Goal: Task Accomplishment & Management: Use online tool/utility

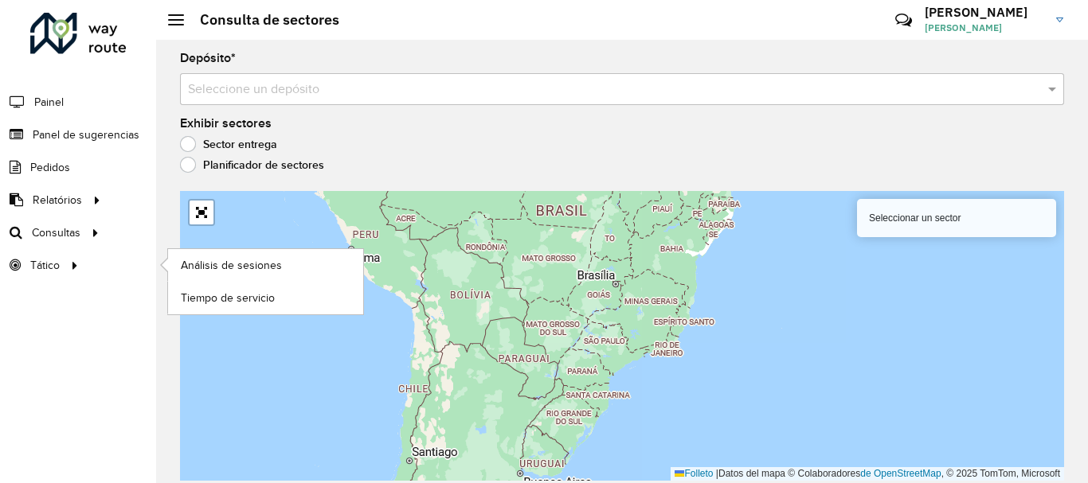
scroll to position [1103, 0]
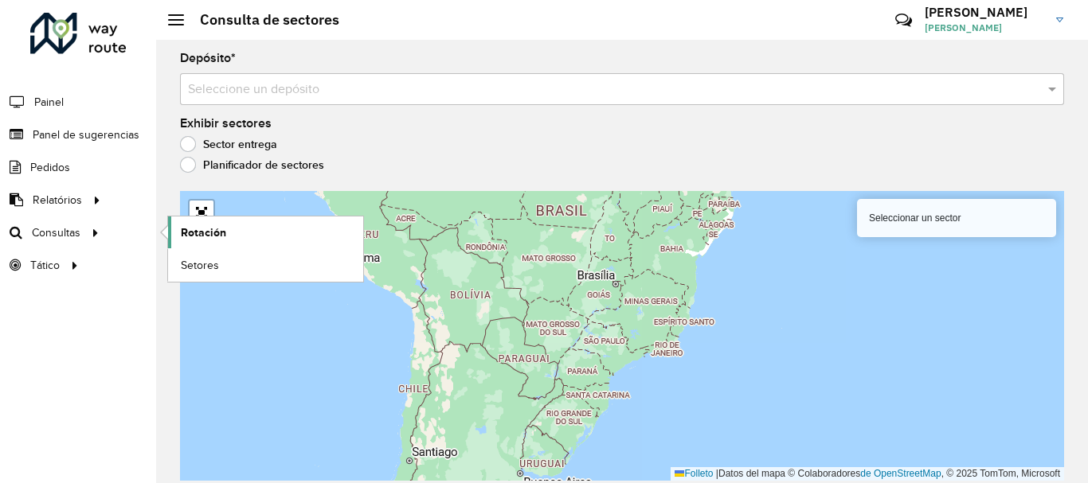
click at [195, 232] on font "Rotación" at bounding box center [203, 232] width 45 height 13
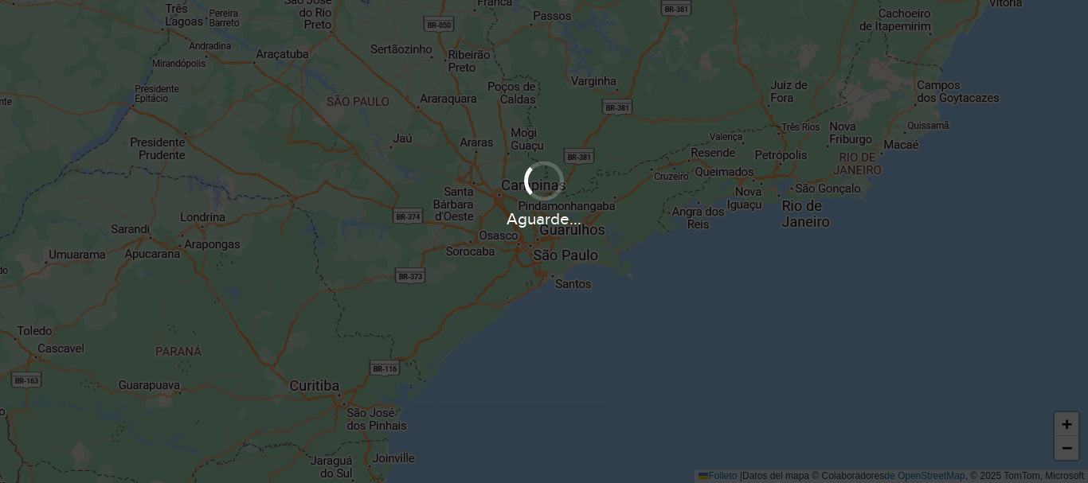
scroll to position [1117, 0]
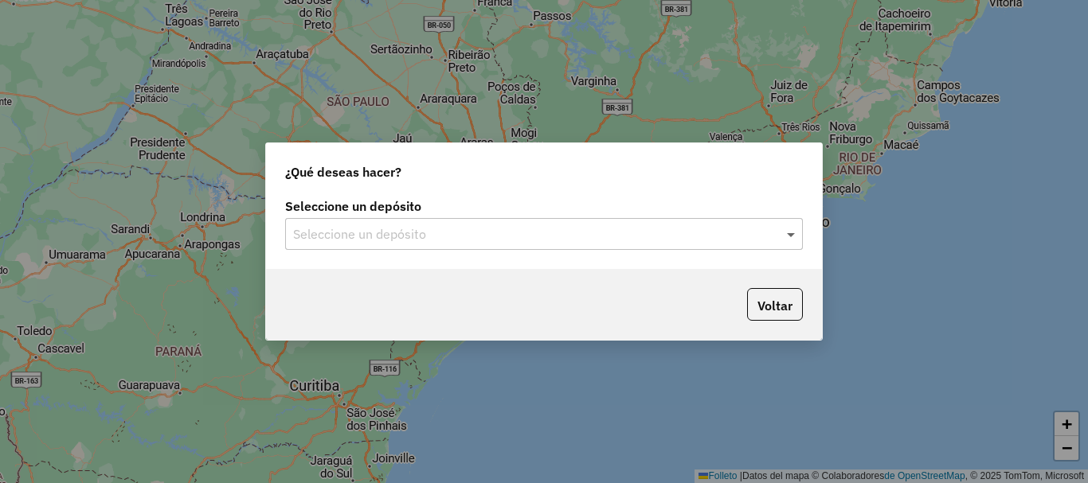
click at [789, 232] on span at bounding box center [793, 234] width 20 height 19
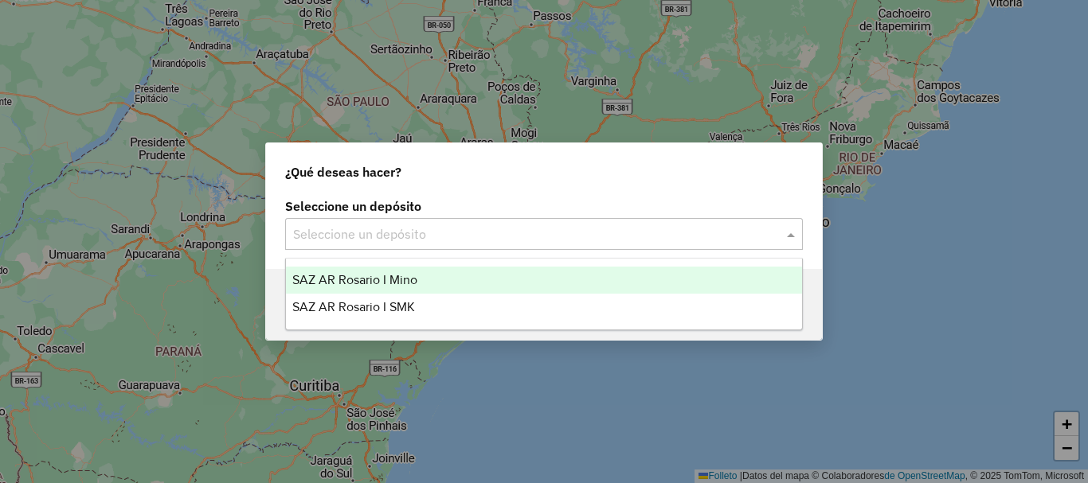
click at [385, 277] on font "SAZ AR Rosario I Mino" at bounding box center [354, 280] width 125 height 14
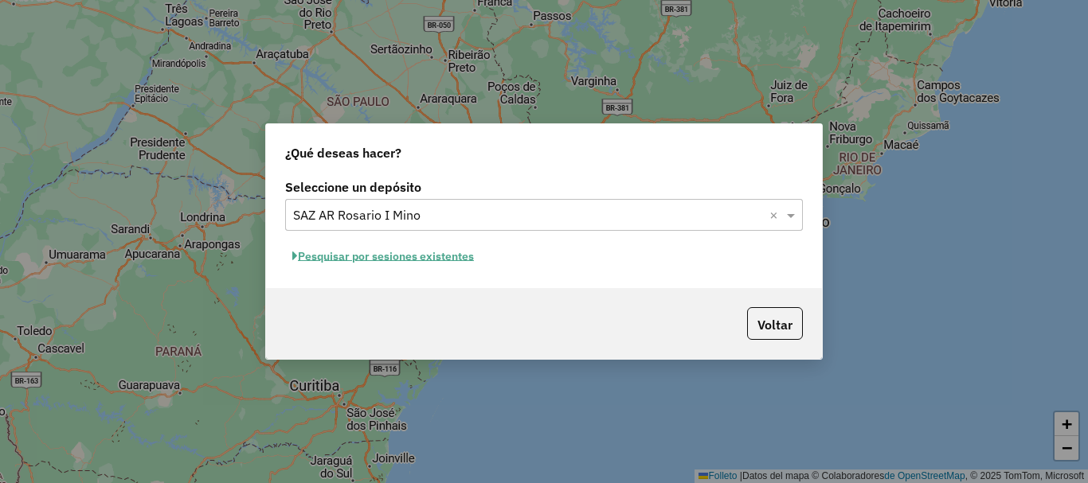
click at [374, 260] on font "Pesquisar por sesiones existentes" at bounding box center [386, 256] width 176 height 14
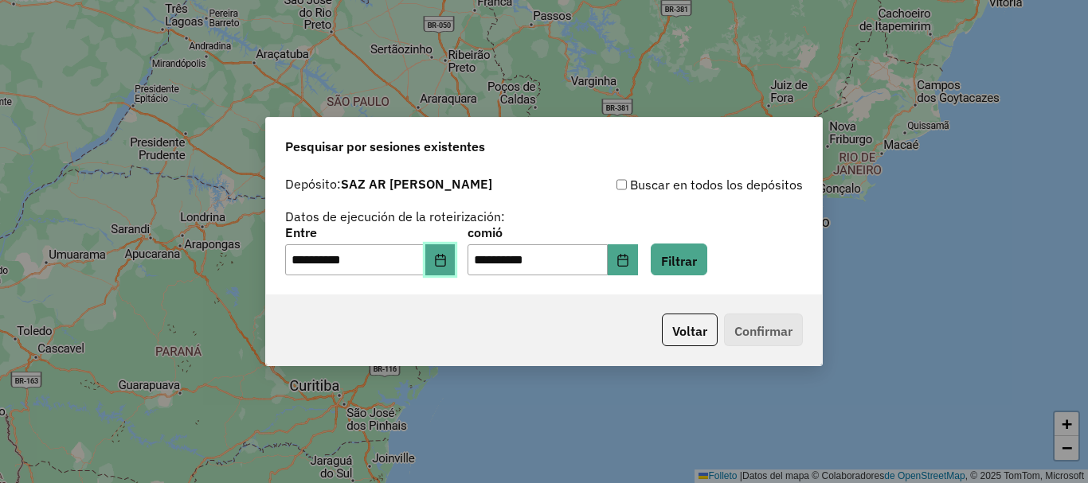
click at [447, 264] on icon "Elija fecha" at bounding box center [440, 260] width 13 height 13
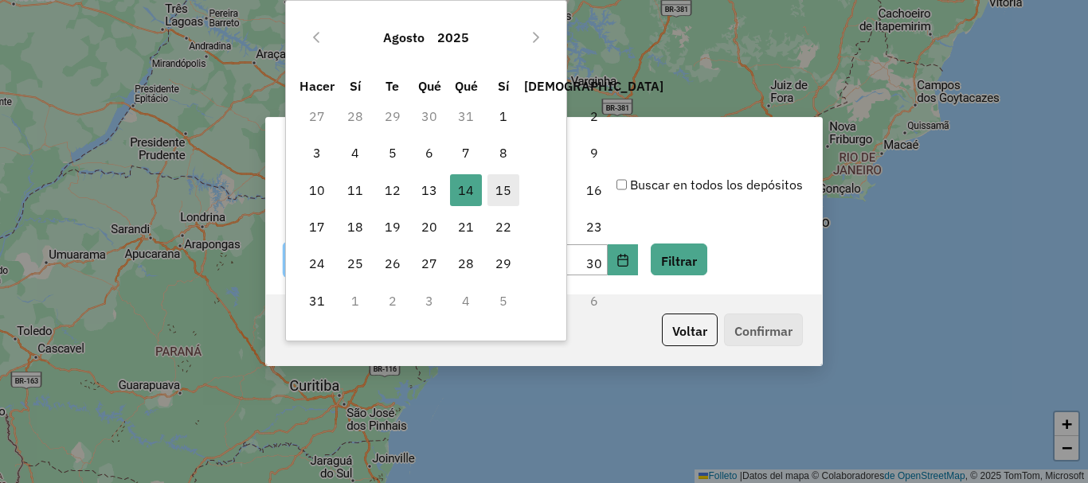
click at [500, 193] on font "15" at bounding box center [503, 190] width 16 height 16
type input "**********"
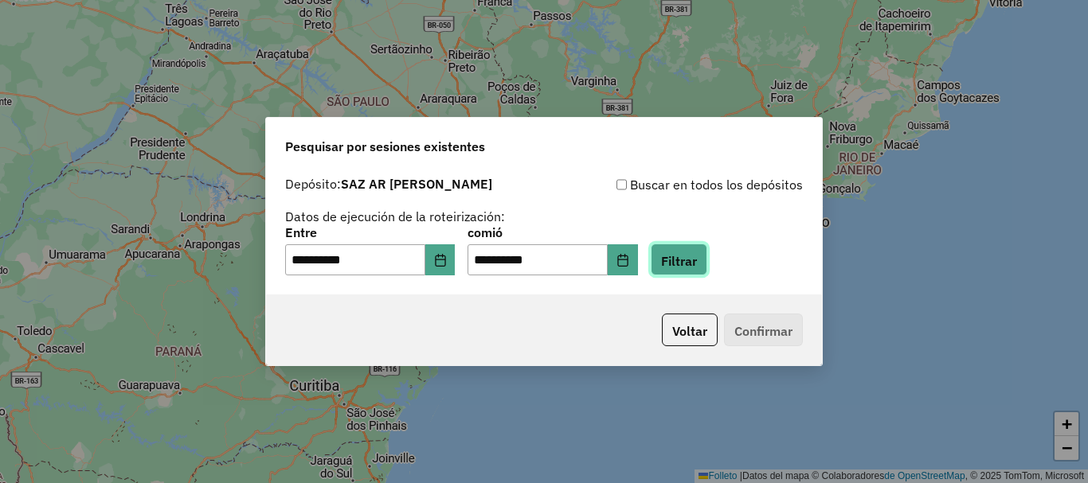
click at [697, 256] on font "Filtrar" at bounding box center [679, 260] width 36 height 16
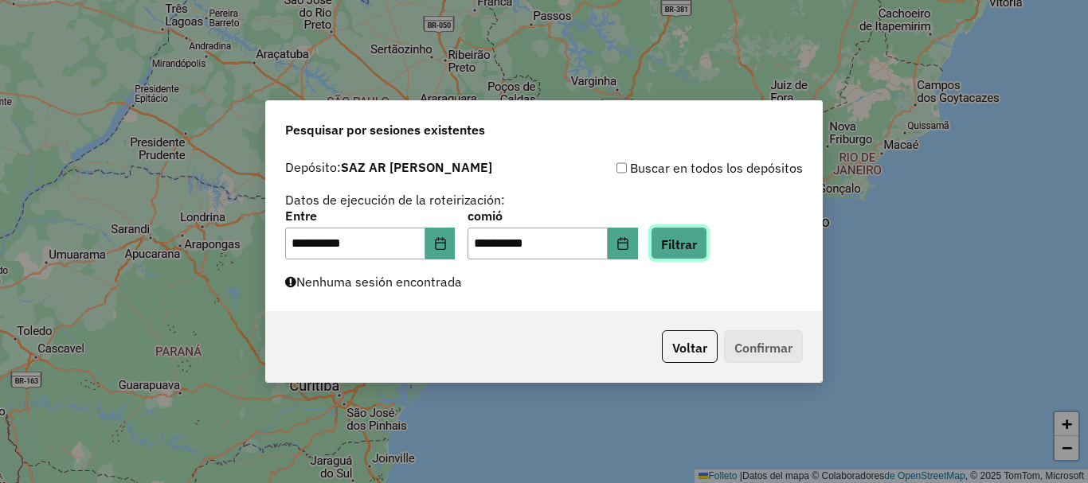
click at [697, 237] on font "Filtrar" at bounding box center [679, 244] width 36 height 16
click at [694, 245] on font "Filtrar" at bounding box center [679, 244] width 36 height 16
click at [697, 250] on font "Filtrar" at bounding box center [679, 244] width 36 height 16
click at [707, 233] on button "Filtrar" at bounding box center [679, 243] width 57 height 33
click at [694, 240] on font "Filtrar" at bounding box center [679, 244] width 36 height 16
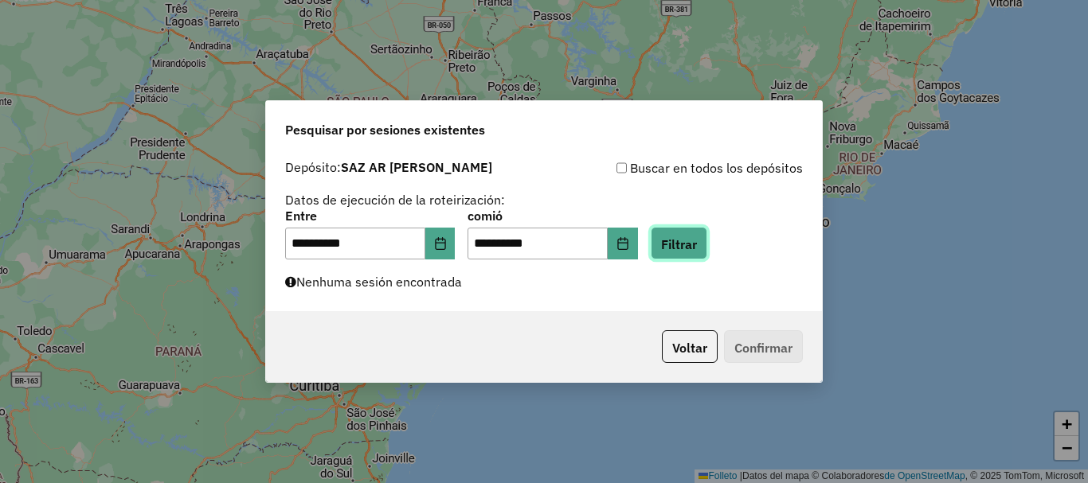
click at [694, 240] on font "Filtrar" at bounding box center [679, 244] width 36 height 16
drag, startPoint x: 694, startPoint y: 240, endPoint x: 703, endPoint y: 248, distance: 12.4
click at [697, 248] on font "Filtrar" at bounding box center [679, 244] width 36 height 16
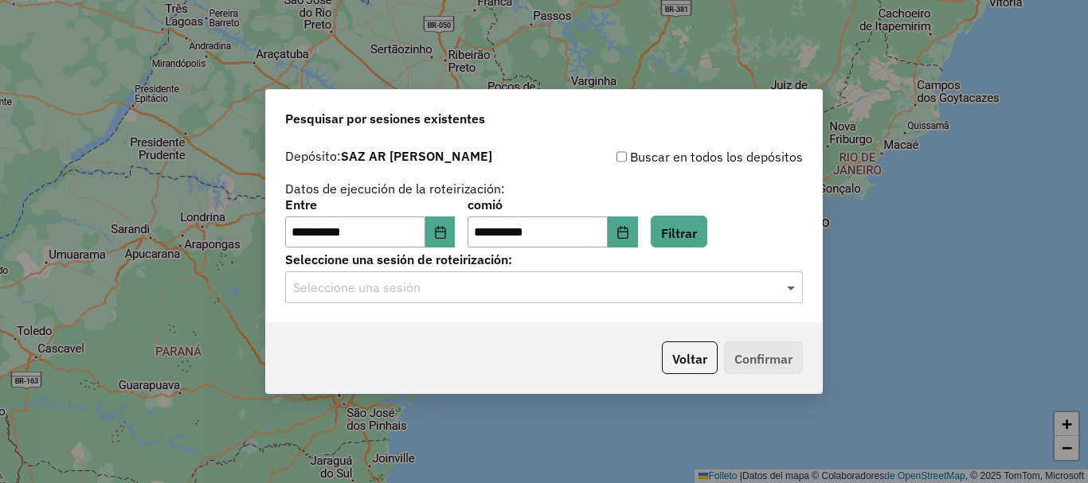
click at [787, 288] on span at bounding box center [793, 287] width 20 height 19
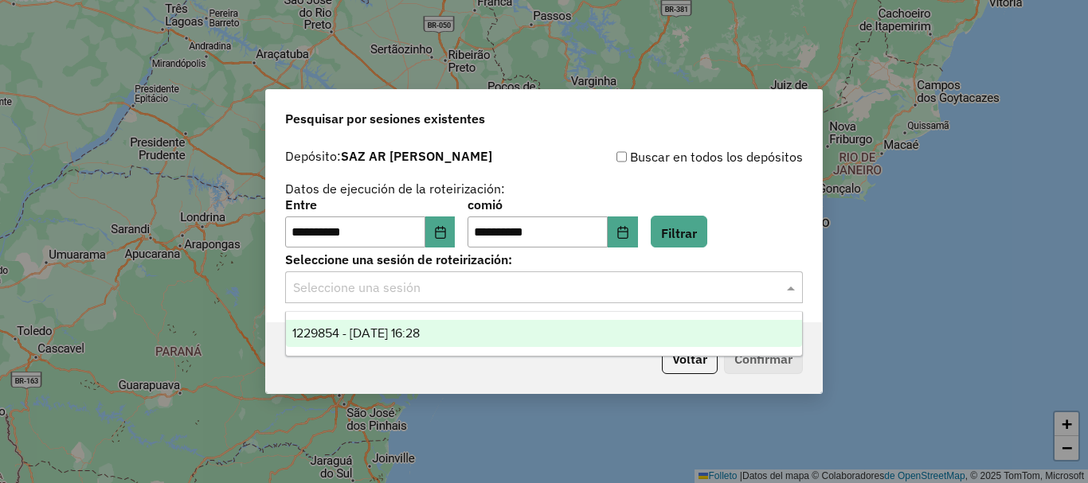
click at [382, 335] on font "1229854 - 15/08/2025 16:28" at bounding box center [355, 333] width 127 height 14
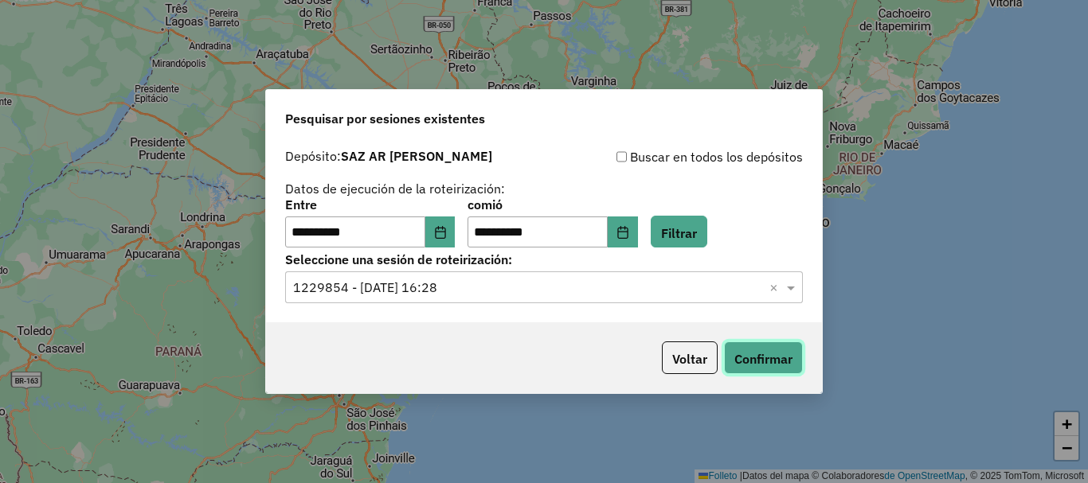
click at [762, 354] on font "Confirmar" at bounding box center [763, 359] width 58 height 16
click at [780, 366] on font "Confirmar" at bounding box center [763, 359] width 58 height 16
click at [758, 357] on font "Confirmar" at bounding box center [763, 359] width 58 height 16
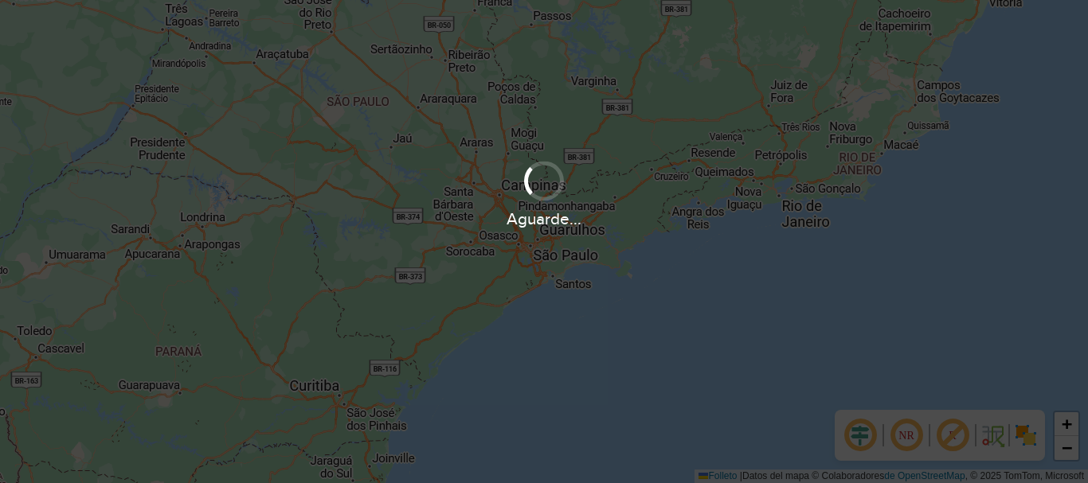
scroll to position [1117, 0]
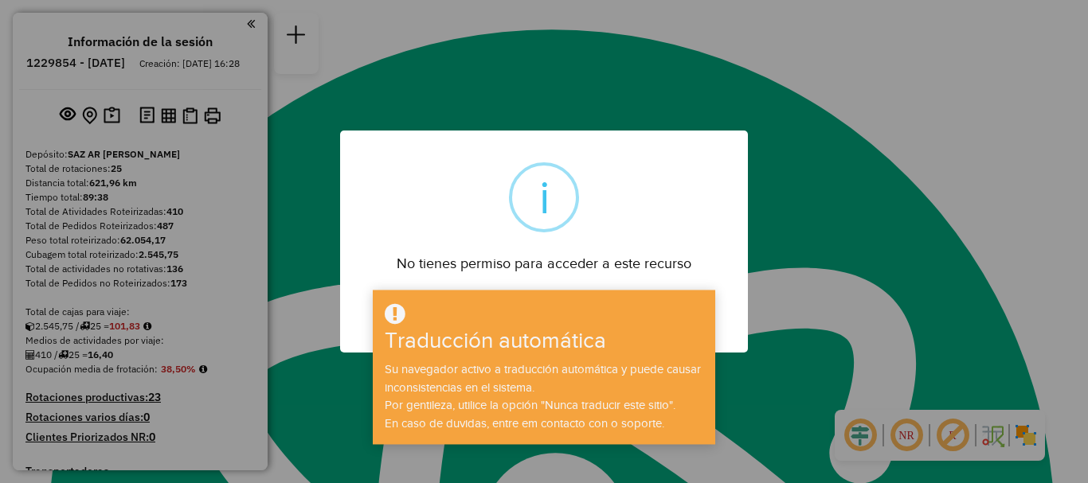
click at [489, 296] on button "DE ACUERDO" at bounding box center [543, 314] width 109 height 37
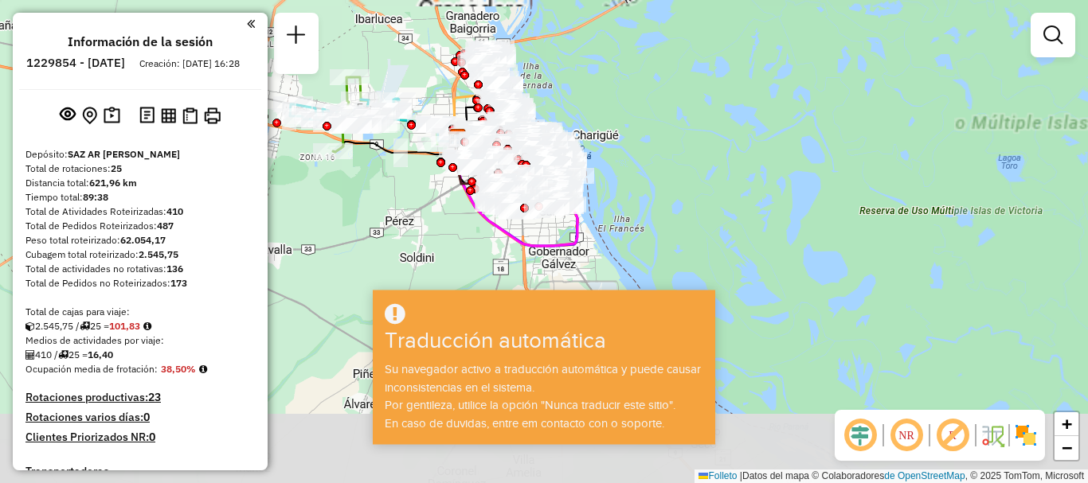
drag, startPoint x: 573, startPoint y: 68, endPoint x: 576, endPoint y: 37, distance: 31.1
click at [576, 37] on div "Janela de atendimento Grade de atendimento Capacidade Transportadoras Veículos …" at bounding box center [544, 241] width 1088 height 483
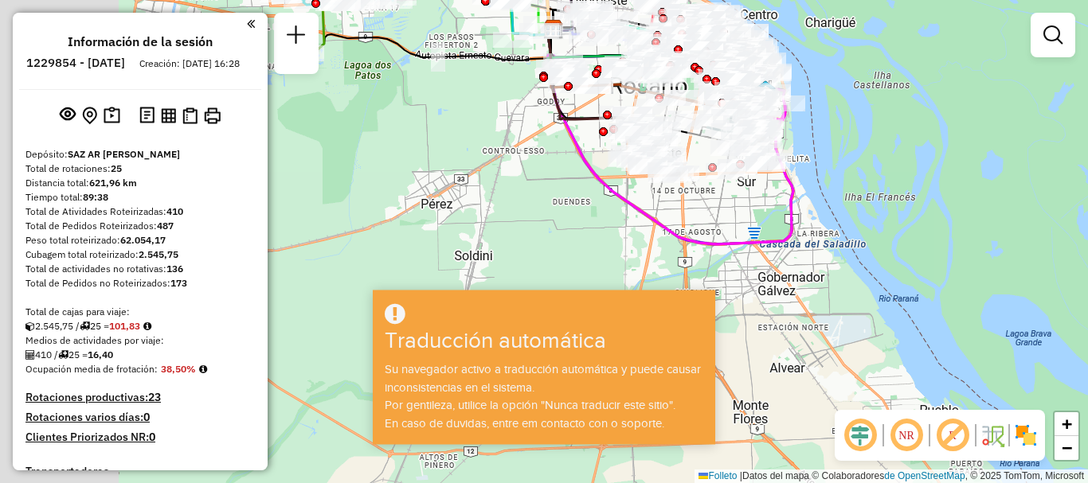
drag, startPoint x: 714, startPoint y: 75, endPoint x: 872, endPoint y: 81, distance: 157.8
click at [872, 81] on div "Janela de atendimento Grade de atendimento Capacidade Transportadoras Veículos …" at bounding box center [544, 241] width 1088 height 483
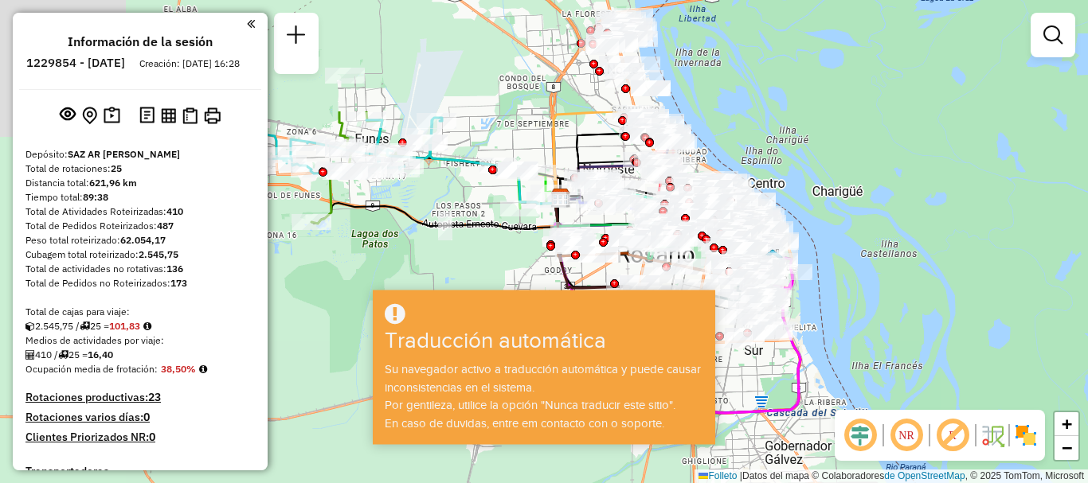
click at [568, 337] on hb-app "Aguarde... ¡Ventana emergente bloqueada! Su navegador se bloqueará automáticame…" at bounding box center [544, 241] width 1088 height 483
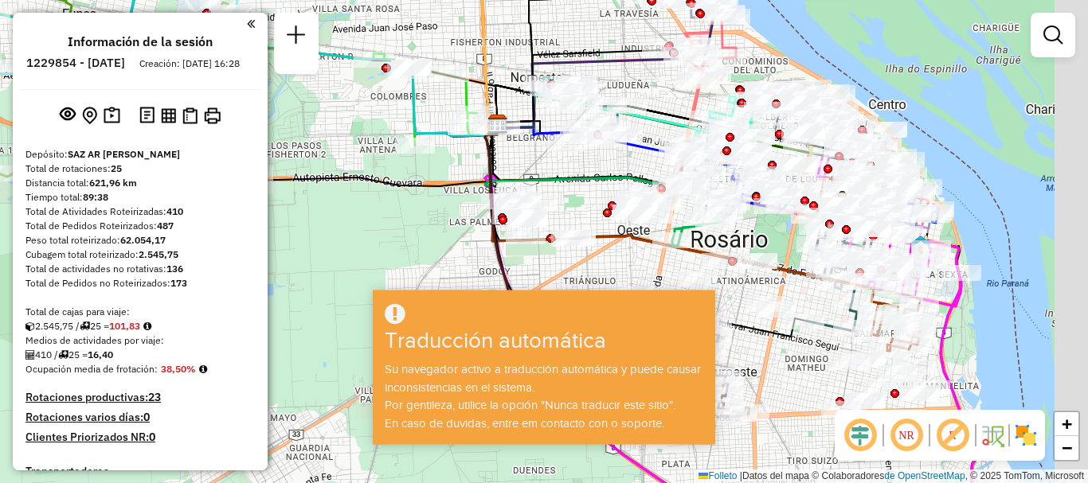
drag, startPoint x: 557, startPoint y: 260, endPoint x: 525, endPoint y: 245, distance: 34.9
click at [525, 245] on div "Janela de atendimento Grade de atendimento Capacidade Transportadoras Veículos …" at bounding box center [544, 241] width 1088 height 483
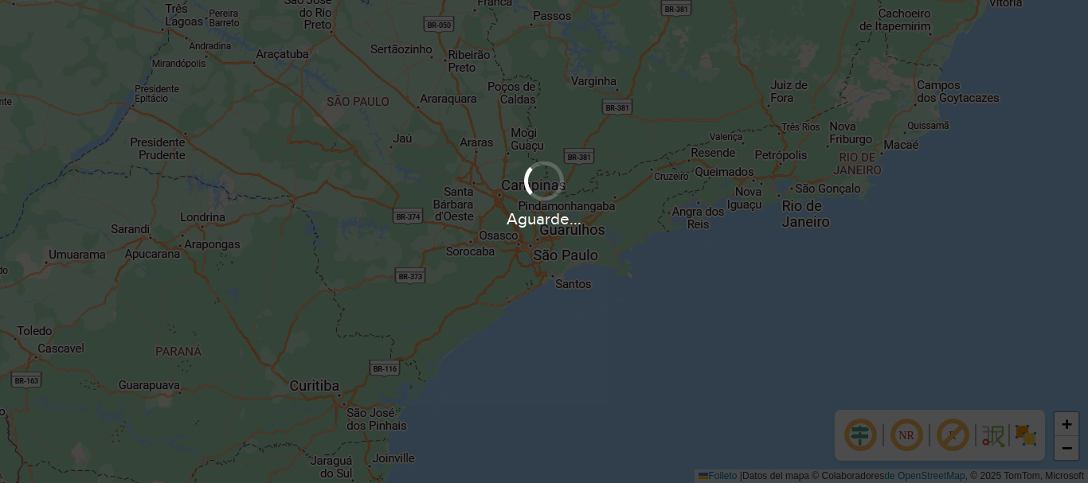
scroll to position [1117, 0]
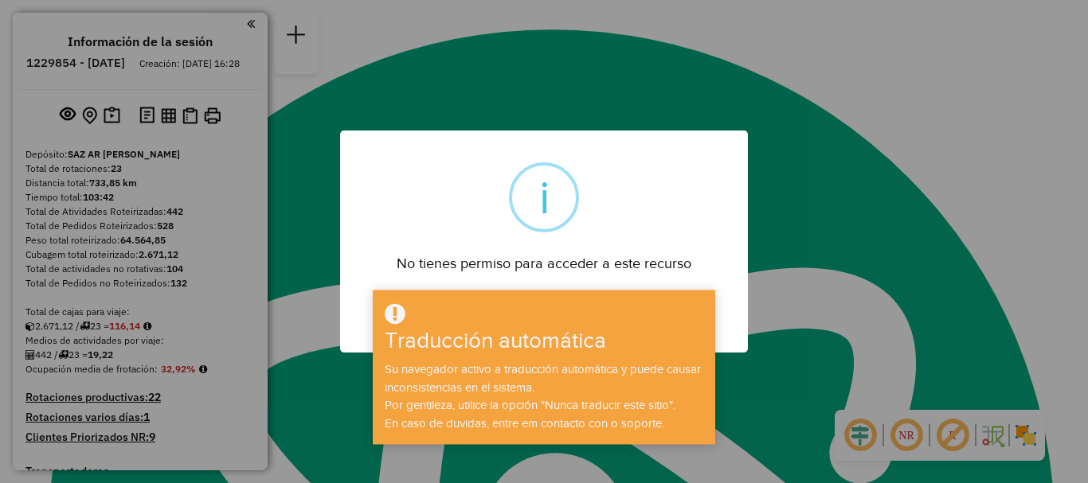
click at [562, 247] on div "No tienes permiso para acceder a este recurso" at bounding box center [544, 258] width 408 height 36
drag, startPoint x: 585, startPoint y: 285, endPoint x: 717, endPoint y: 427, distance: 193.3
type textarea "**********"
click at [713, 0] on body "Aguarde... ¡Ventana emergente bloqueada! Su navegador se bloqueará automáticame…" at bounding box center [544, 0] width 1088 height 0
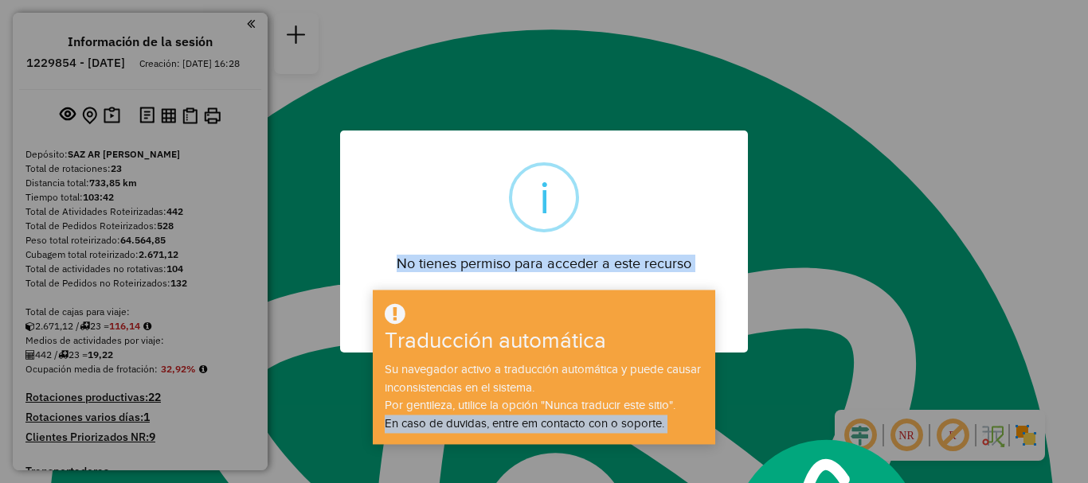
click at [674, 253] on div "No tienes permiso para acceder a este recurso" at bounding box center [544, 258] width 408 height 36
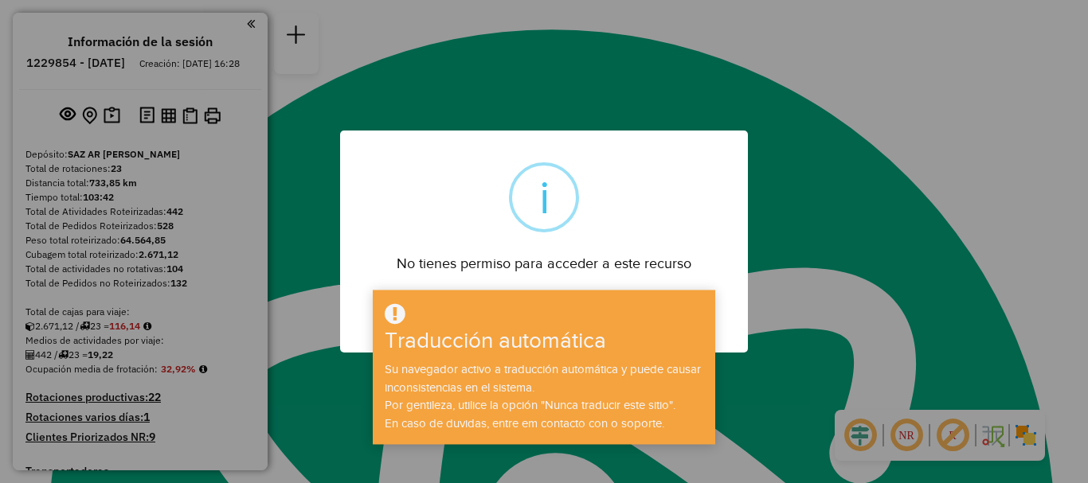
click at [523, 201] on div "i" at bounding box center [544, 197] width 70 height 70
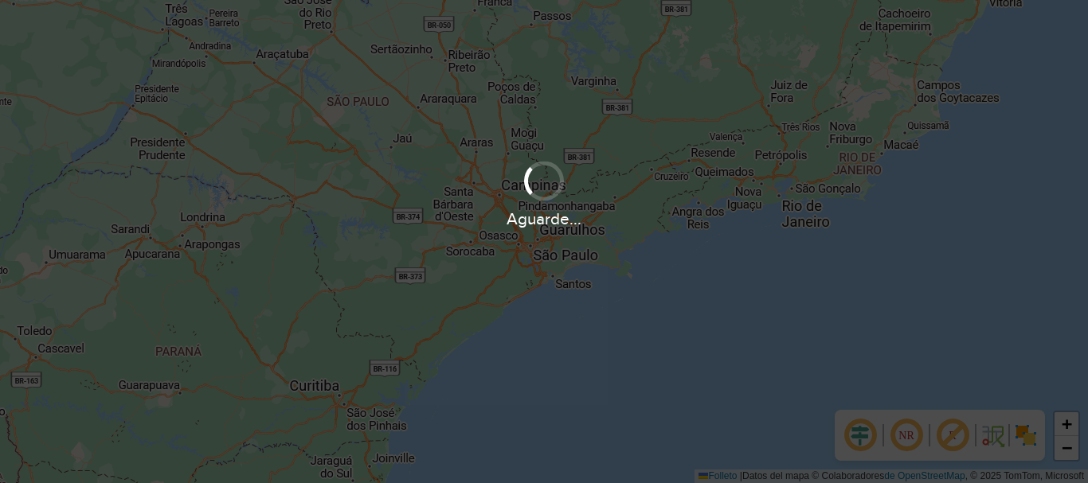
scroll to position [1103, 0]
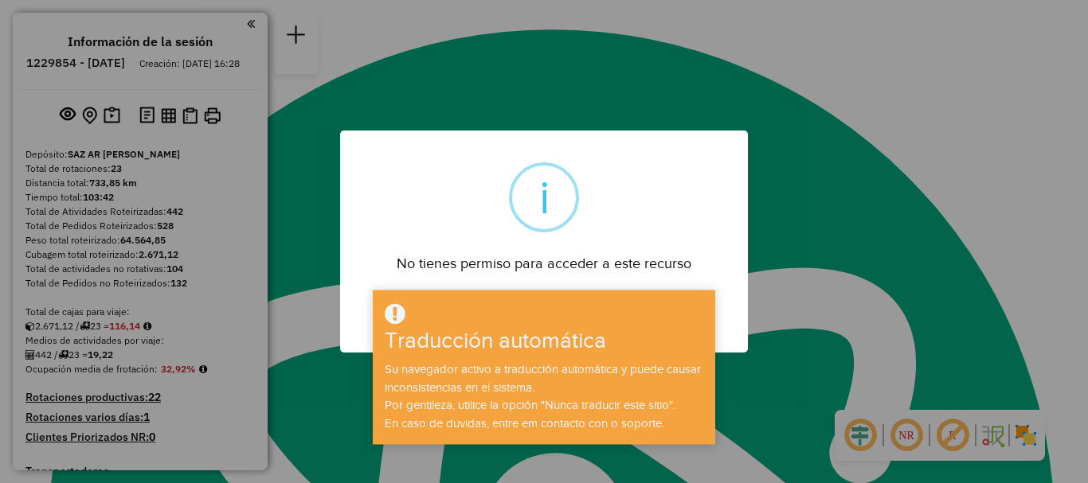
click at [694, 197] on div "× i No tienes permiso para acceder a este recurso DE ACUERDO No Cancel" at bounding box center [544, 242] width 408 height 222
drag, startPoint x: 915, startPoint y: 259, endPoint x: 884, endPoint y: 417, distance: 161.5
type textarea "**********"
click at [884, 417] on div "× i No tienes permiso para acceder a este recurso DE ACUERDO No Cancel" at bounding box center [544, 241] width 1088 height 483
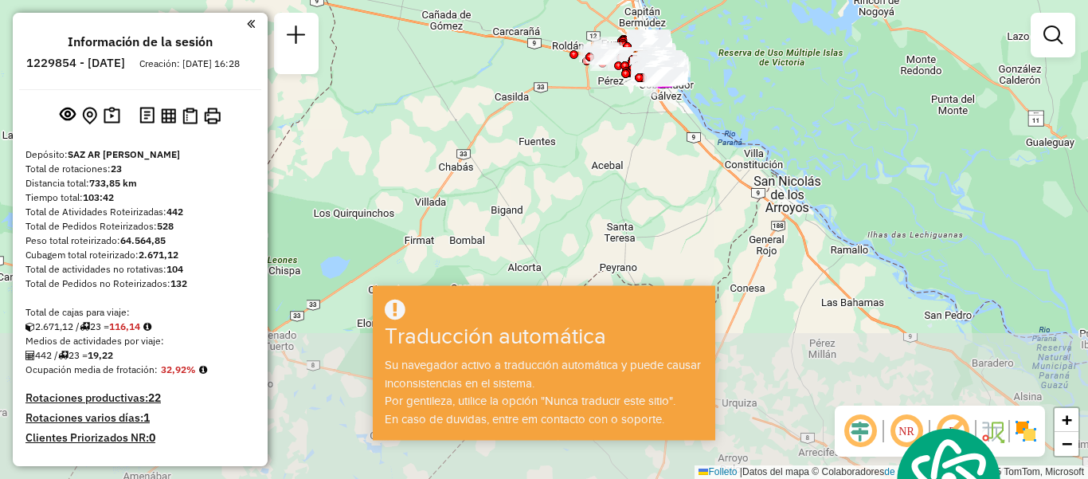
drag, startPoint x: 762, startPoint y: 120, endPoint x: 751, endPoint y: 113, distance: 13.3
click at [756, 11] on div "Janela de atendimento Grade de atendimento Capacidade Transportadoras Veículos …" at bounding box center [544, 239] width 1088 height 479
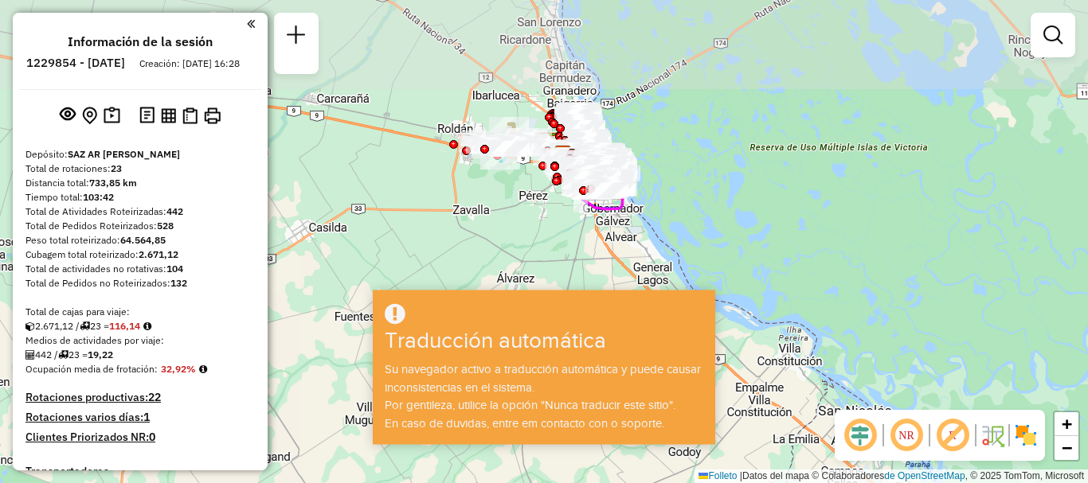
drag, startPoint x: 721, startPoint y: 233, endPoint x: 745, endPoint y: 275, distance: 47.8
click at [745, 276] on div "Janela de atendimento Grade de atendimento Capacidade Transportadoras Veículos …" at bounding box center [544, 241] width 1088 height 483
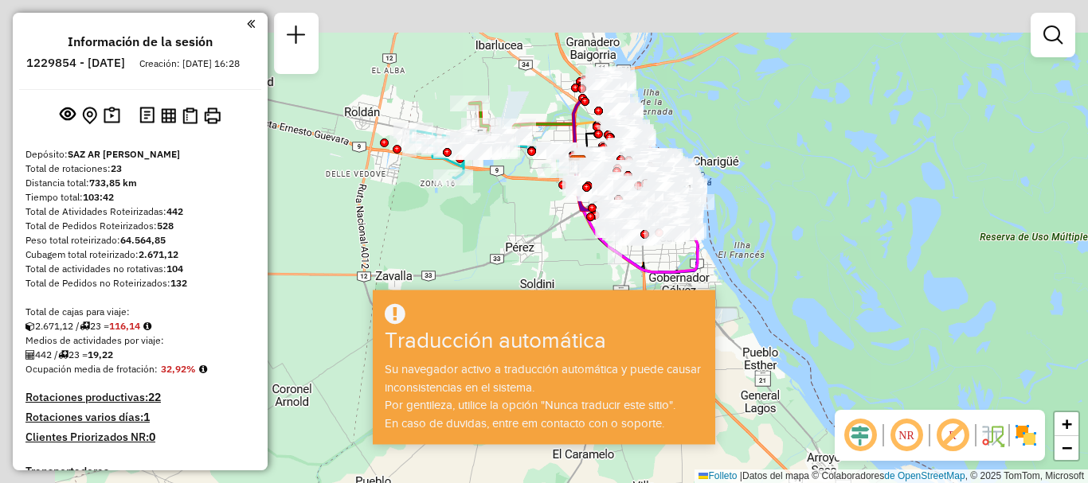
drag, startPoint x: 932, startPoint y: 380, endPoint x: 945, endPoint y: 383, distance: 13.9
click at [945, 383] on div "Janela de atendimento Grade de atendimento Capacidade Transportadoras Veículos …" at bounding box center [544, 241] width 1088 height 483
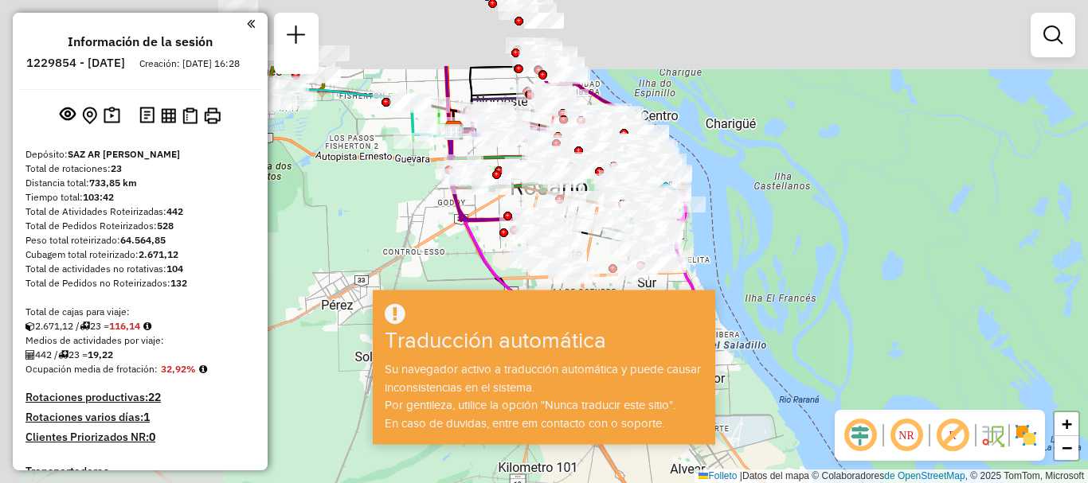
drag, startPoint x: 851, startPoint y: 272, endPoint x: 1077, endPoint y: 378, distance: 250.0
click at [1080, 385] on div "Janela de atendimento Grade de atendimento Capacidade Transportadoras Veículos …" at bounding box center [544, 241] width 1088 height 483
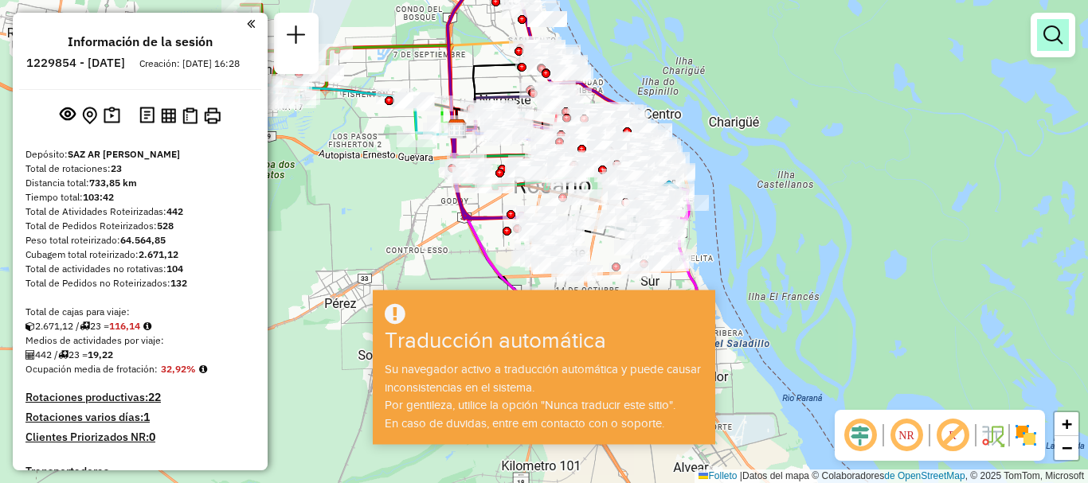
click at [1047, 25] on em at bounding box center [1052, 34] width 19 height 19
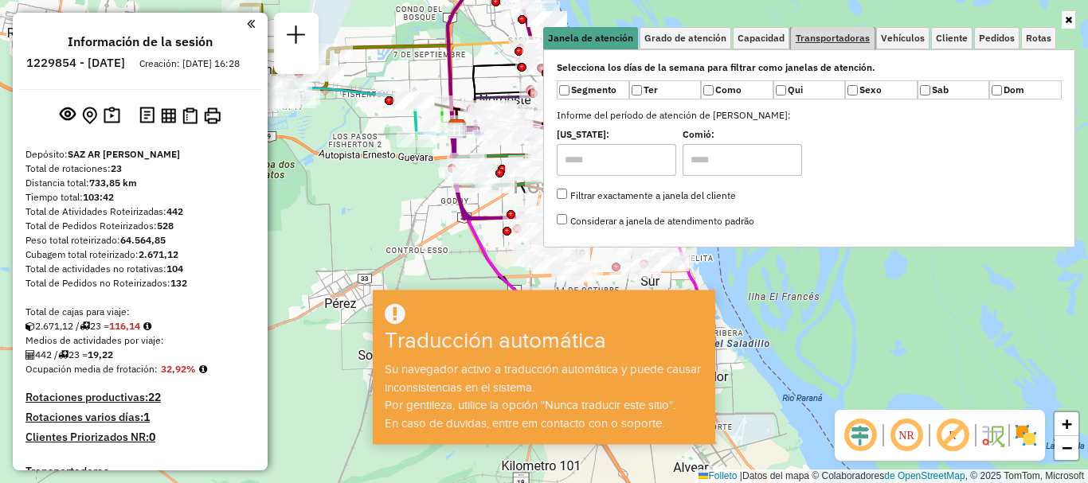
click at [866, 37] on font "Transportadoras" at bounding box center [832, 38] width 74 height 12
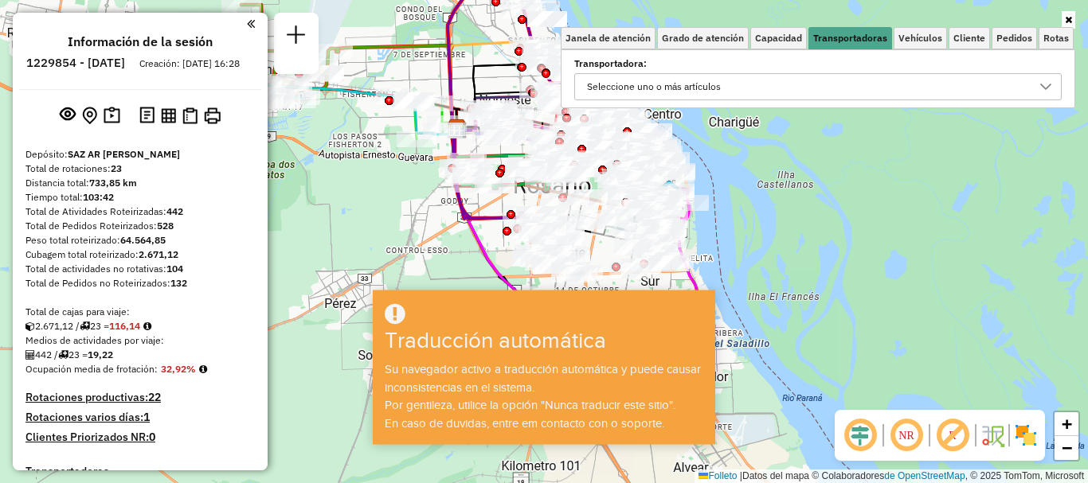
click at [1037, 89] on div at bounding box center [1045, 86] width 30 height 25
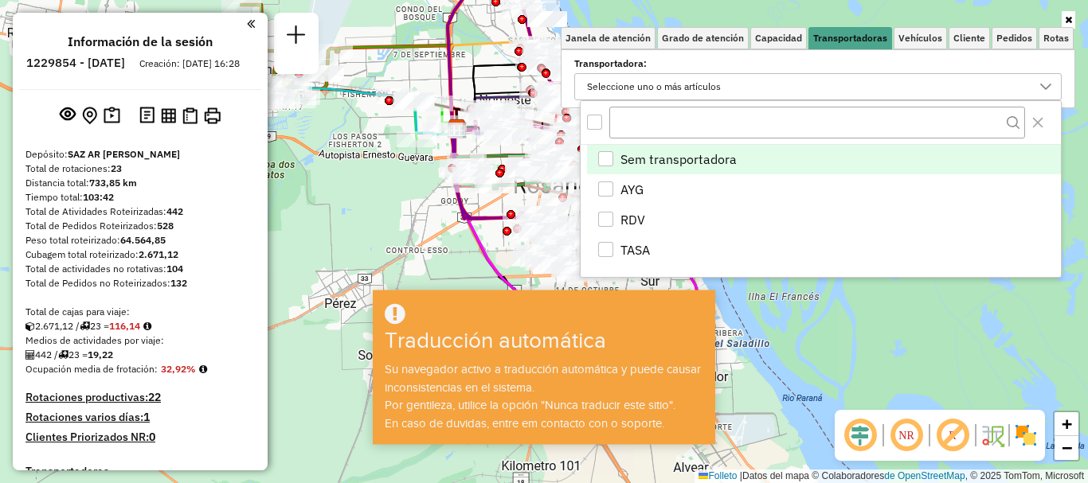
scroll to position [10, 55]
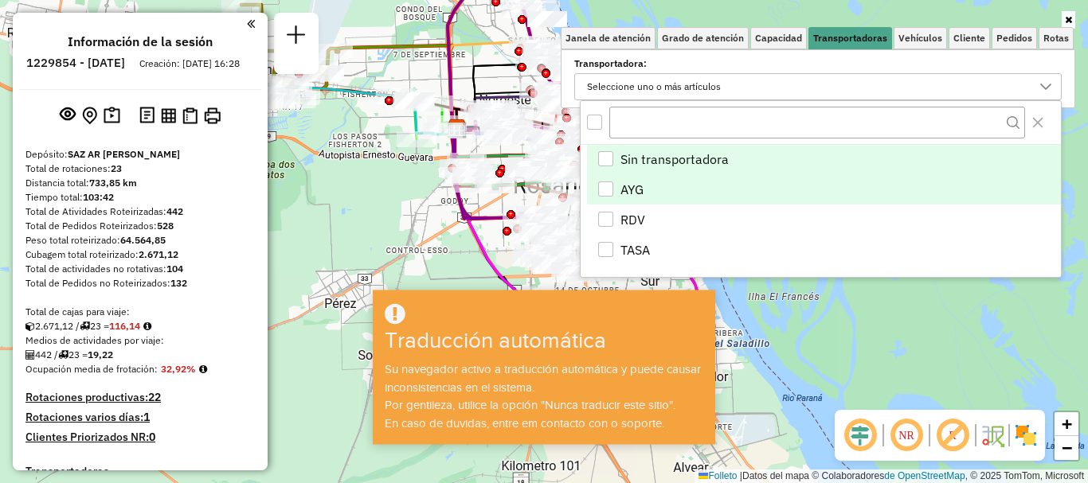
click at [605, 193] on div "AYG" at bounding box center [605, 189] width 15 height 15
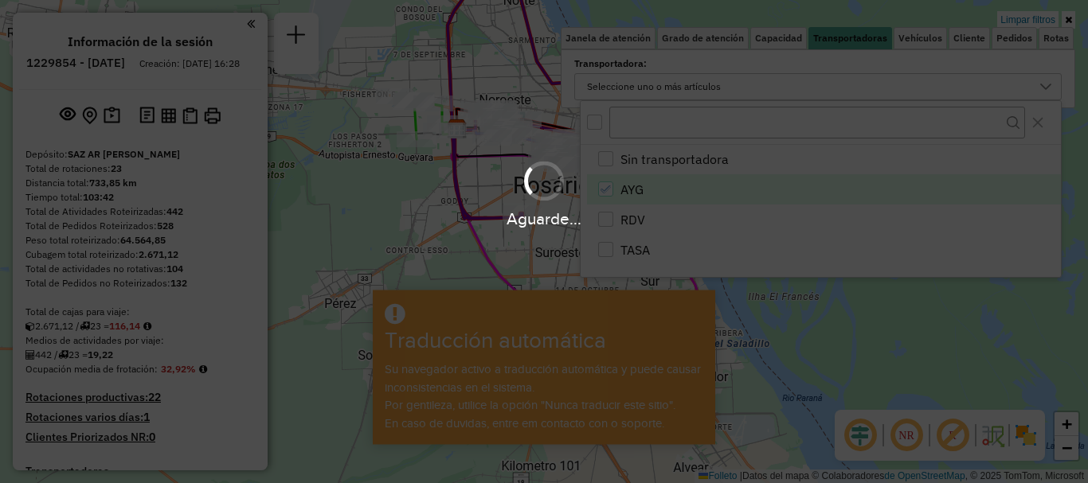
click at [816, 342] on hb-app "Aguarde... ¡Ventana emergente bloqueada! Su navegador se bloqueará automáticame…" at bounding box center [544, 241] width 1088 height 483
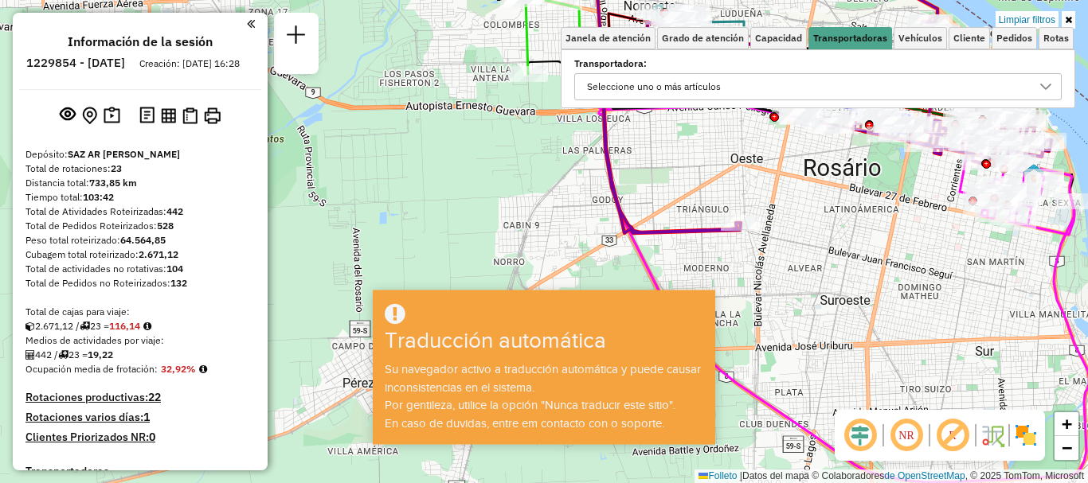
drag, startPoint x: 833, startPoint y: 265, endPoint x: 976, endPoint y: 267, distance: 143.3
click at [983, 267] on div "Limpiar filtros Janela de atención Grado de atención Capacidad Transportadoras …" at bounding box center [544, 241] width 1088 height 483
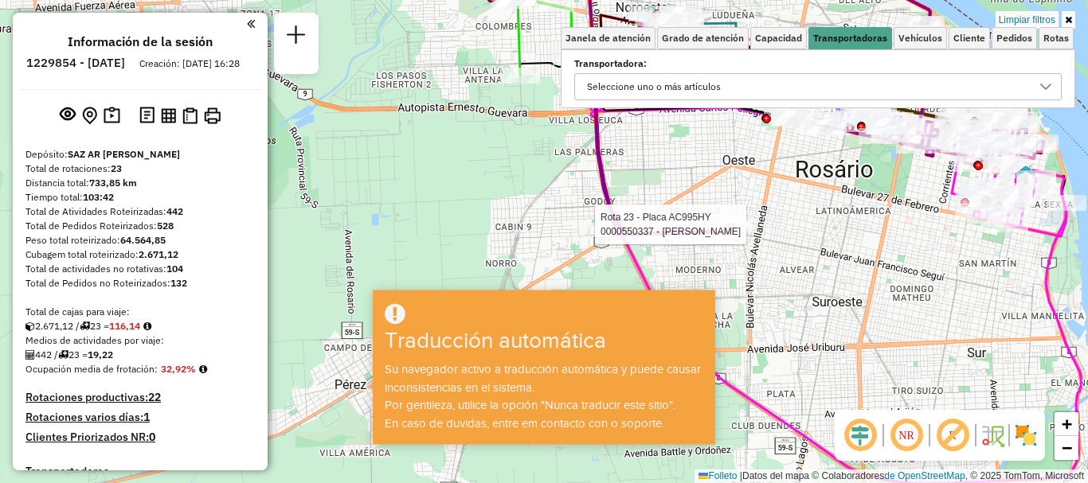
select select "**********"
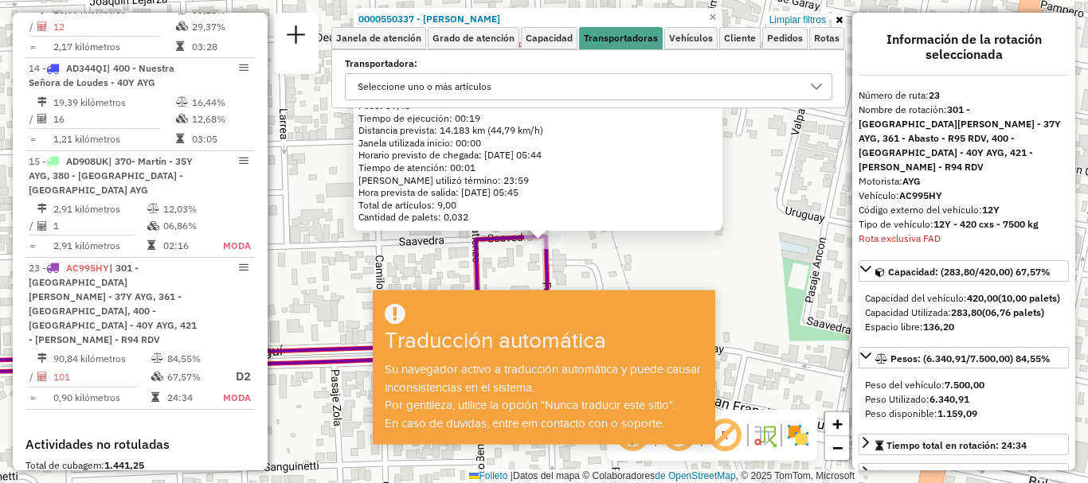
scroll to position [1322, 0]
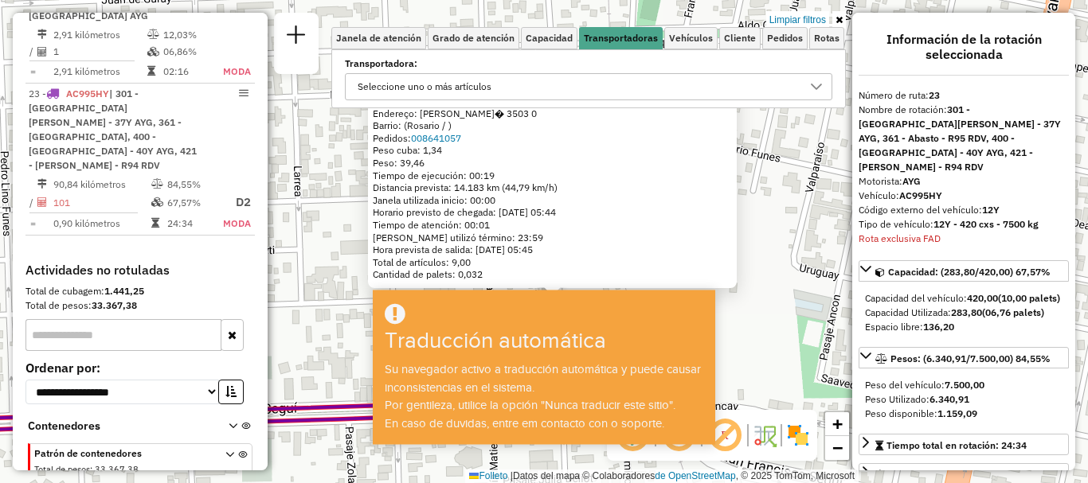
drag, startPoint x: 795, startPoint y: 241, endPoint x: 810, endPoint y: 279, distance: 40.4
click at [808, 295] on div "0000550337 - Horacio Pérez Tipo de cliente: TaDa (T) Horario de atendimento exc…" at bounding box center [544, 241] width 1088 height 483
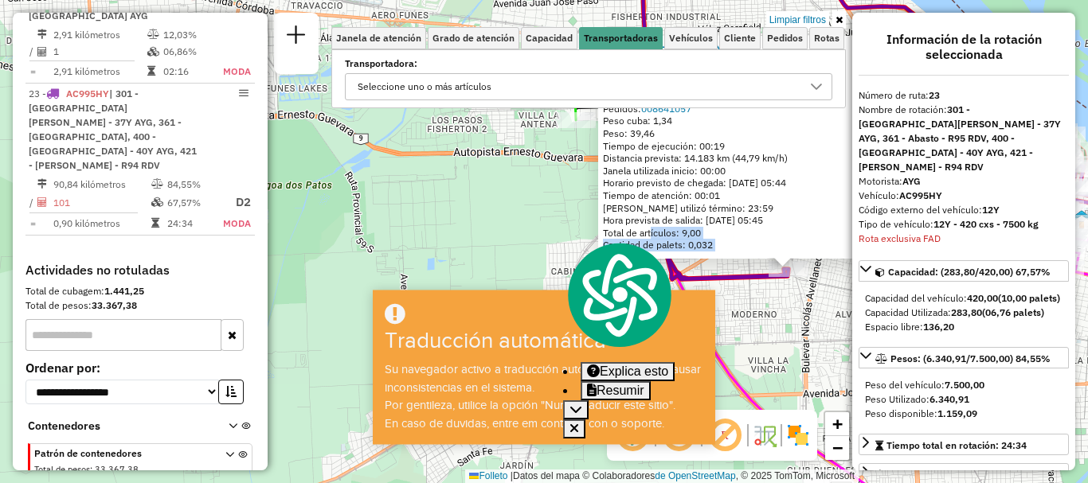
drag, startPoint x: 657, startPoint y: 233, endPoint x: 490, endPoint y: 220, distance: 167.0
click at [459, 213] on div "0000550337 - Horacio Pérez Tipo de cliente: TaDa (T) Horario de atendimento exc…" at bounding box center [544, 241] width 1088 height 483
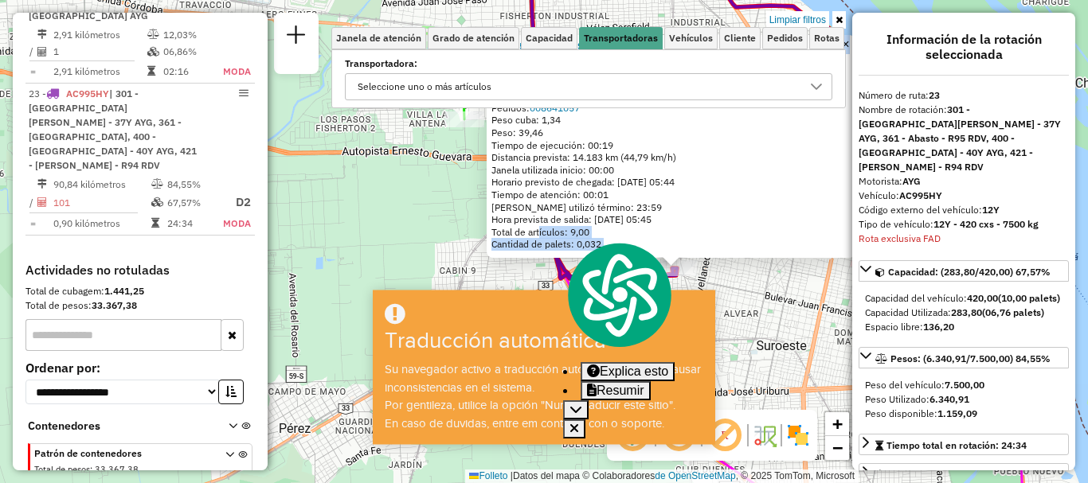
click at [412, 208] on div "0000550337 - Horacio Pérez Tipo de cliente: TaDa (T) Horario de atendimento exc…" at bounding box center [544, 241] width 1088 height 483
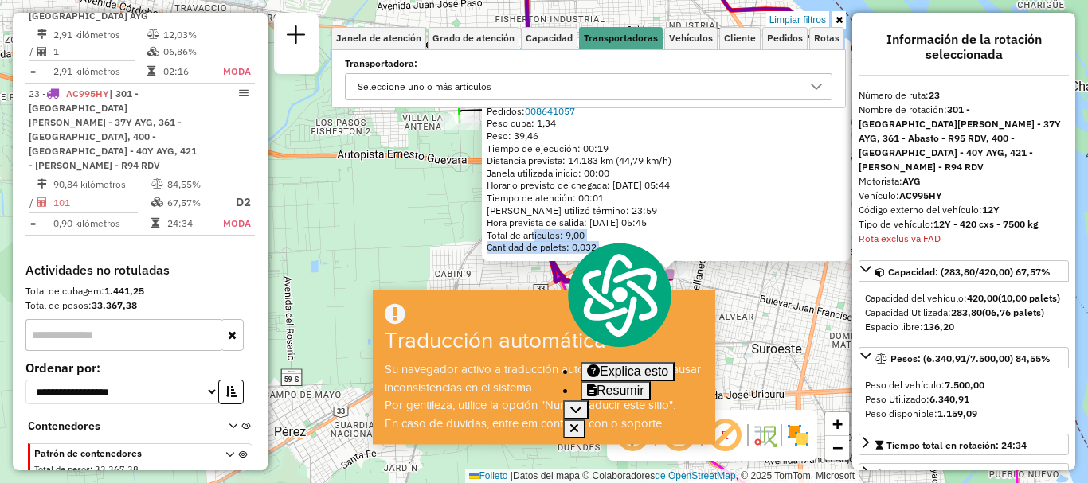
drag, startPoint x: 450, startPoint y: 244, endPoint x: 399, endPoint y: 346, distance: 114.7
click at [403, 353] on hb-app "Aguarde... ¡Ventana emergente bloqueada! Su navegador se bloqueará automáticame…" at bounding box center [544, 241] width 1088 height 483
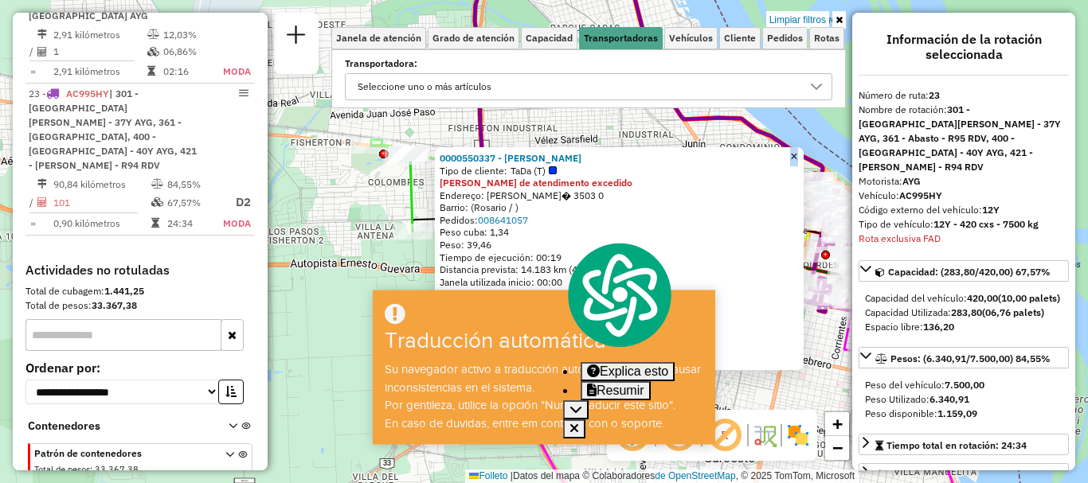
click at [797, 152] on font "×" at bounding box center [793, 157] width 7 height 14
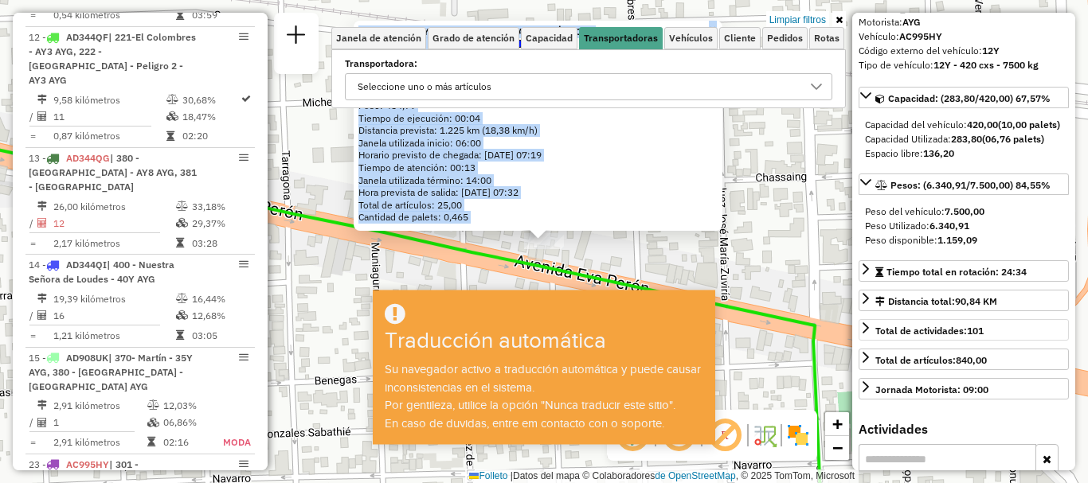
scroll to position [0, 0]
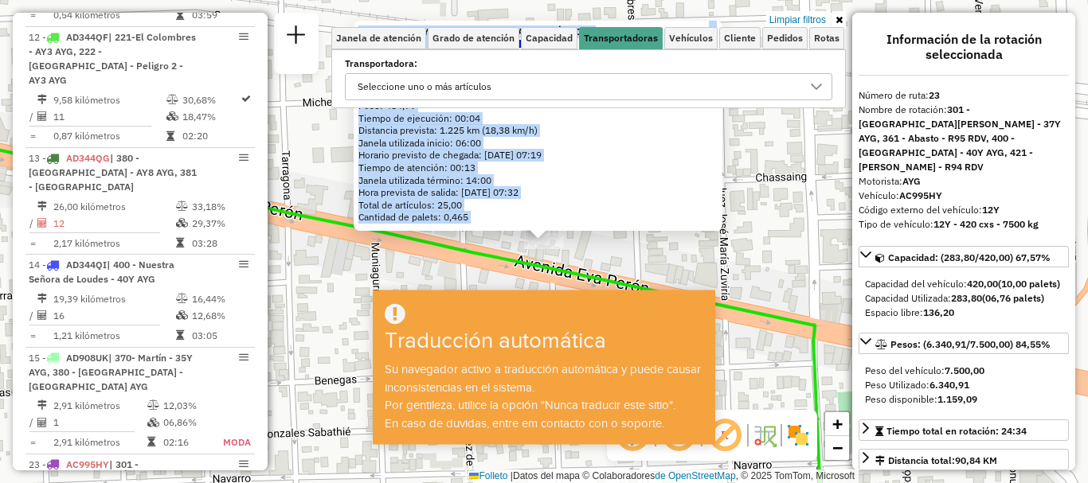
click at [788, 270] on div "0000438647 - YAFE SOLUCIONES GASTRONÓMICAS Tipo de cliente: 80 - Chopp/VIP (C) …" at bounding box center [544, 241] width 1088 height 483
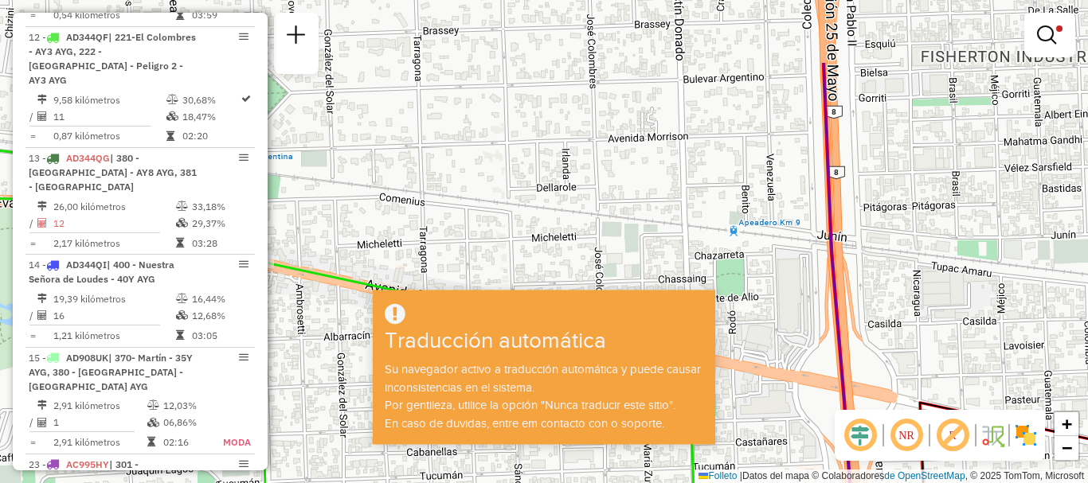
drag, startPoint x: 555, startPoint y: 244, endPoint x: 611, endPoint y: 131, distance: 127.1
click at [572, 314] on hb-app "Aguarde... ¡Ventana emergente bloqueada! Su navegador se bloqueará automáticame…" at bounding box center [544, 241] width 1088 height 483
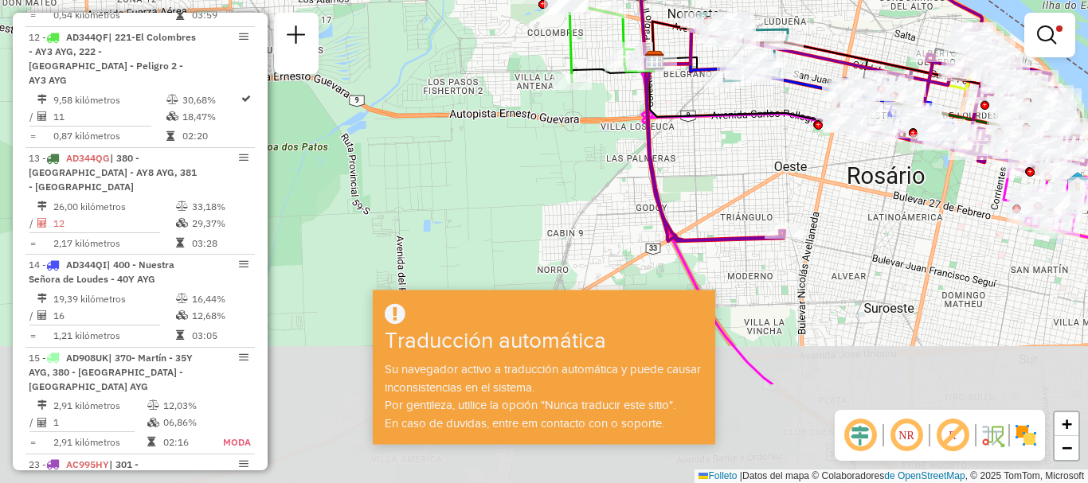
drag, startPoint x: 580, startPoint y: 111, endPoint x: 578, endPoint y: -6, distance: 117.1
click at [578, 0] on html "Aguarde... ¡Ventana emergente bloqueada! Su navegador se bloqueará automáticame…" at bounding box center [544, 241] width 1088 height 483
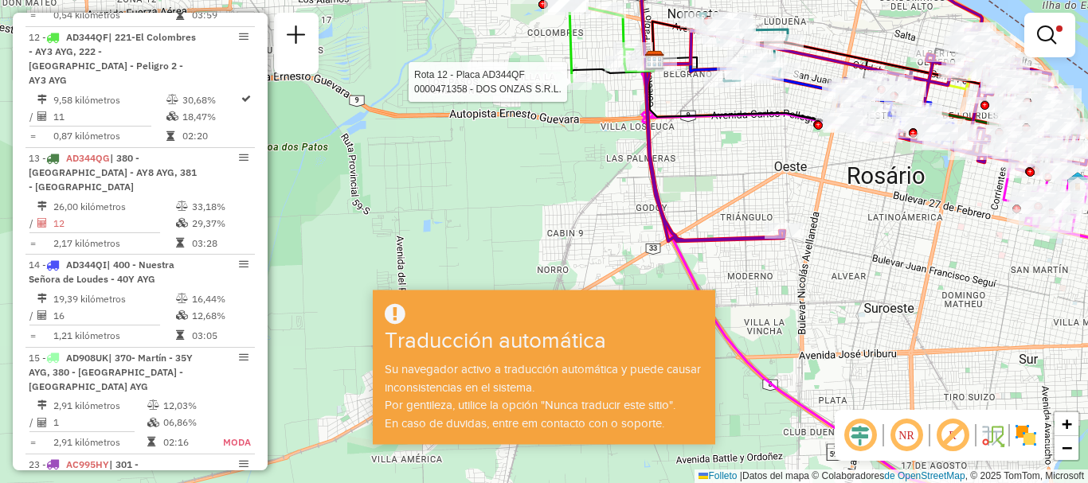
select select "**********"
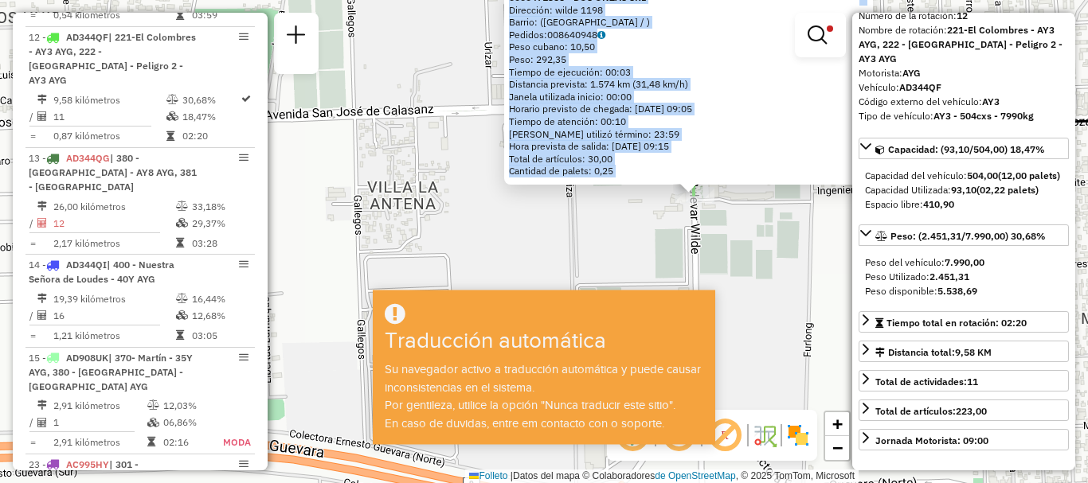
scroll to position [159, 0]
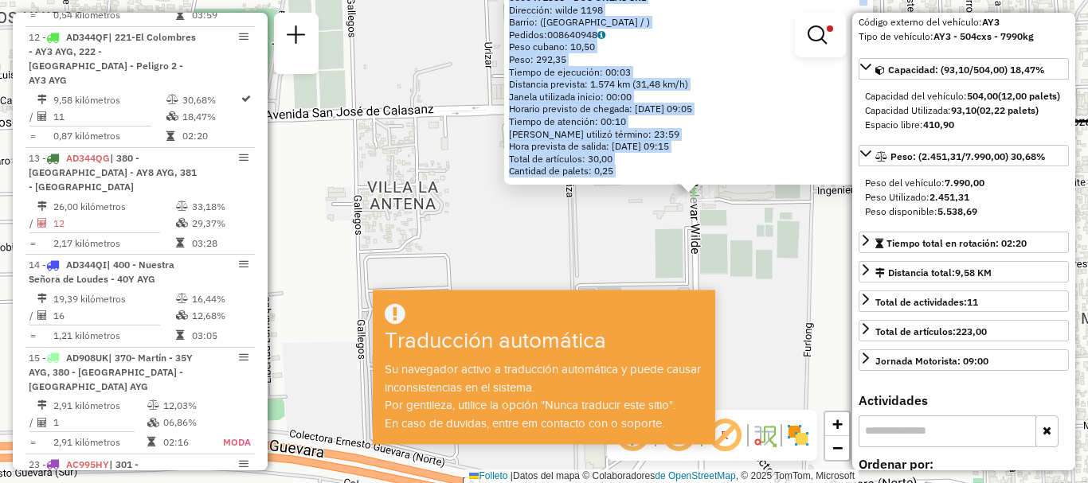
click at [776, 268] on div "0000471358 - DOS ONZAS SRL Dirección: wilde 1198 Barrio: (ROSARIO / ) Pedidos: …" at bounding box center [544, 241] width 1088 height 483
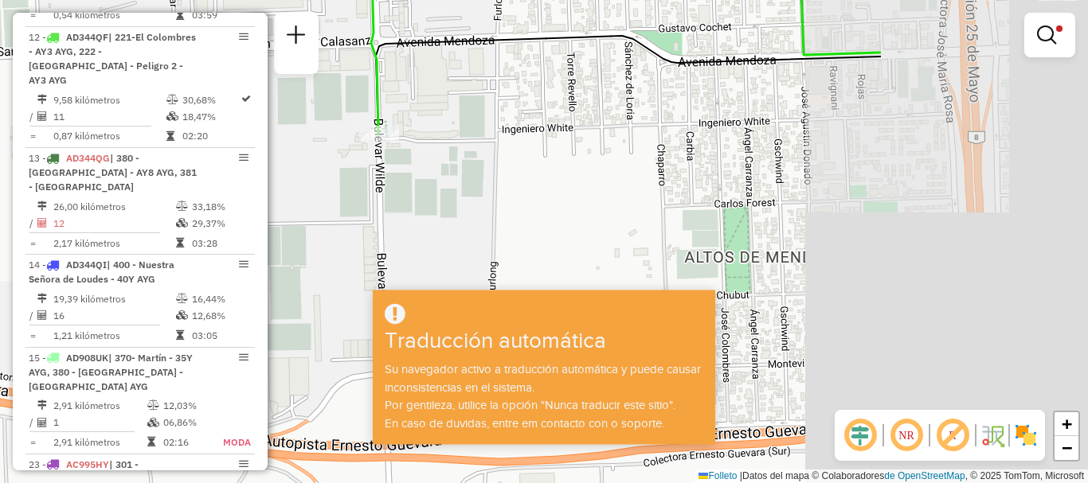
drag, startPoint x: 544, startPoint y: 202, endPoint x: 457, endPoint y: 193, distance: 87.2
click at [457, 193] on div "Limpiar filtros Janela de atención Grado de atención Capacidad Transportadoras …" at bounding box center [544, 241] width 1088 height 483
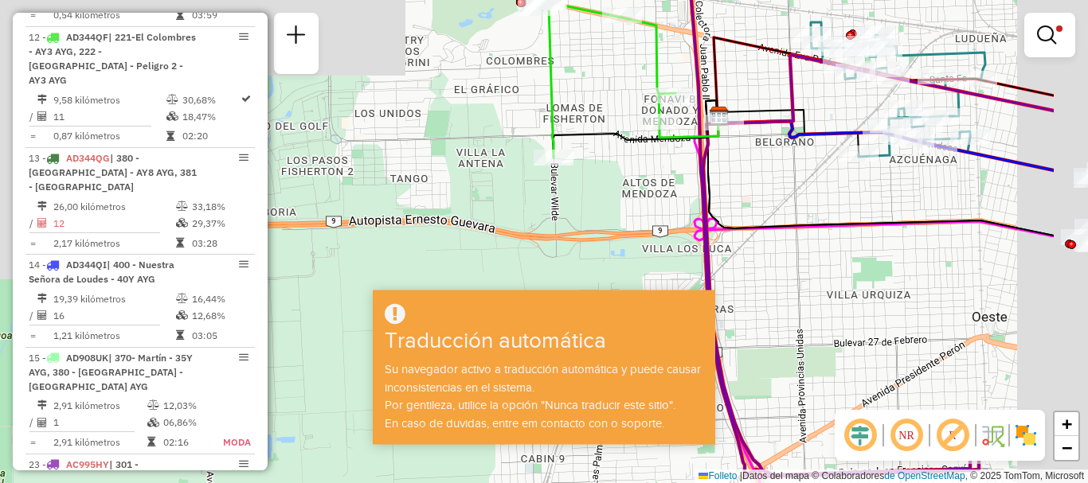
drag, startPoint x: 830, startPoint y: 186, endPoint x: 784, endPoint y: 163, distance: 51.3
click at [676, 165] on div "Limpiar filtros Janela de atención Grado de atención Capacidad Transportadoras …" at bounding box center [544, 241] width 1088 height 483
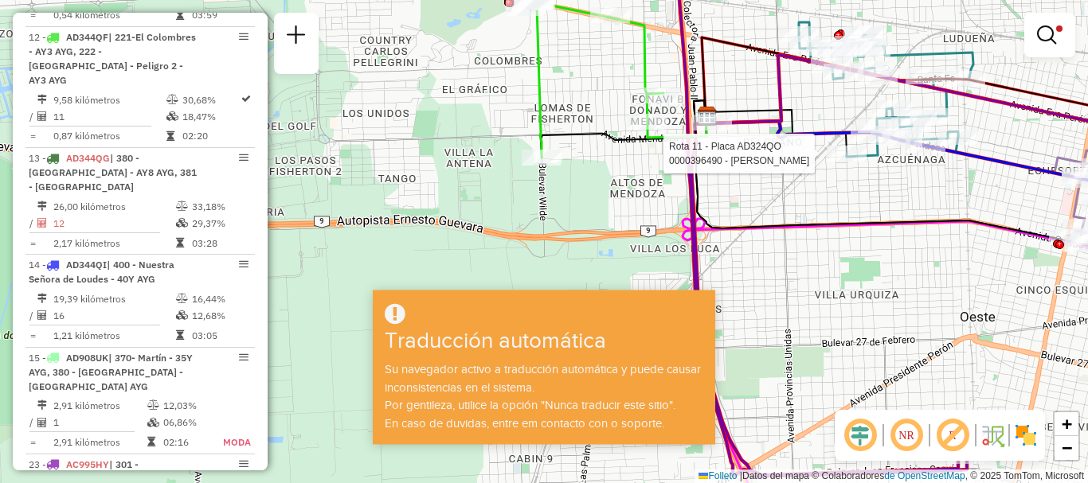
select select "**********"
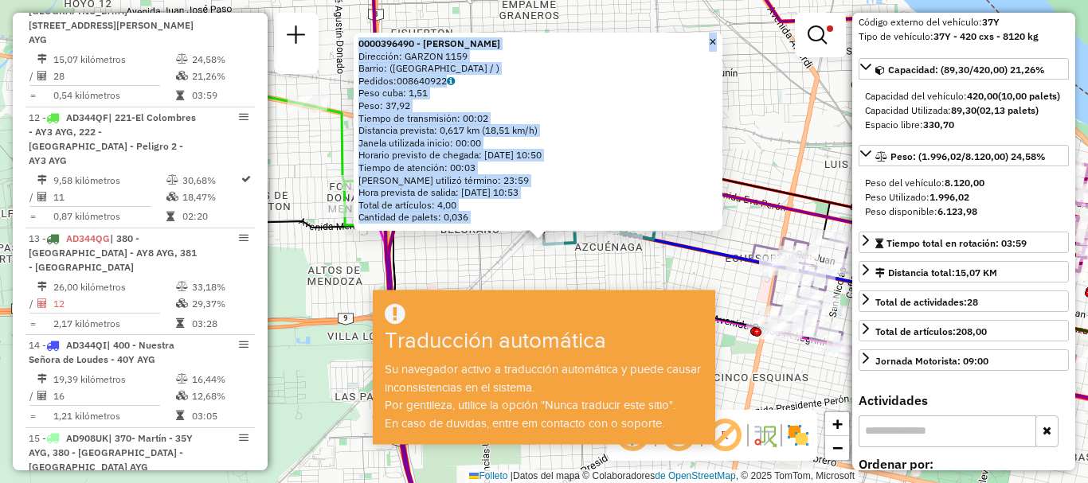
scroll to position [844, 0]
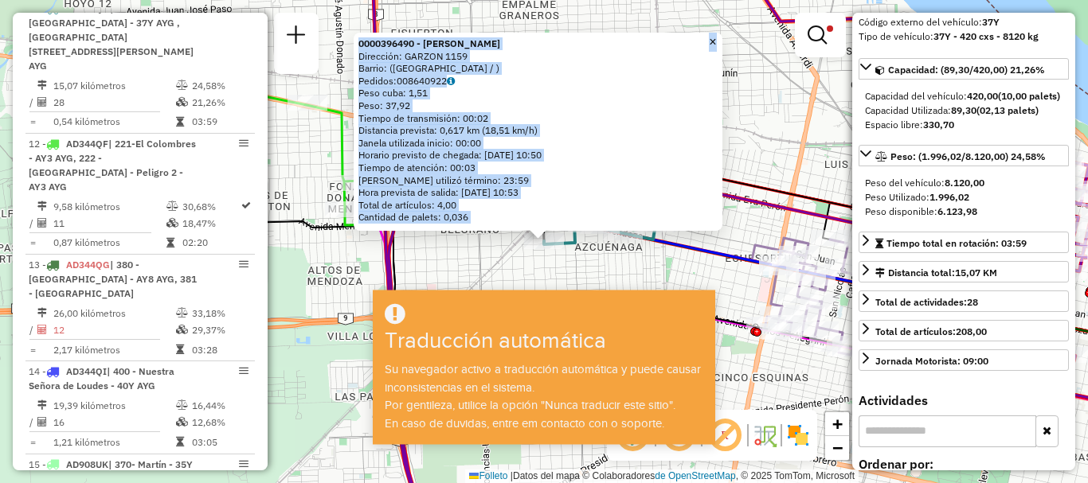
click at [721, 252] on icon at bounding box center [654, 267] width 502 height 127
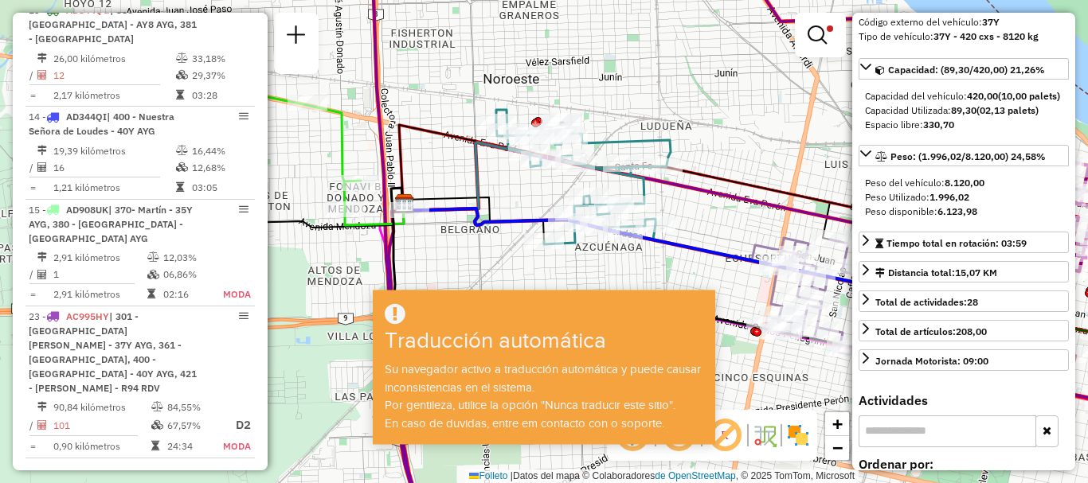
scroll to position [1164, 0]
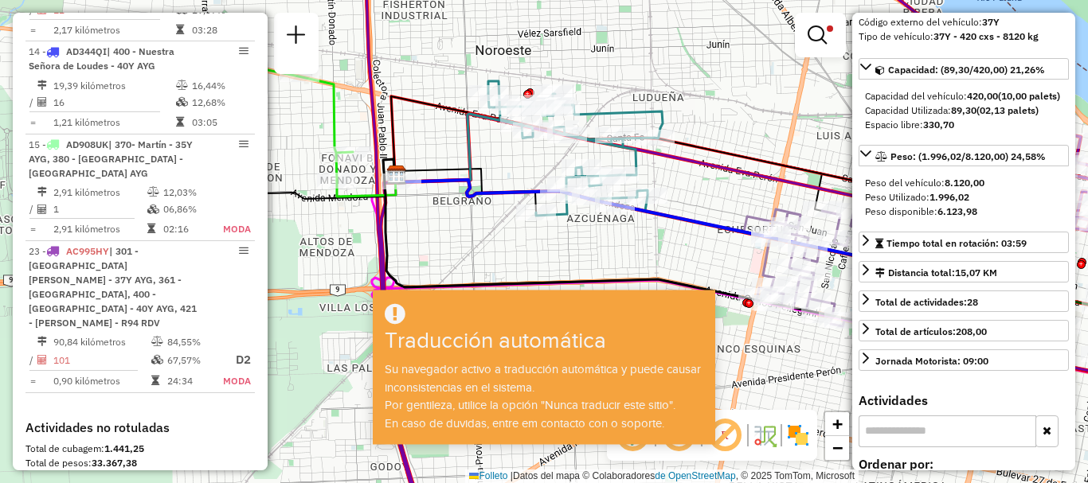
drag, startPoint x: 713, startPoint y: 213, endPoint x: 705, endPoint y: 184, distance: 29.7
click at [705, 184] on div "Limpiar filtros Janela de atención Grado de atención Capacidad Transportadoras …" at bounding box center [544, 241] width 1088 height 483
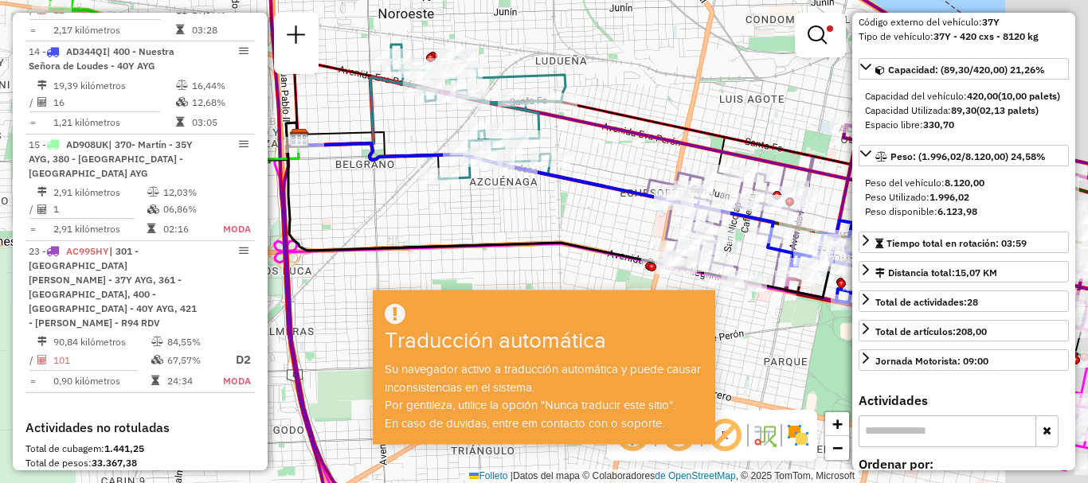
drag, startPoint x: 631, startPoint y: 153, endPoint x: 543, endPoint y: 124, distance: 92.2
click at [543, 124] on div "Limpiar filtros Janela de atención Grado de atención Capacidad Transportadoras …" at bounding box center [544, 241] width 1088 height 483
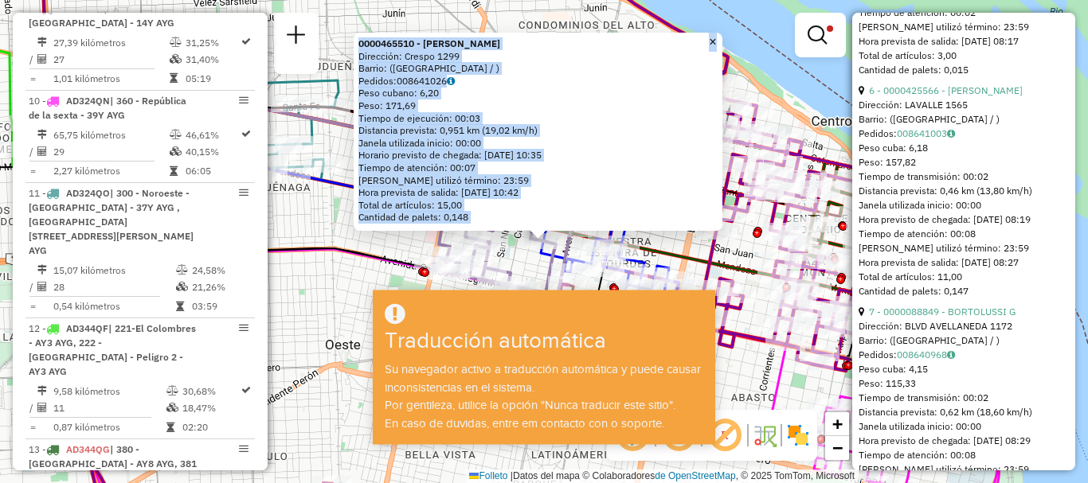
scroll to position [2229, 0]
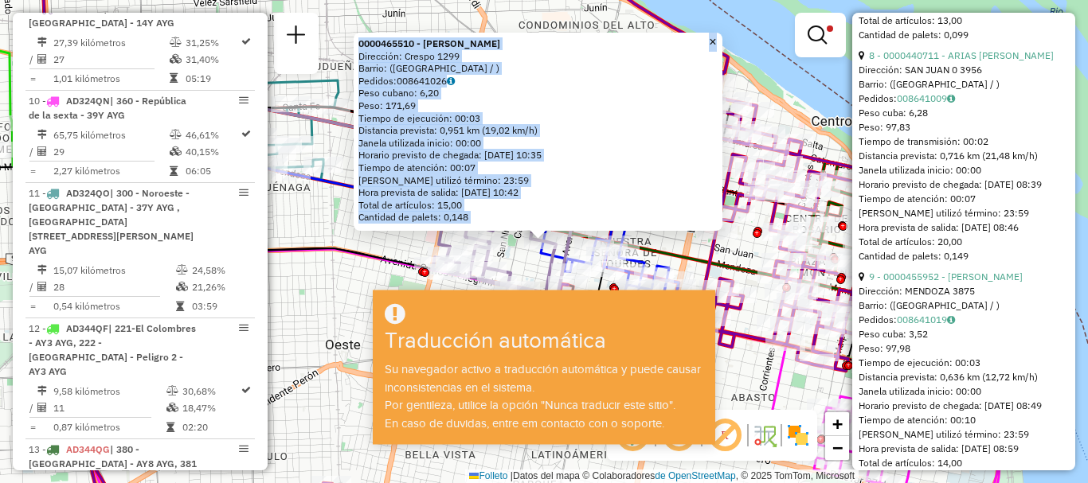
click at [760, 371] on div "Rota 23 - Placa AC995HY 0000438564 - BURELLA NICOLAS LEONARDO 0000465510 - Auti…" at bounding box center [544, 241] width 1088 height 483
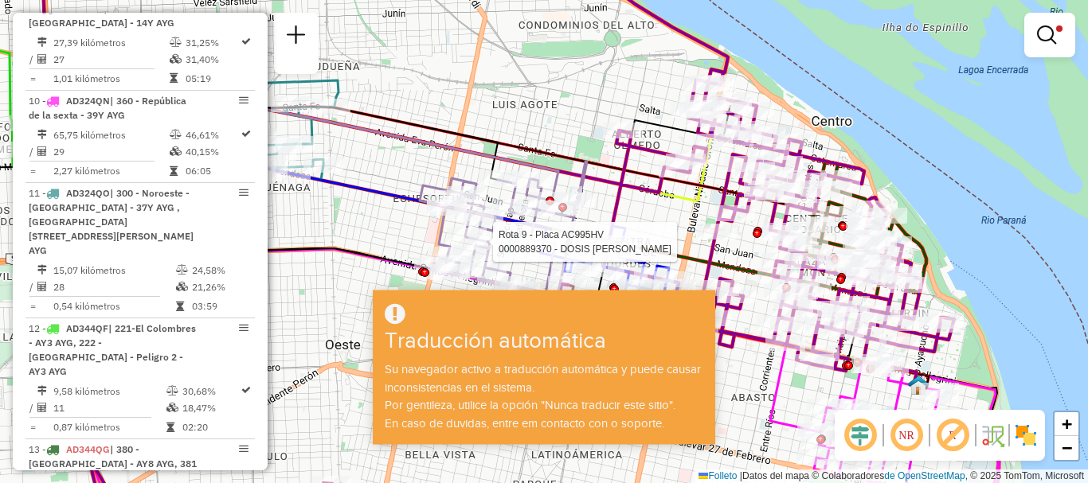
select select "**********"
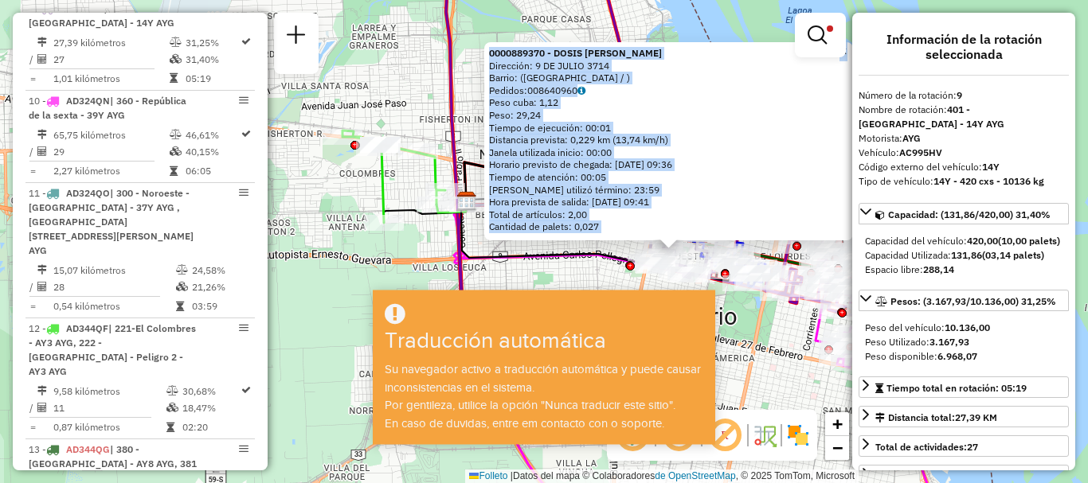
scroll to position [80, 0]
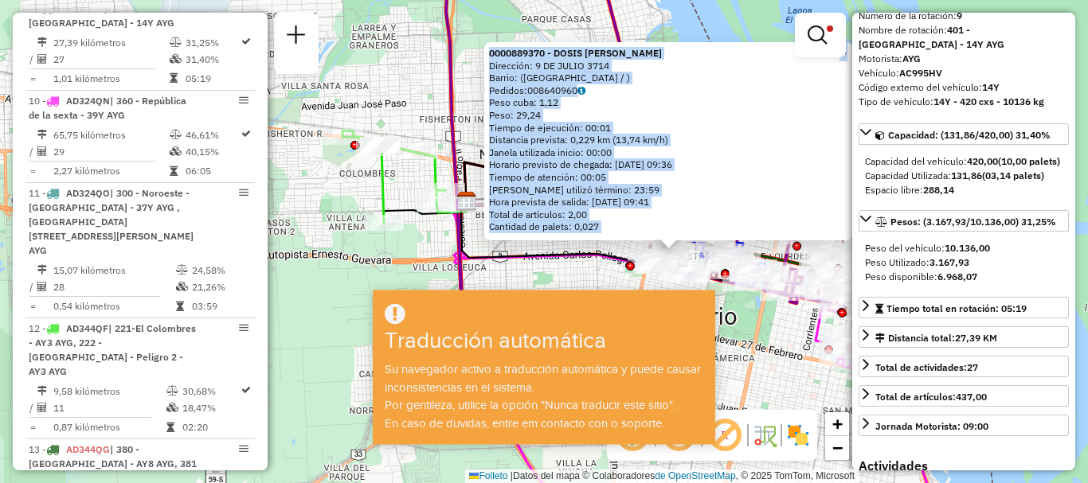
click at [765, 328] on div "0000889370 - DOSIS RICARDO Dirección: 9 DE JULIO 3714 Barrio: (ROSARIO / ) Pedi…" at bounding box center [544, 241] width 1088 height 483
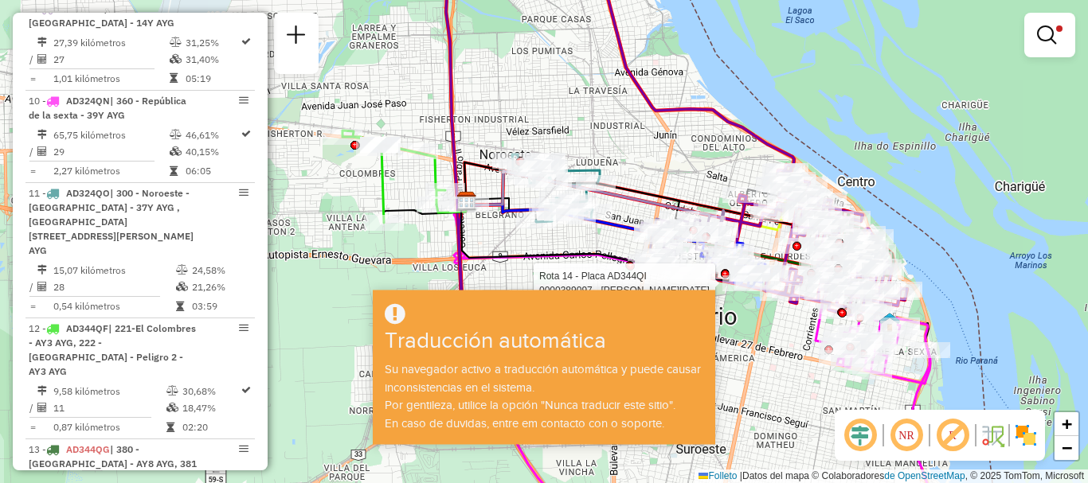
select select "**********"
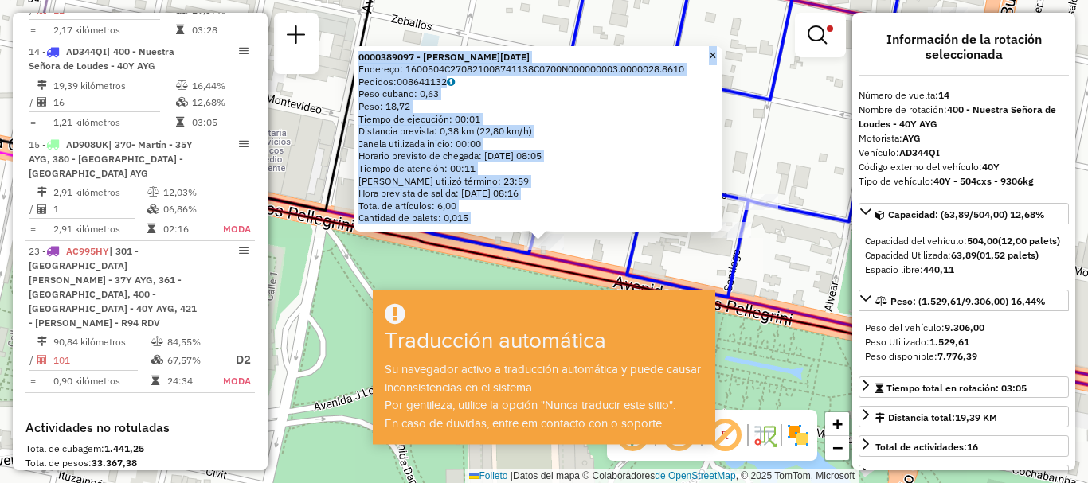
scroll to position [159, 0]
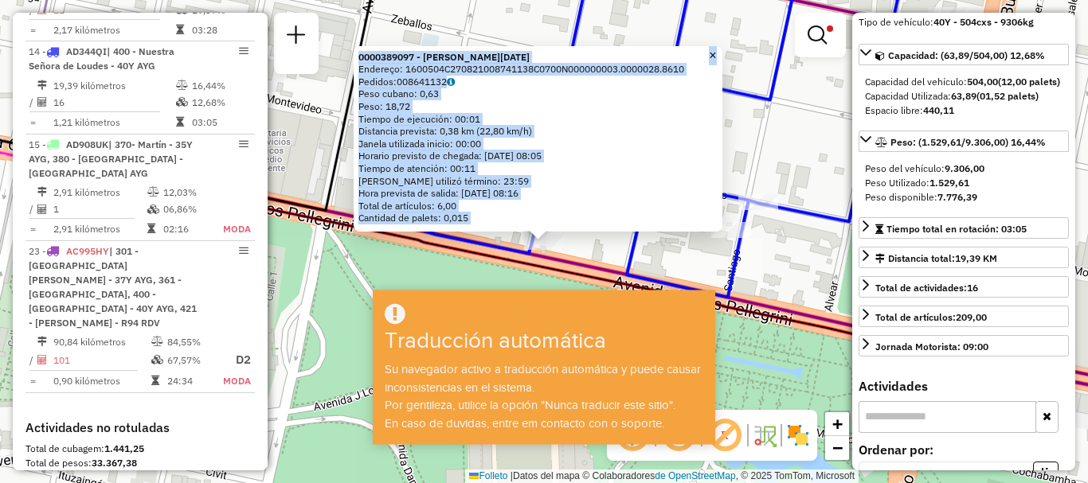
click at [780, 334] on div "0000389097 - SINCLAIR LUCIA MERCEDES Endereço: 1600504C270821008741138C0700N000…" at bounding box center [544, 241] width 1088 height 483
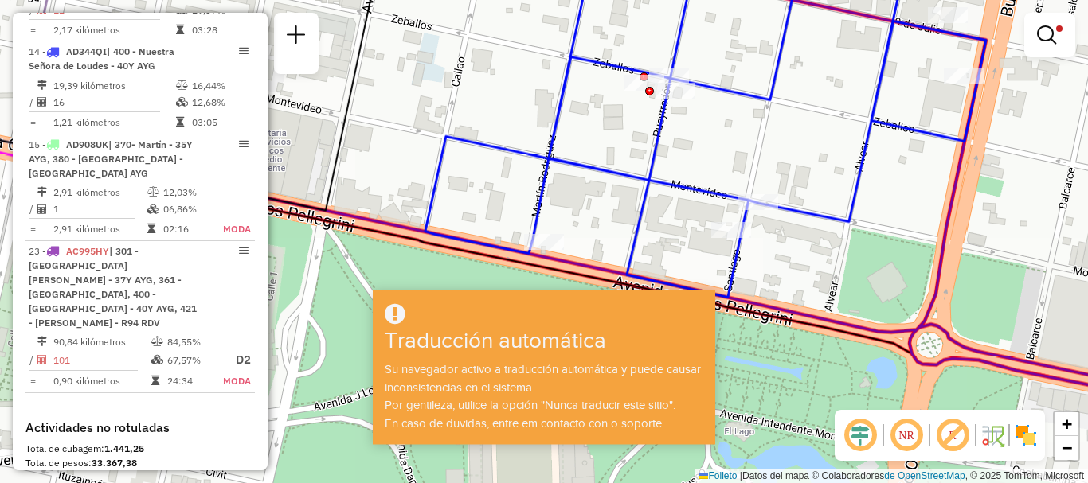
click at [791, 278] on div "Limpiar filtros Janela de atención Grado de atención Capacidad Transportadoras …" at bounding box center [544, 241] width 1088 height 483
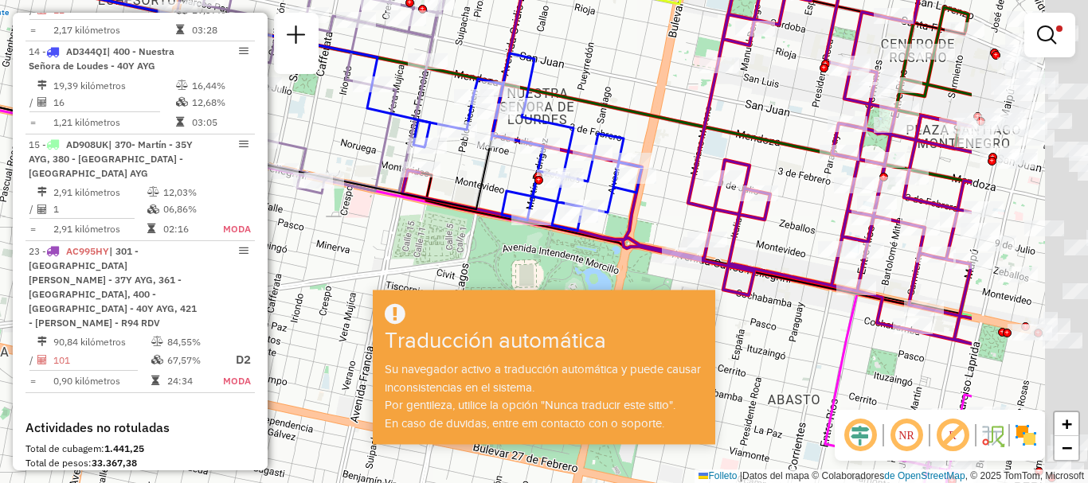
drag, startPoint x: 674, startPoint y: 210, endPoint x: 646, endPoint y: 205, distance: 28.4
click at [646, 205] on div "Limpiar filtros Janela de atención Grado de atención Capacidad Transportadoras …" at bounding box center [544, 241] width 1088 height 483
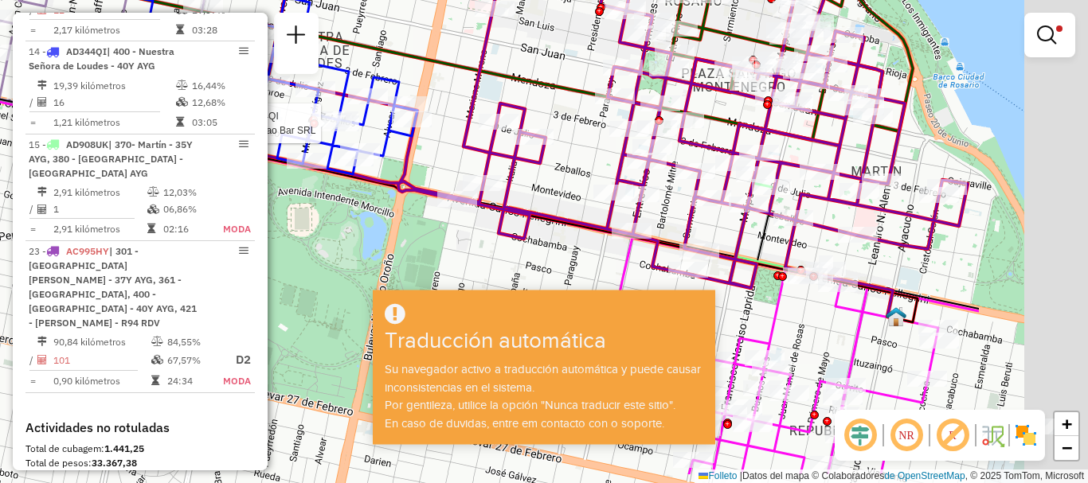
drag, startPoint x: 722, startPoint y: 287, endPoint x: 743, endPoint y: 236, distance: 54.3
click at [608, 255] on icon at bounding box center [326, 226] width 1305 height 363
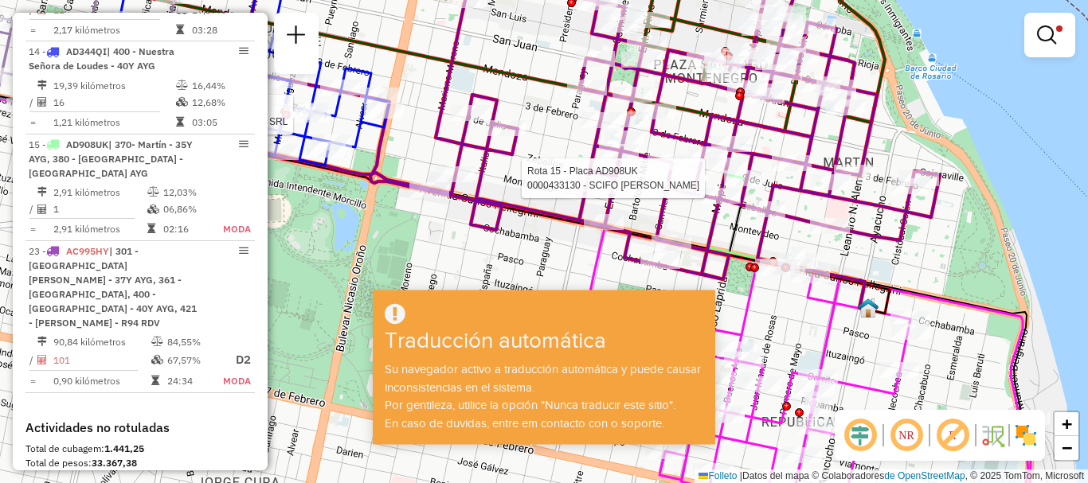
select select "**********"
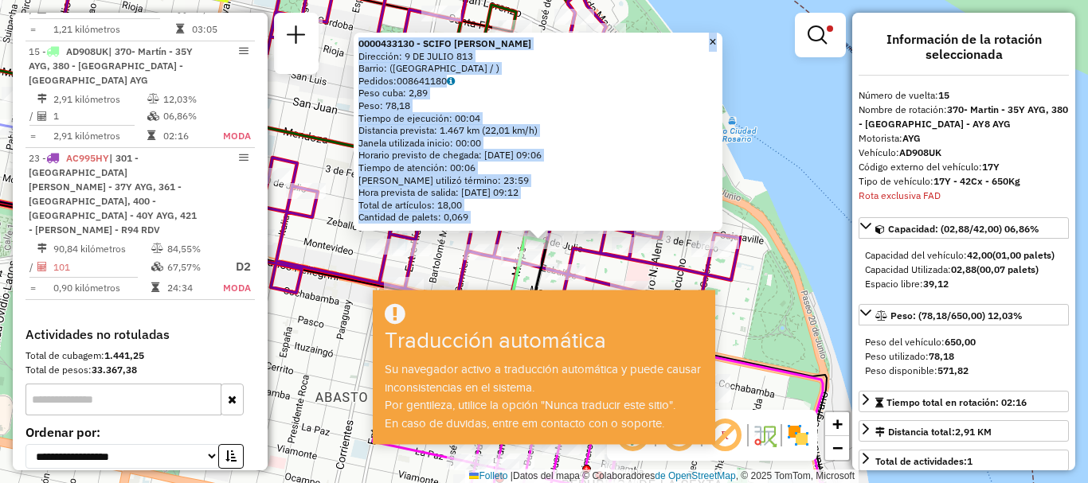
scroll to position [239, 0]
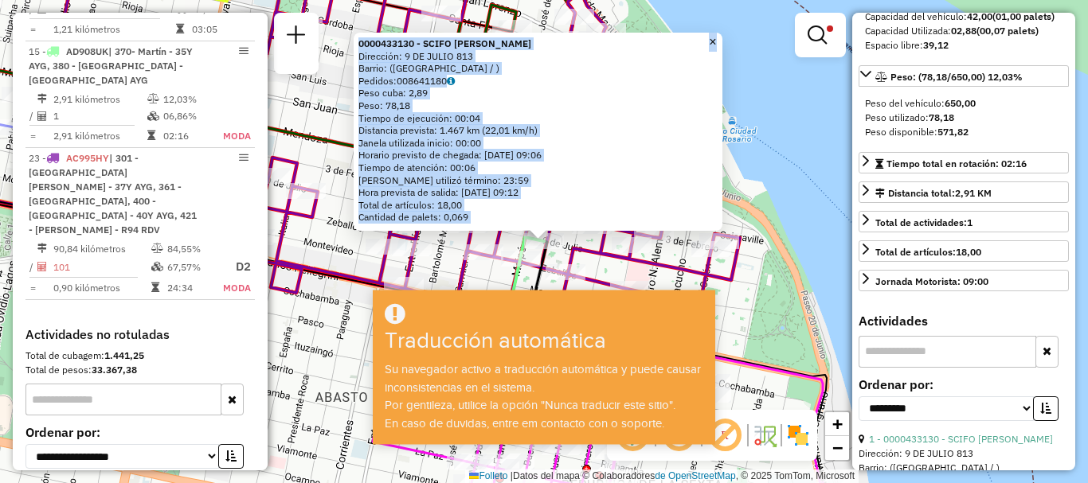
click at [777, 232] on div "0000433130 - SCIFO MARCELO MAXIMILIANO Dirección: 9 DE JULIO 813 Barrio: (ROSAR…" at bounding box center [544, 241] width 1088 height 483
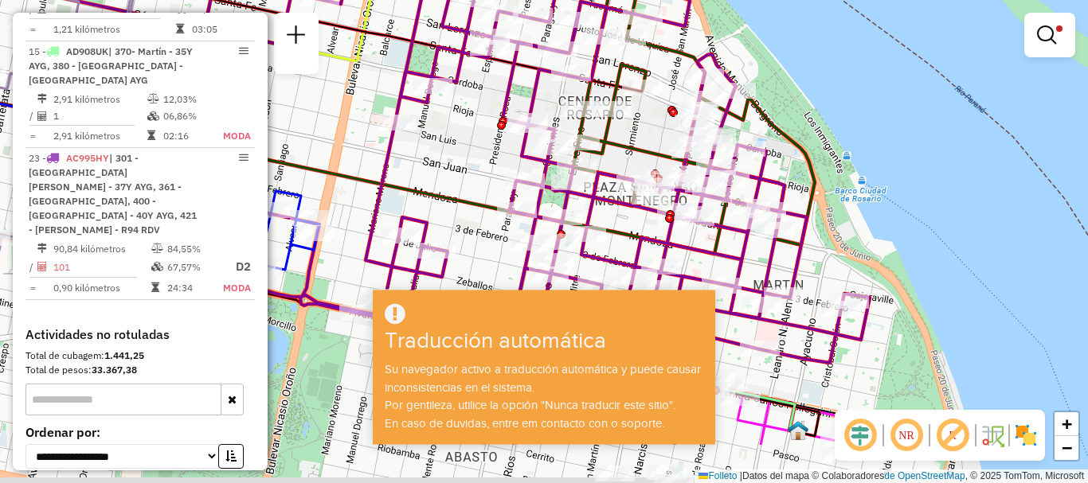
drag, startPoint x: 676, startPoint y: 213, endPoint x: 658, endPoint y: 61, distance: 152.3
click at [669, 108] on div at bounding box center [673, 112] width 9 height 9
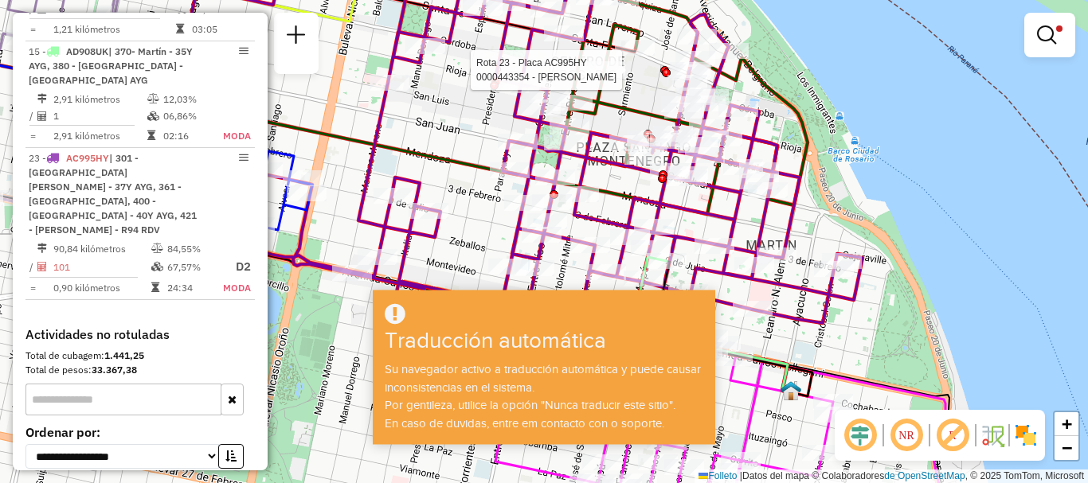
drag, startPoint x: 701, startPoint y: 207, endPoint x: 689, endPoint y: 65, distance: 142.3
click at [689, 77] on icon at bounding box center [442, 156] width 840 height 411
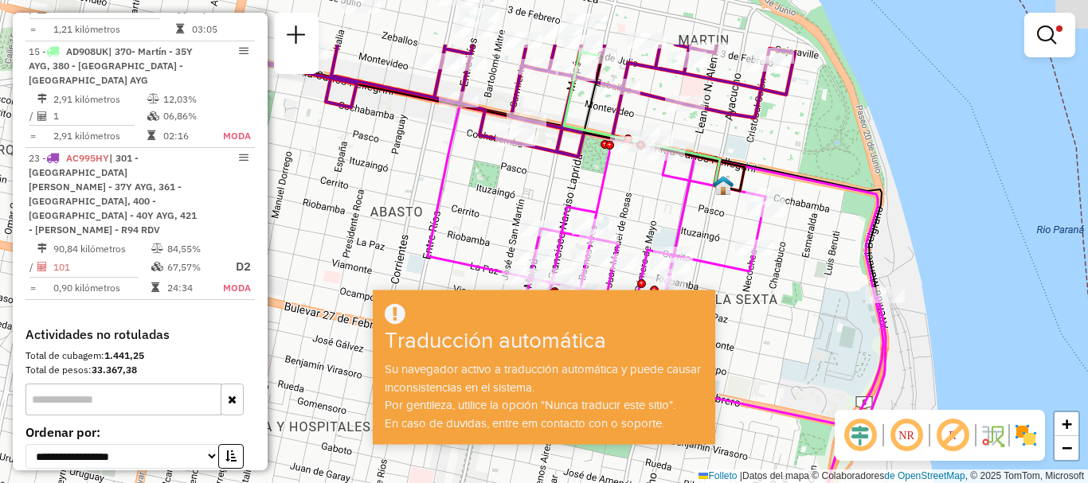
drag, startPoint x: 713, startPoint y: 220, endPoint x: 711, endPoint y: 233, distance: 13.7
click at [711, 233] on div "Rota 23 - Placa AC995HY 0000443354 - MANSILLA JORGE ALEJANDRO Rota 23 - Placa A…" at bounding box center [544, 241] width 1088 height 483
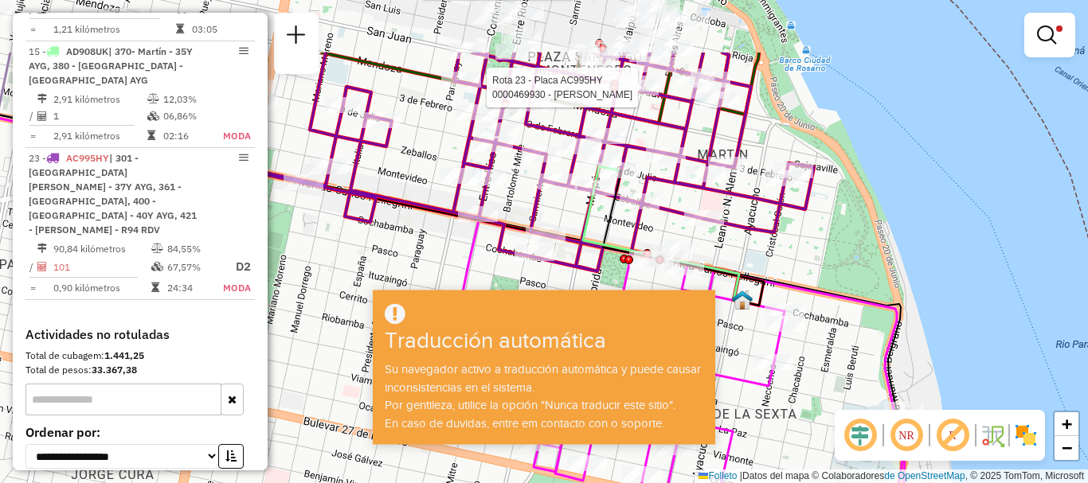
drag, startPoint x: 713, startPoint y: 271, endPoint x: 725, endPoint y: 299, distance: 30.6
click at [725, 299] on icon at bounding box center [662, 233] width 159 height 135
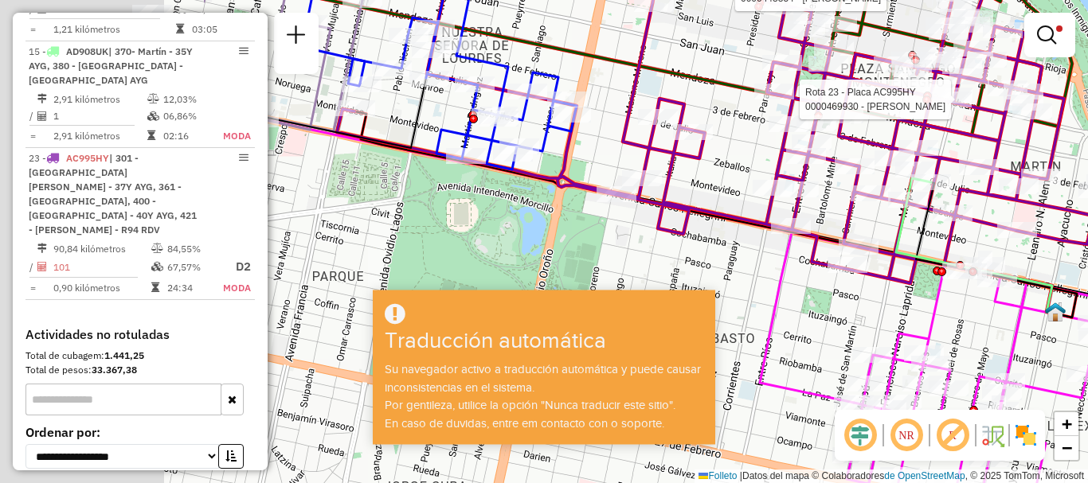
drag, startPoint x: 436, startPoint y: 228, endPoint x: 632, endPoint y: 235, distance: 196.8
click at [631, 235] on div "Rota 23 - Placa AC995HY 0000443354 - MANSILLA JORGE ALEJANDRO Rota 23 - Placa A…" at bounding box center [544, 241] width 1088 height 483
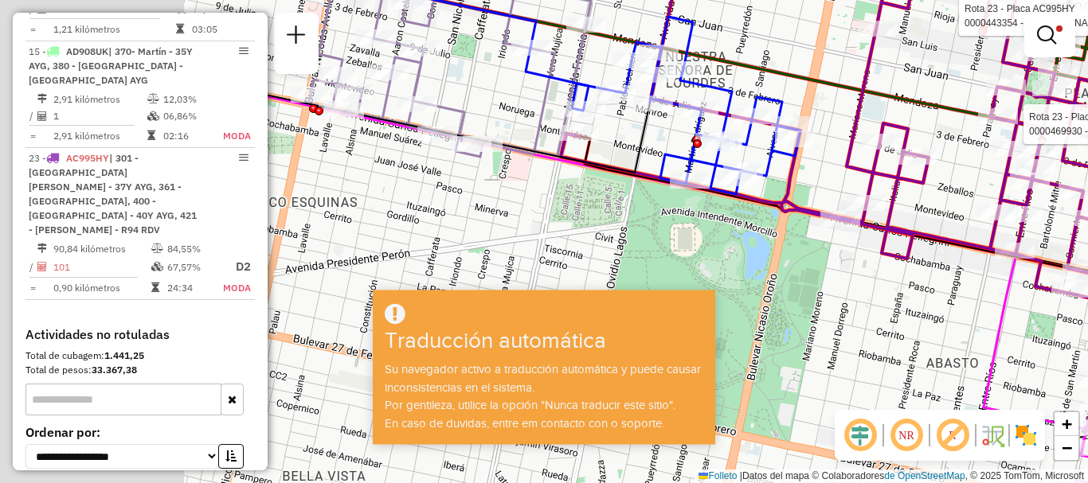
click at [711, 245] on div "Rota 23 - Placa AC995HY 0000443354 - MANSILLA JORGE ALEJANDRO Rota 23 - Placa A…" at bounding box center [544, 241] width 1088 height 483
drag, startPoint x: 568, startPoint y: 227, endPoint x: 651, endPoint y: 247, distance: 85.9
click at [651, 247] on div "Rota 23 - Placa AC995HY 0000443354 - MANSILLA JORGE ALEJANDRO Rota 23 - Placa A…" at bounding box center [544, 241] width 1088 height 483
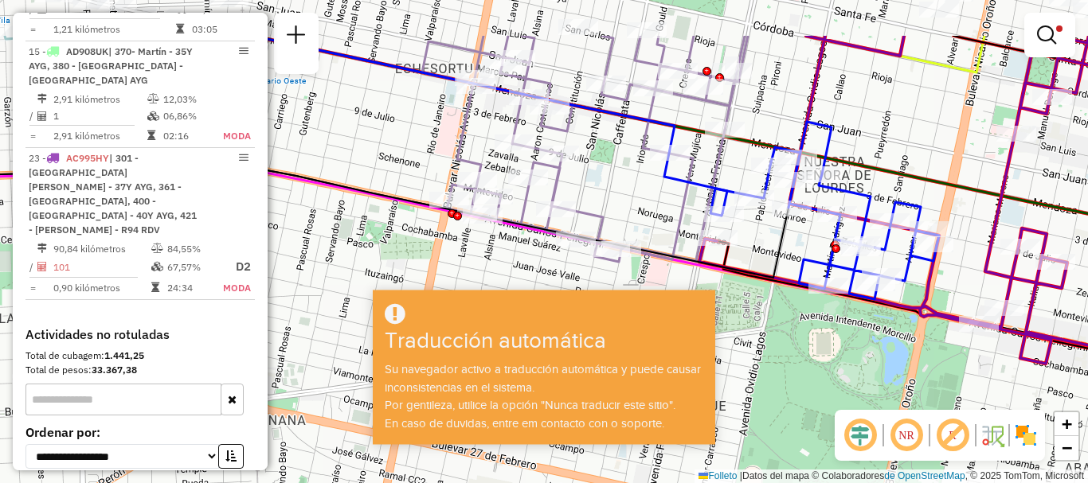
drag, startPoint x: 586, startPoint y: 234, endPoint x: 617, endPoint y: 281, distance: 56.3
click at [617, 281] on div "Rota 23 - Placa AC995HY 0000443354 - MANSILLA JORGE ALEJANDRO Rota 23 - Placa A…" at bounding box center [544, 241] width 1088 height 483
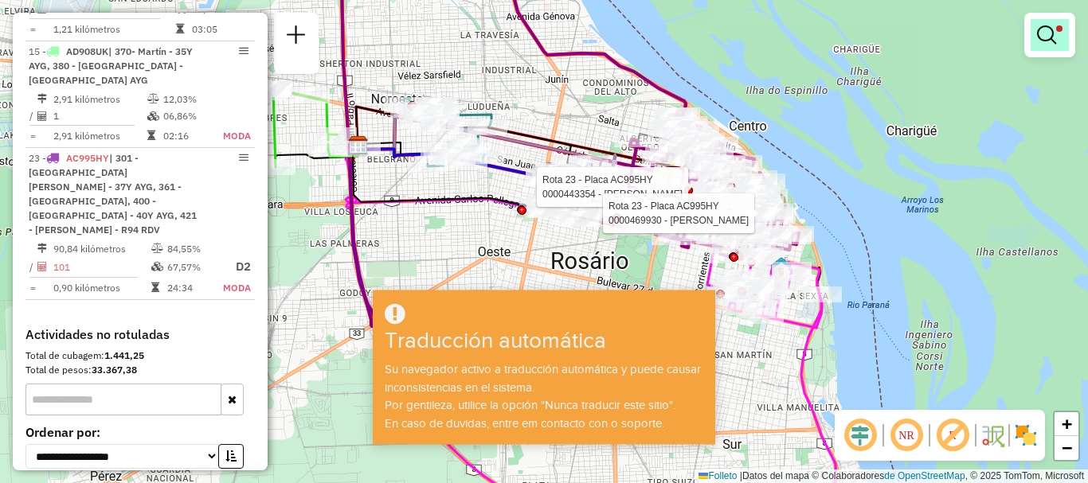
click at [1053, 33] on em at bounding box center [1046, 34] width 19 height 19
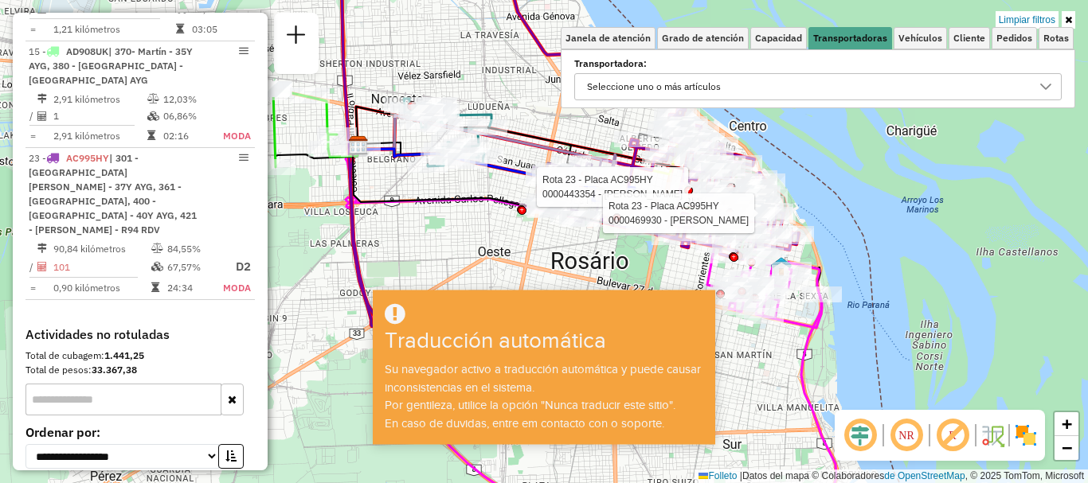
click at [1048, 88] on icon at bounding box center [1045, 87] width 11 height 6
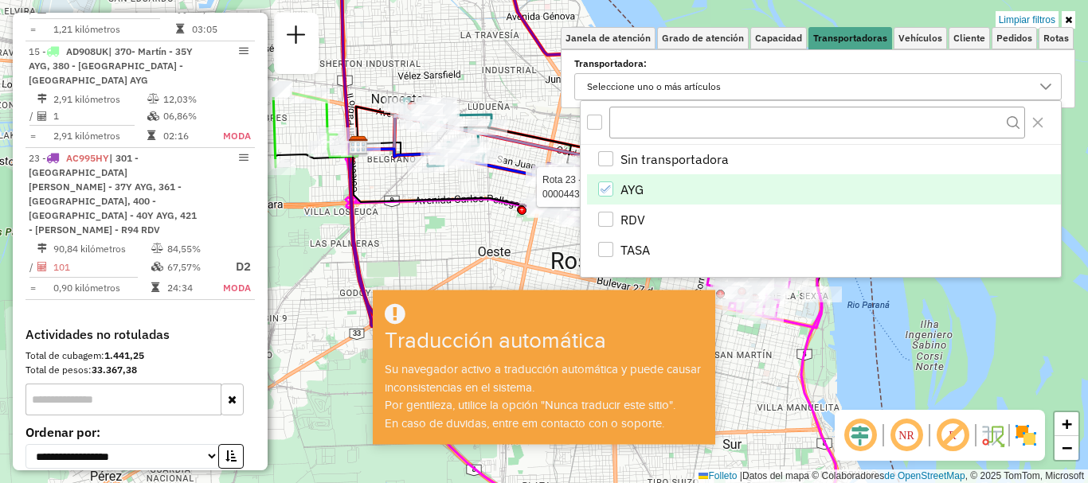
click at [598, 187] on div "AYG" at bounding box center [605, 189] width 15 height 15
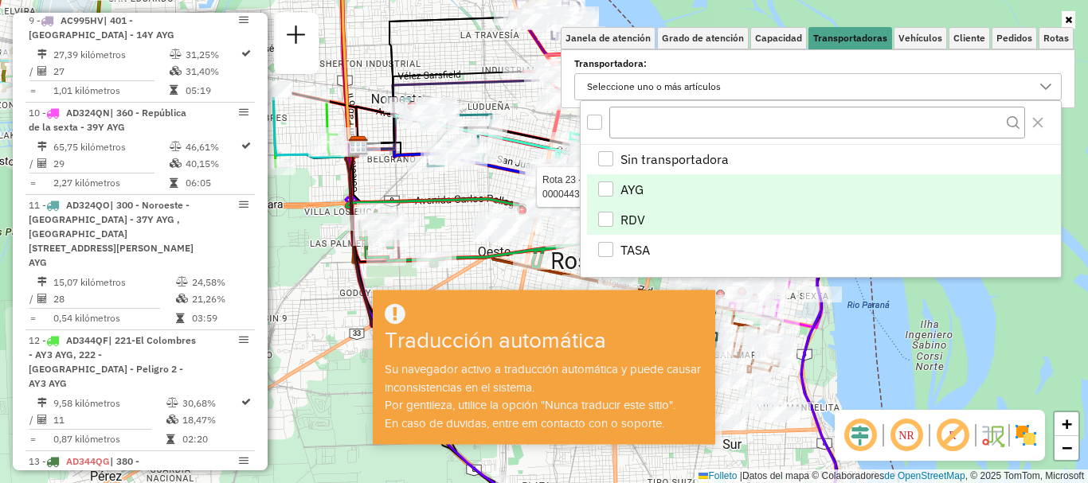
click at [604, 221] on div "RDV" at bounding box center [605, 219] width 15 height 15
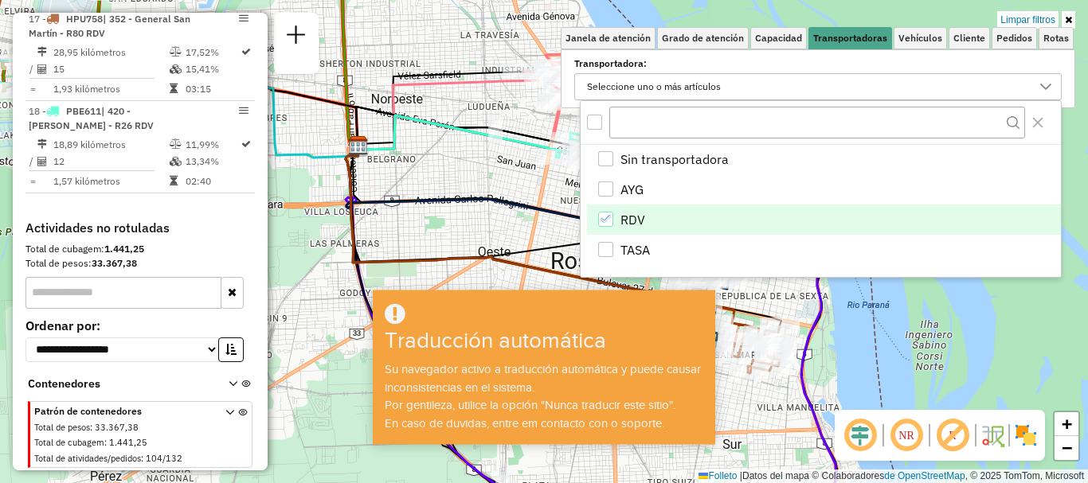
scroll to position [1108, 0]
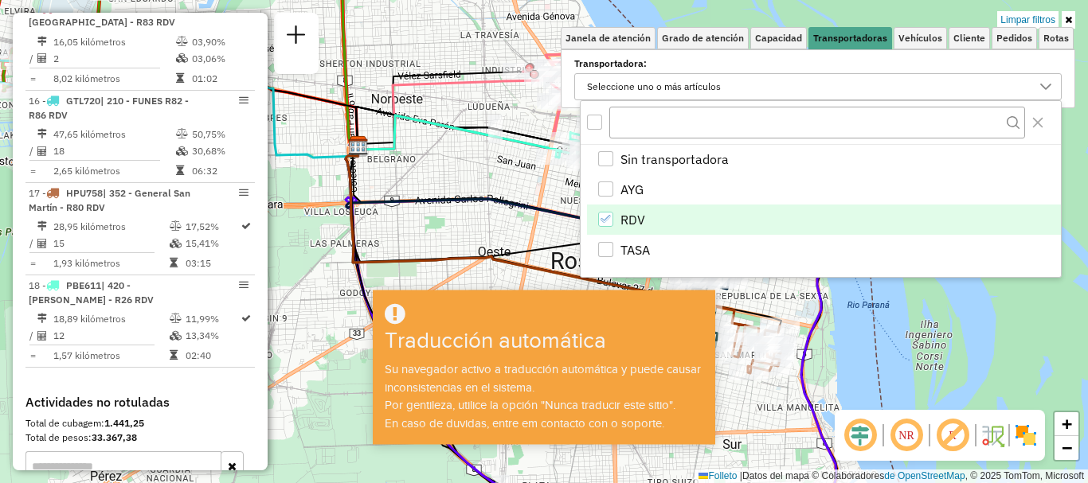
click at [900, 322] on div "Limpar filtros Janela de atención Grado de atención Capacidad Transportadoras V…" at bounding box center [544, 241] width 1088 height 483
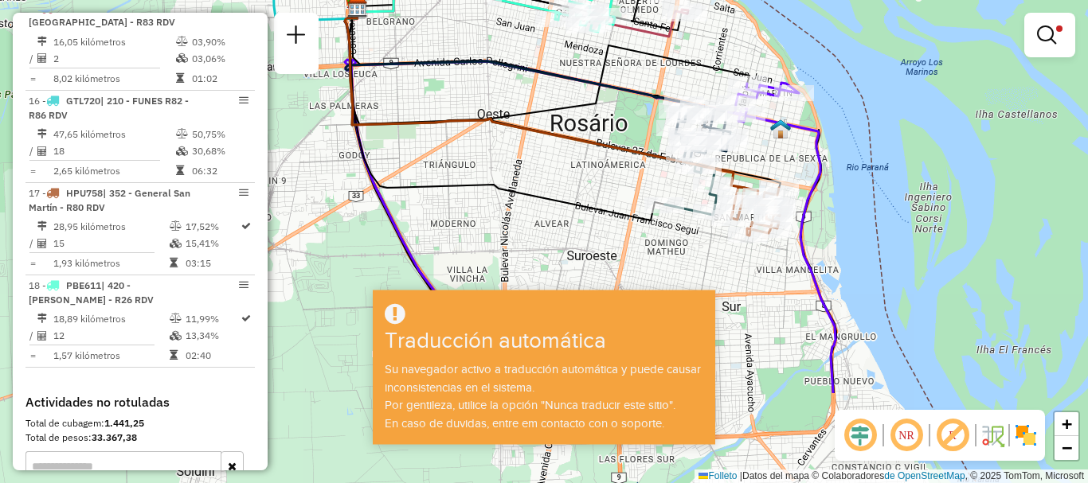
drag, startPoint x: 861, startPoint y: 290, endPoint x: 860, endPoint y: 152, distance: 137.7
click at [860, 152] on div "Limpiar filtros Janela de atención Grado de atención Capacidad Transportadoras …" at bounding box center [544, 241] width 1088 height 483
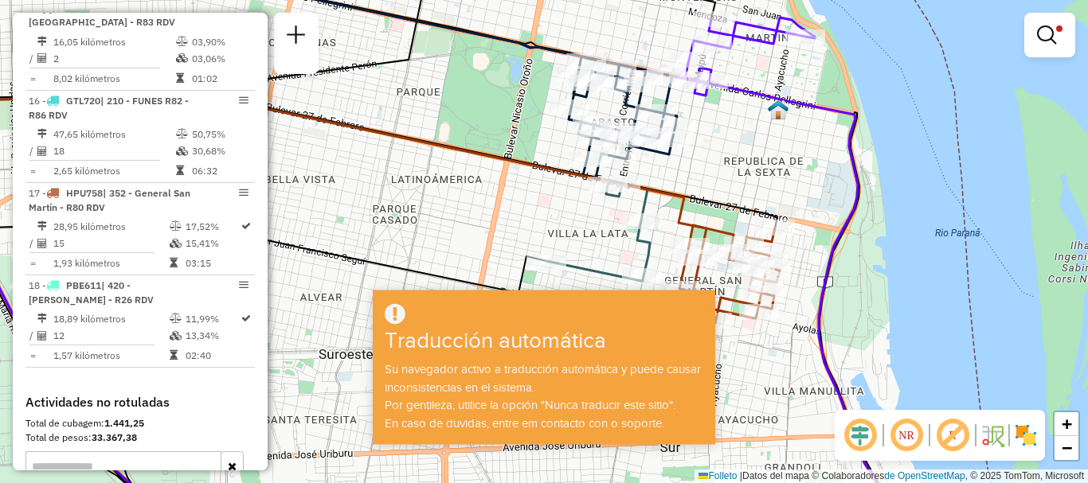
drag, startPoint x: 710, startPoint y: 161, endPoint x: 718, endPoint y: 105, distance: 56.3
click at [718, 106] on div "Limpiar filtros Janela de atención Grado de atención Capacidad Transportadoras …" at bounding box center [544, 241] width 1088 height 483
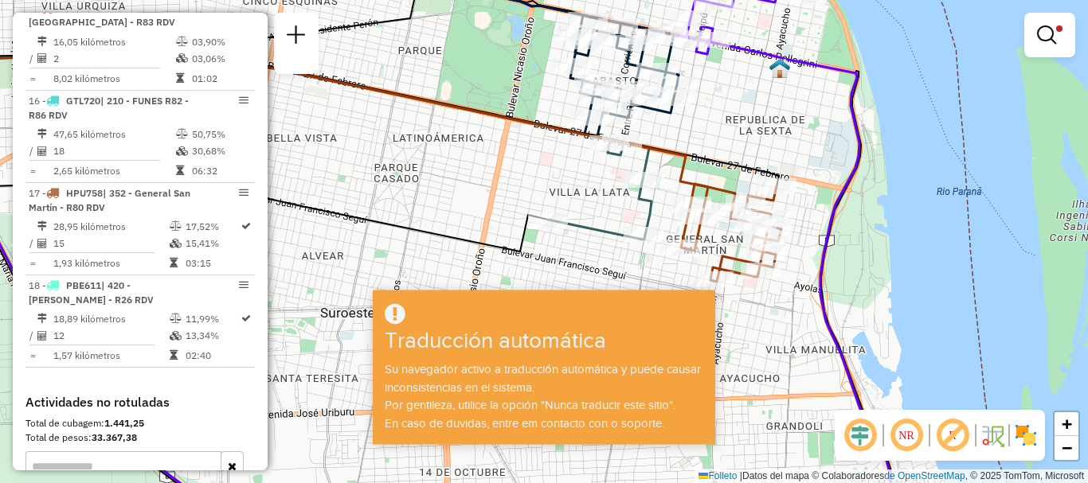
drag, startPoint x: 737, startPoint y: 211, endPoint x: 737, endPoint y: 192, distance: 19.1
click at [737, 192] on icon at bounding box center [731, 233] width 100 height 98
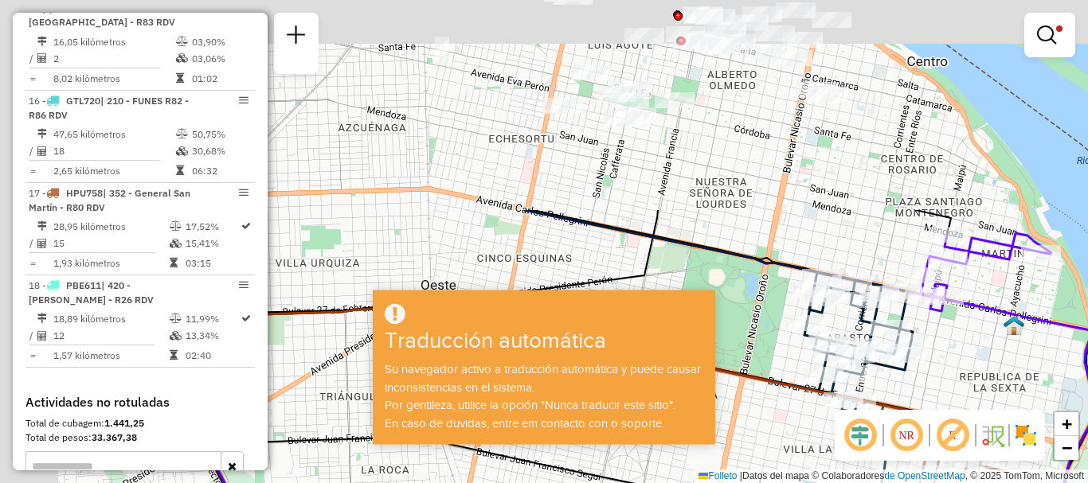
drag, startPoint x: 664, startPoint y: 178, endPoint x: 898, endPoint y: 436, distance: 348.9
click at [898, 436] on hb-router-mapa "Información de la sesión 1229854 - 15/08/2025 Creación: 14/08/2025 16:28 Depósi…" at bounding box center [544, 241] width 1088 height 483
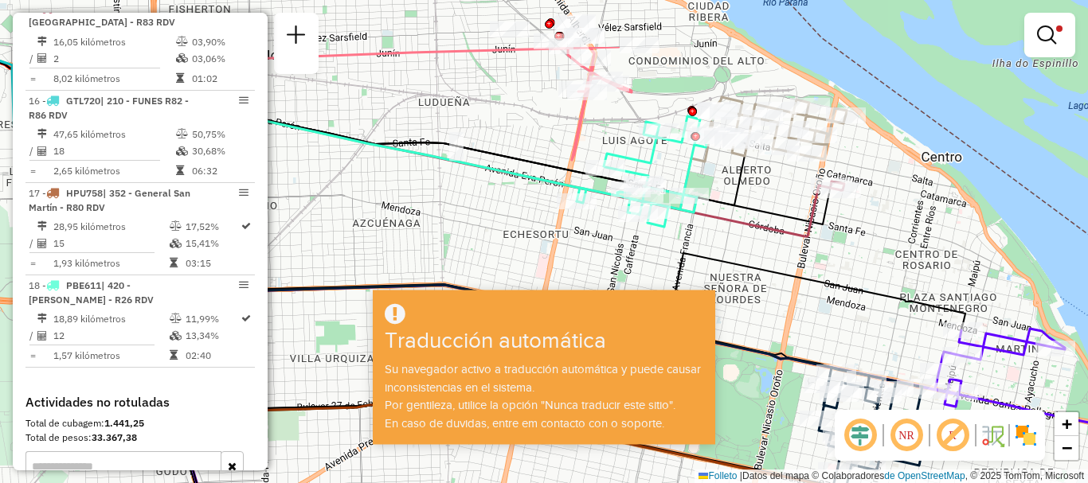
drag, startPoint x: 828, startPoint y: 219, endPoint x: 838, endPoint y: 287, distance: 68.3
click at [838, 287] on icon at bounding box center [633, 395] width 951 height 463
click at [1047, 33] on em at bounding box center [1046, 34] width 19 height 19
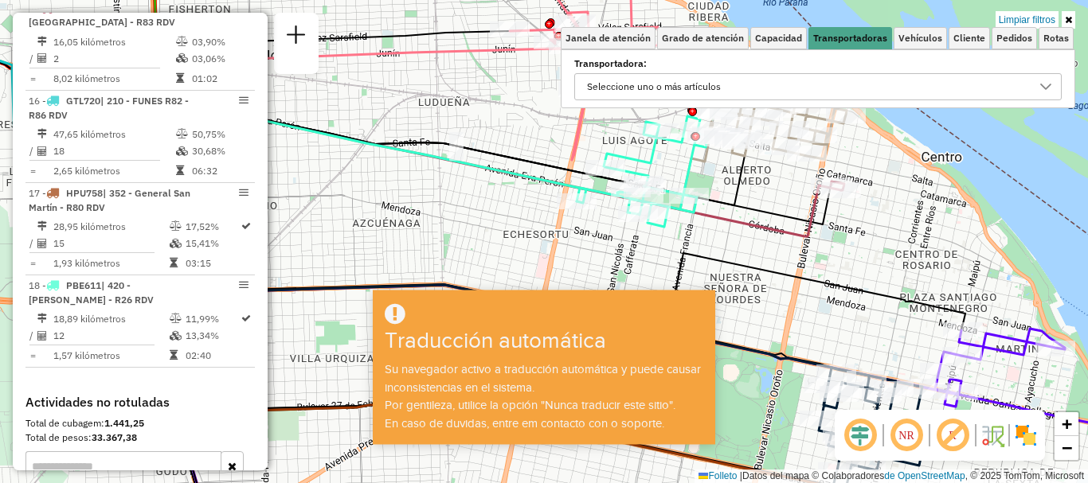
click at [1043, 76] on div at bounding box center [1045, 86] width 30 height 25
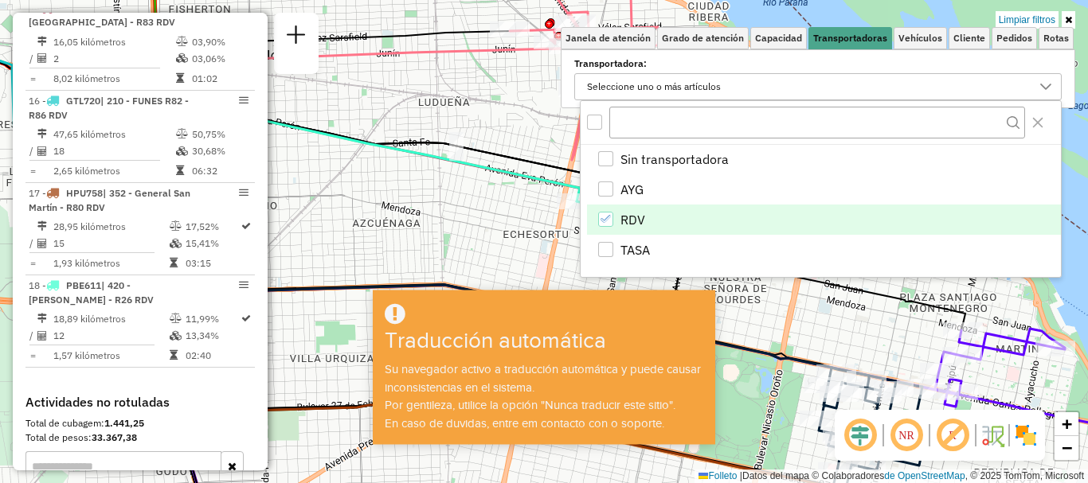
click at [606, 214] on icon "RDV" at bounding box center [605, 218] width 11 height 11
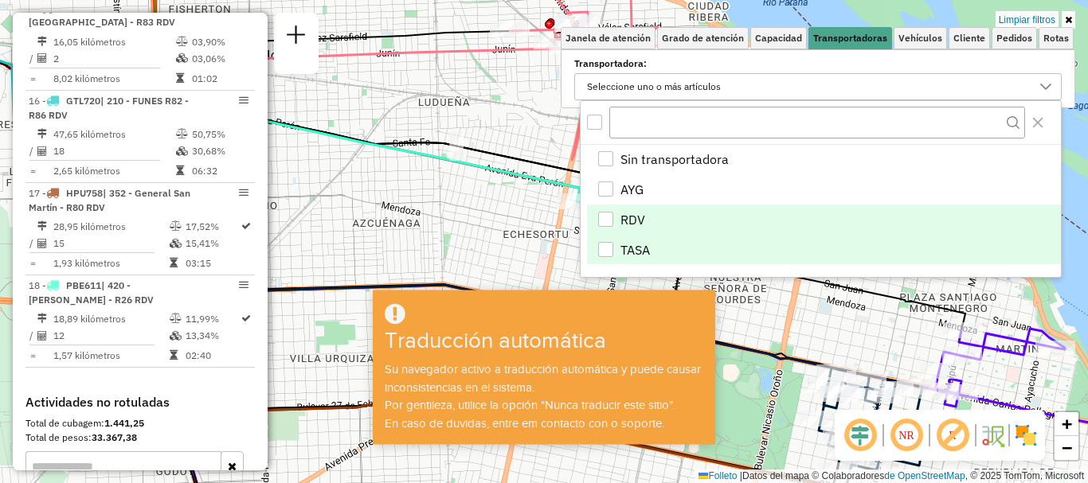
click at [608, 248] on div "TASA" at bounding box center [605, 249] width 15 height 15
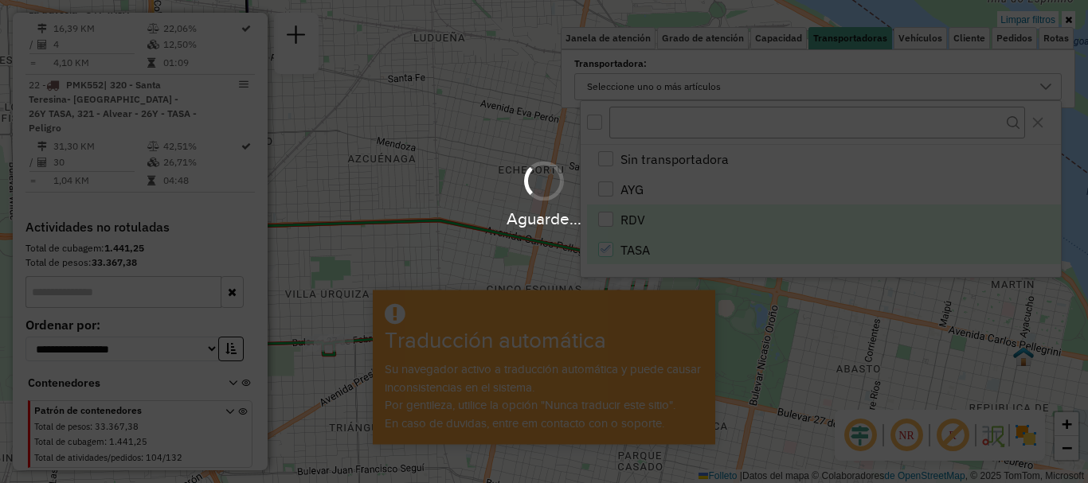
scroll to position [183, 0]
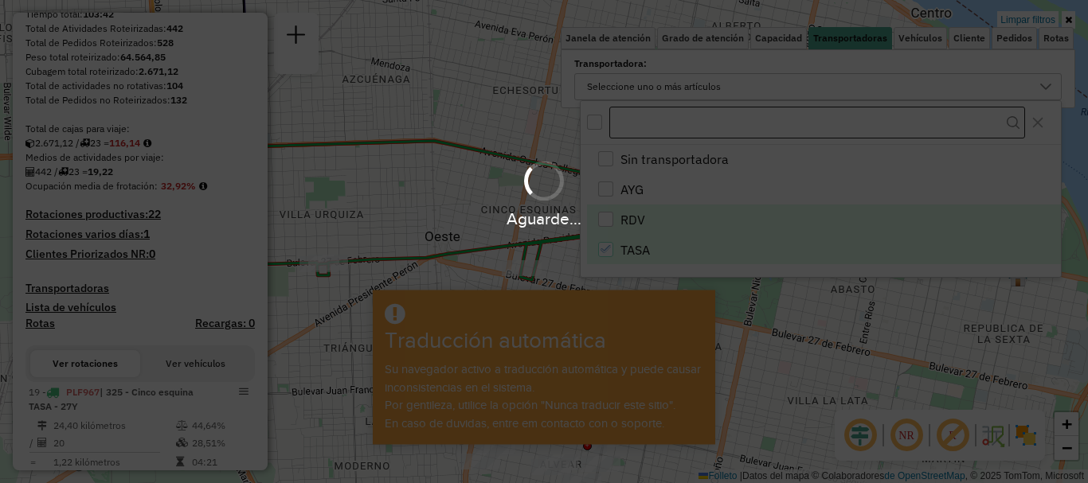
drag, startPoint x: 760, startPoint y: 295, endPoint x: 748, endPoint y: 116, distance: 178.8
click at [749, 108] on body "Aguarde... ¡Ventana emergente bloqueada! Su navegador se bloqueará automáticame…" at bounding box center [544, 241] width 1088 height 483
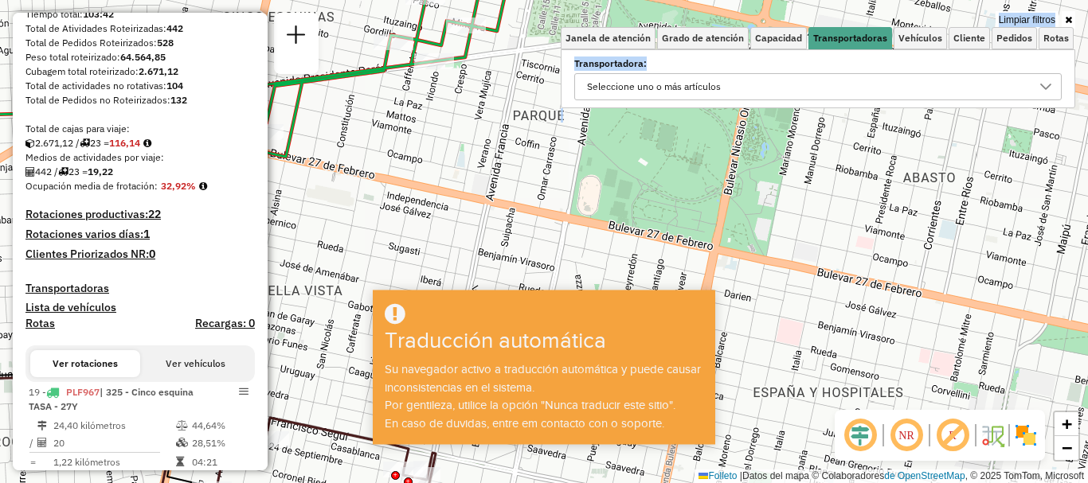
drag, startPoint x: 780, startPoint y: 318, endPoint x: 773, endPoint y: 238, distance: 80.7
click at [773, 238] on div "Limpiar filtros Janela de atención Grado de atención Capacidad Transportadoras …" at bounding box center [544, 241] width 1088 height 483
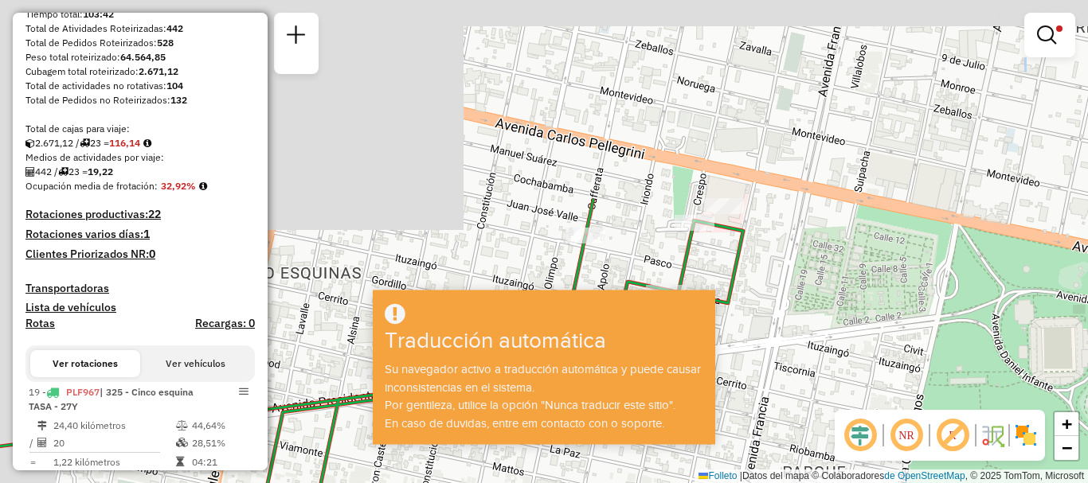
drag, startPoint x: 748, startPoint y: 296, endPoint x: 771, endPoint y: 361, distance: 69.0
click at [771, 361] on div "Limpiar filtros Janela de atención Grado de atención Capacidad Transportadoras …" at bounding box center [544, 241] width 1088 height 483
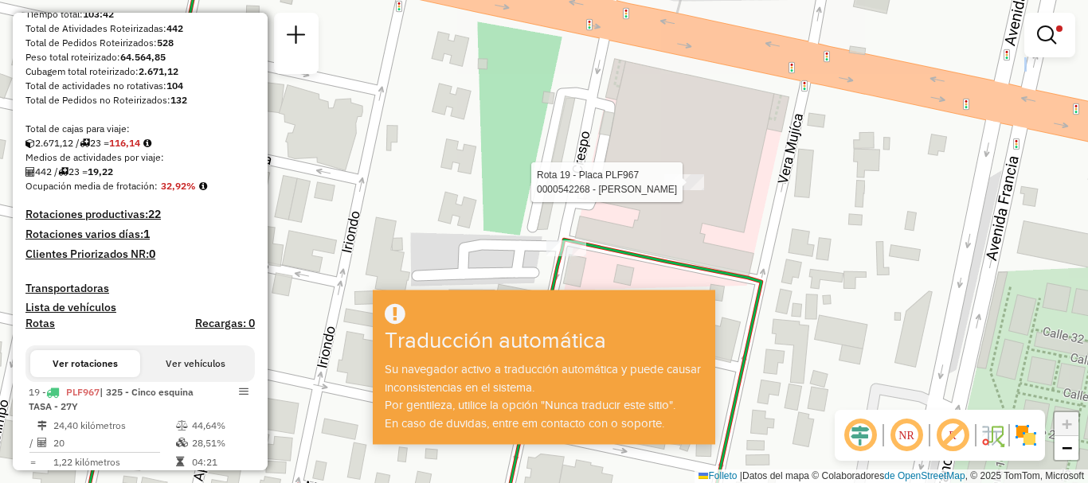
select select "**********"
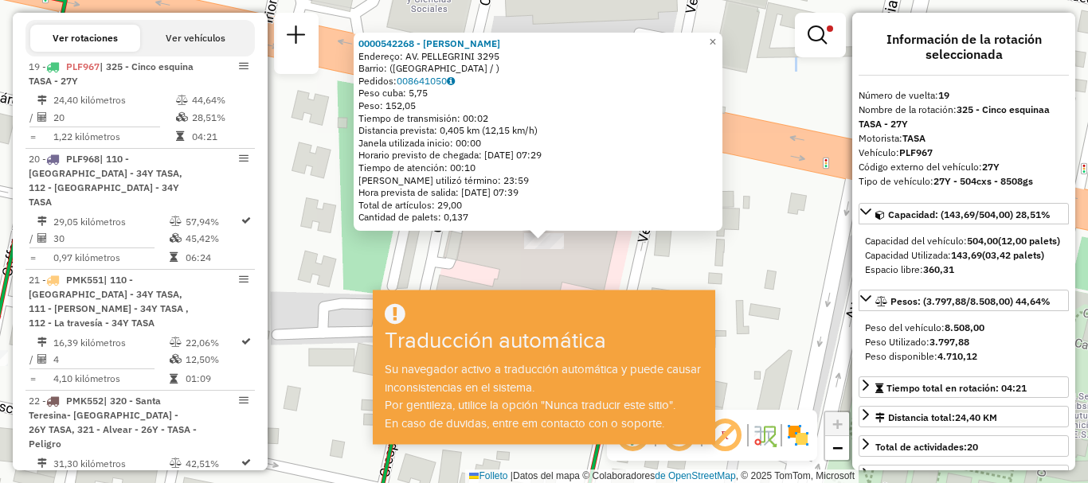
scroll to position [567, 0]
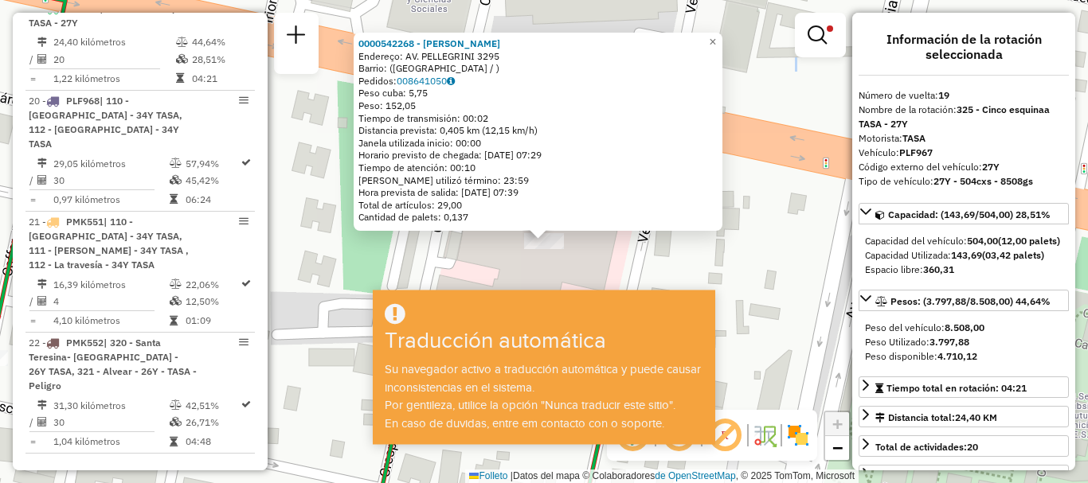
click at [729, 242] on div "0000542268 - Massetto Marcelo Endereço: AV. PELLEGRINI 3295 Barrio: (ROSARIO / …" at bounding box center [544, 241] width 1088 height 483
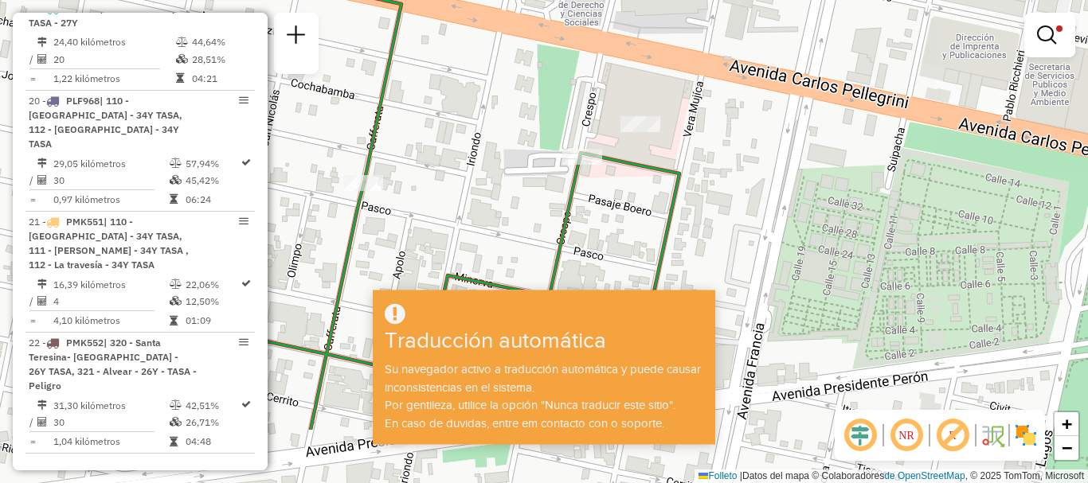
drag, startPoint x: 736, startPoint y: 225, endPoint x: 737, endPoint y: 80, distance: 145.7
click at [737, 82] on div "Limpiar filtros Janela de atención Grado de atención Capacidad Transportadoras …" at bounding box center [544, 241] width 1088 height 483
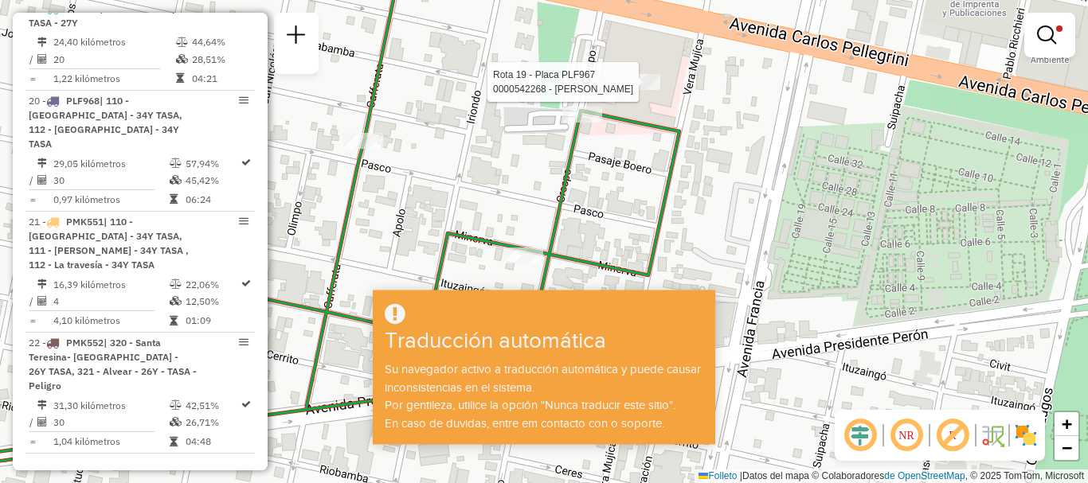
select select "**********"
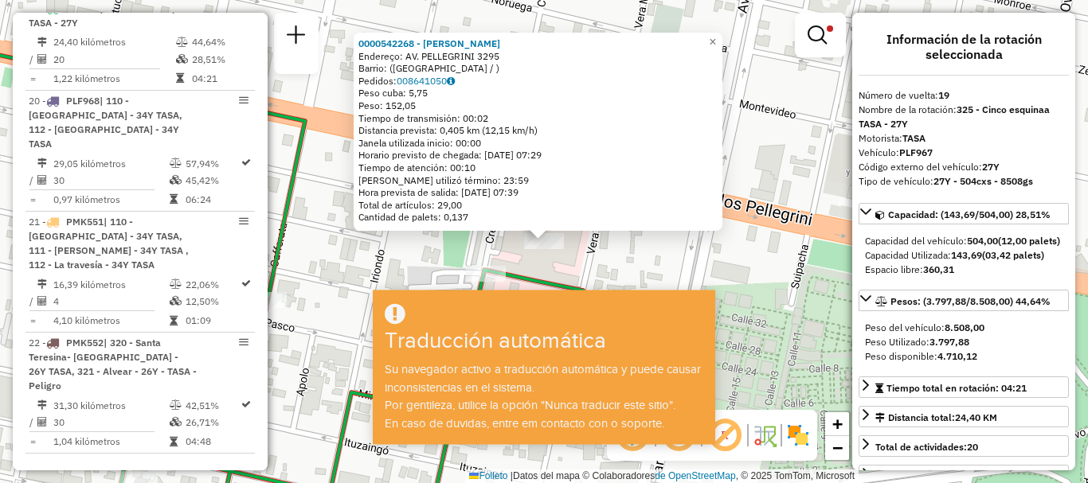
click at [722, 246] on div "0000542268 - Massetto Marcelo Endereço: AV. PELLEGRINI 3295 Barrio: (ROSARIO / …" at bounding box center [544, 241] width 1088 height 483
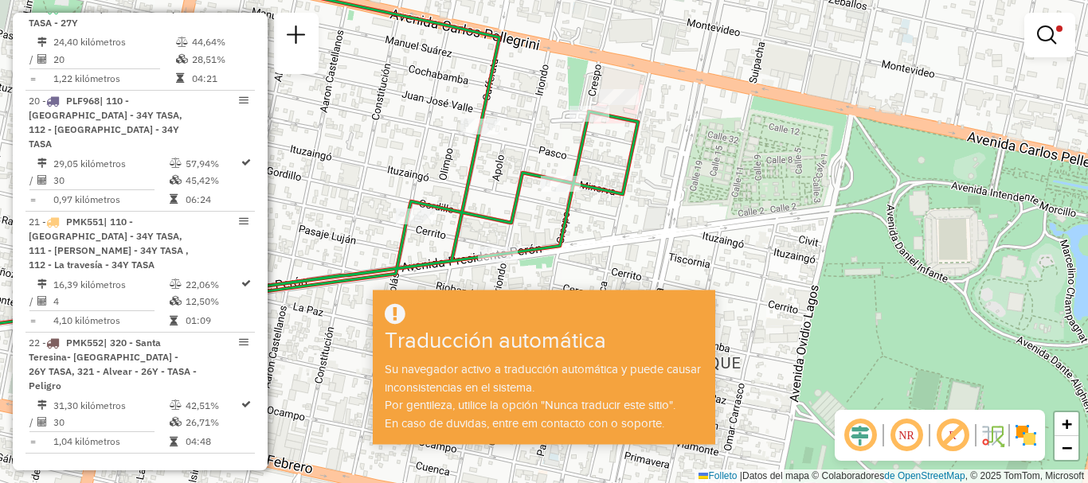
drag, startPoint x: 701, startPoint y: 124, endPoint x: 702, endPoint y: 56, distance: 68.5
click at [702, 56] on div "Limpiar filtros Janela de atención Grado de atención Capacidad Transportadoras …" at bounding box center [544, 241] width 1088 height 483
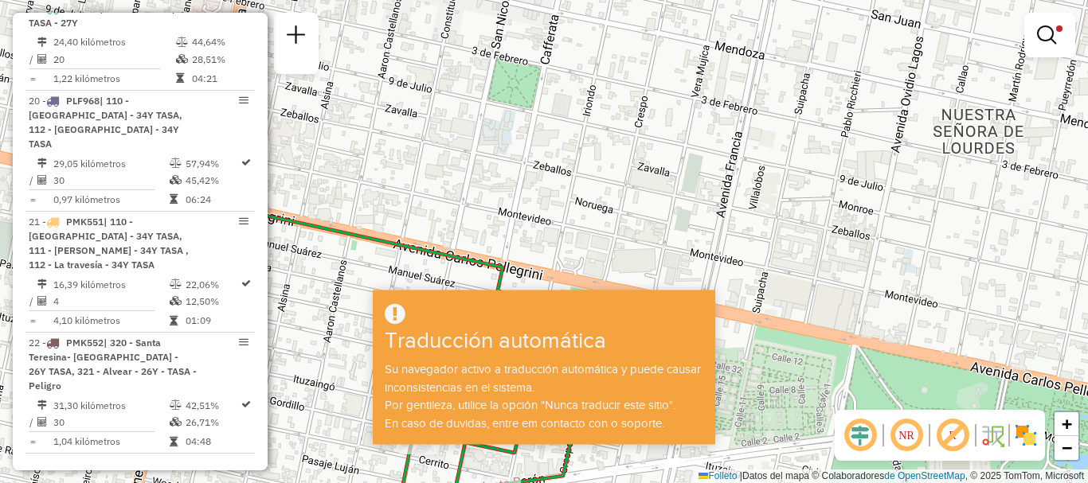
drag, startPoint x: 757, startPoint y: 209, endPoint x: 760, endPoint y: 442, distance: 233.3
click at [760, 442] on div "Limpiar filtros Janela de atención Grado de atención Capacidad Transportadoras …" at bounding box center [544, 241] width 1088 height 483
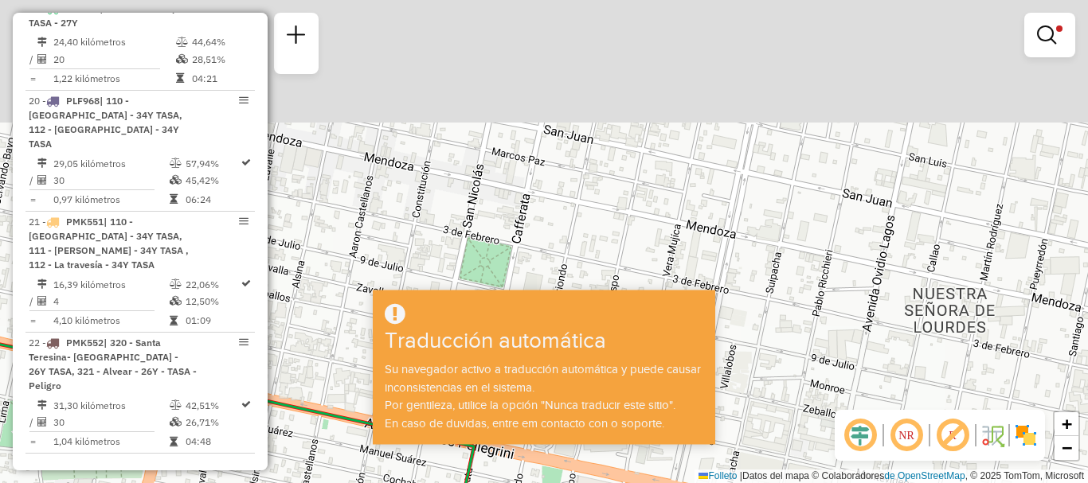
drag, startPoint x: 783, startPoint y: 252, endPoint x: 755, endPoint y: 429, distance: 179.1
click at [755, 429] on div "Limpiar filtros Janela de atención Grado de atención Capacidad Transportadoras …" at bounding box center [544, 241] width 1088 height 483
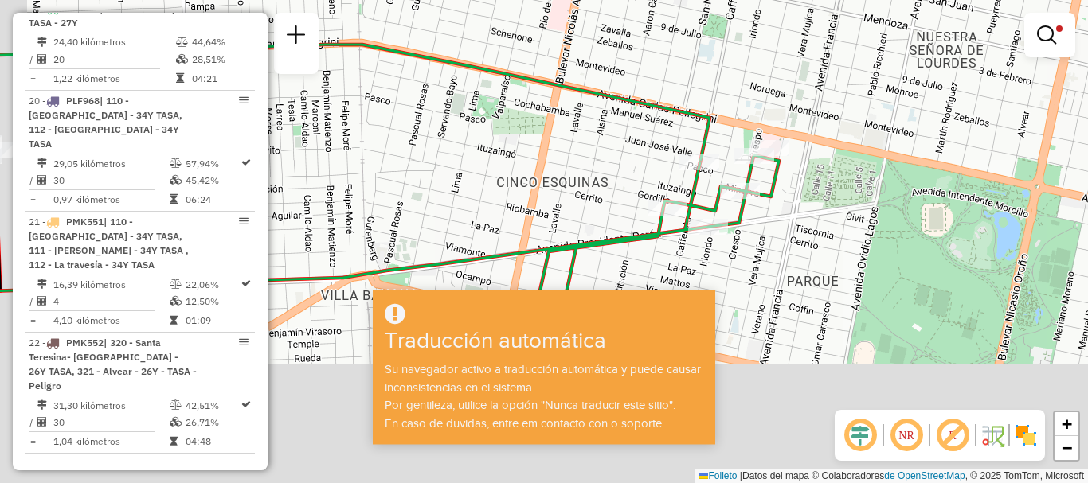
drag, startPoint x: 785, startPoint y: 185, endPoint x: 850, endPoint y: 56, distance: 144.6
click at [850, 56] on div "Limpiar filtros Janela de atención Grado de atención Capacidad Transportadoras …" at bounding box center [544, 241] width 1088 height 483
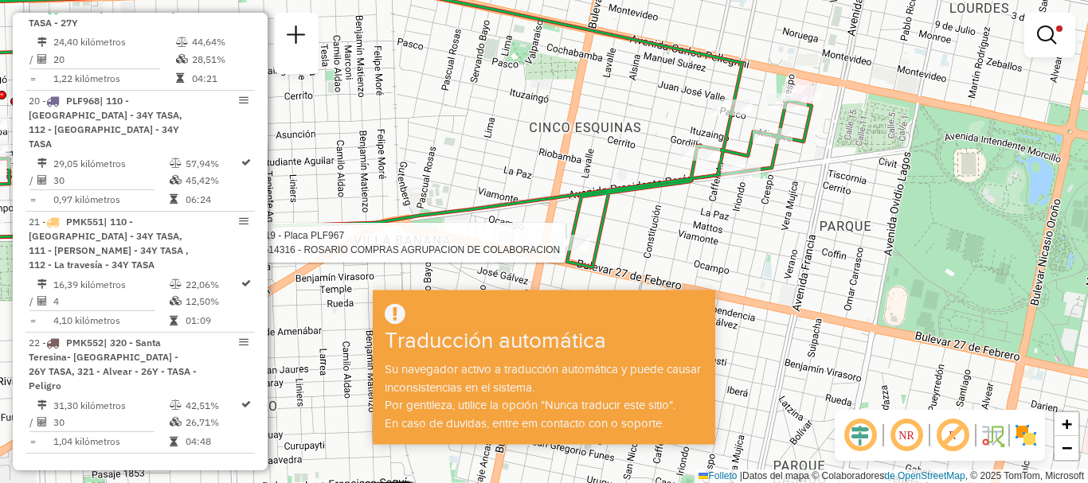
select select "**********"
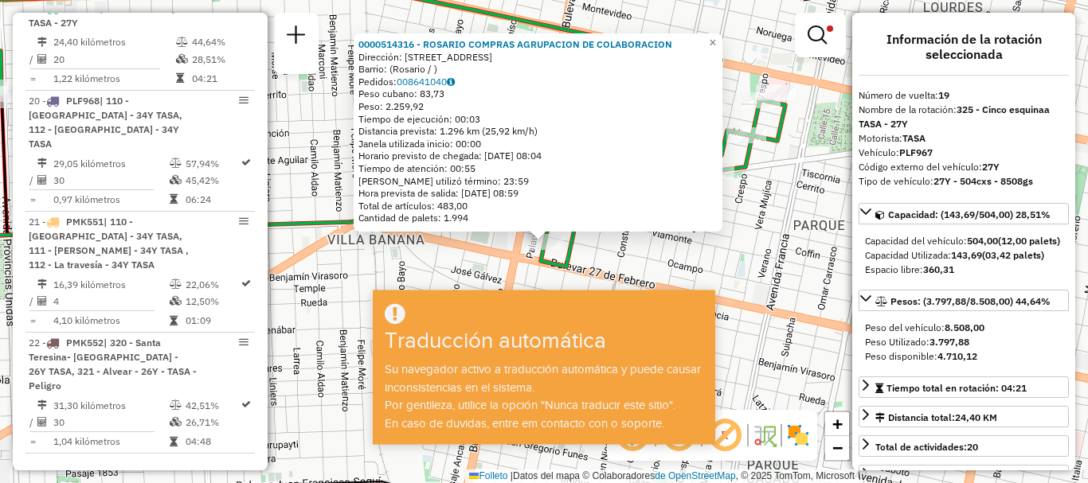
scroll to position [159, 0]
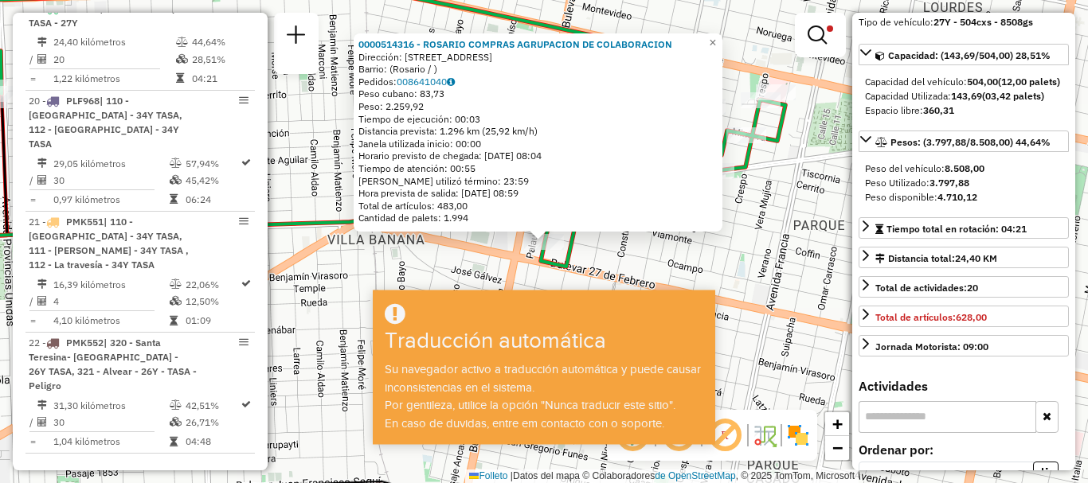
click at [737, 295] on div "0000514316 - ROSARIO COMPRAS AGRUPACION DE COLABORACION Dirección: lavalle 2546…" at bounding box center [544, 241] width 1088 height 483
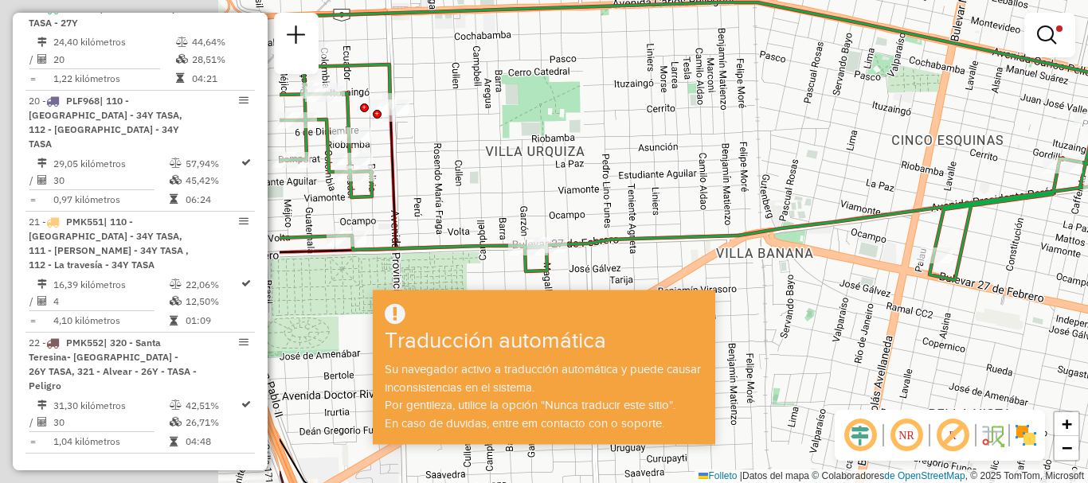
drag, startPoint x: 513, startPoint y: 217, endPoint x: 901, endPoint y: 231, distance: 388.8
click at [901, 231] on div "Limpiar filtros Janela de atención Grado de atención Capacidad Transportadoras …" at bounding box center [544, 241] width 1088 height 483
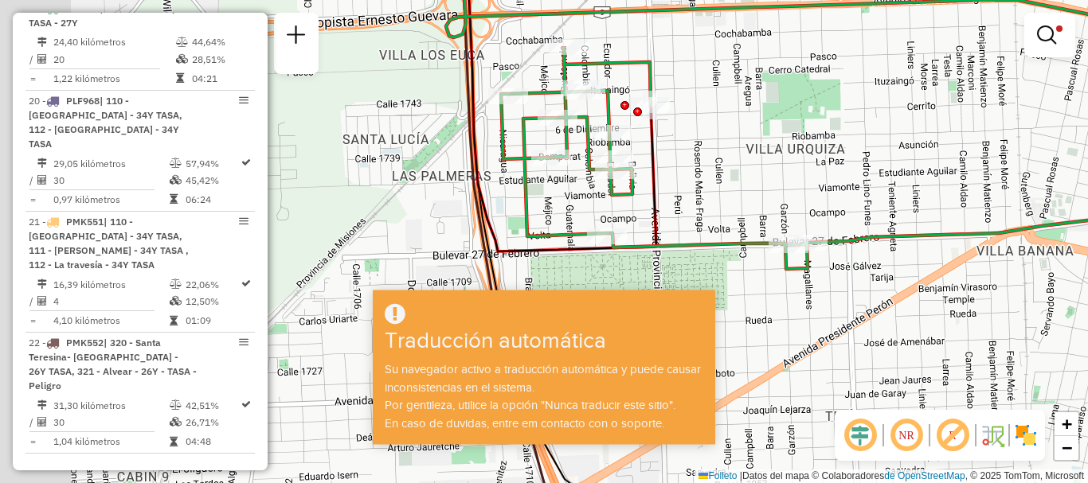
drag, startPoint x: 631, startPoint y: 201, endPoint x: 893, endPoint y: 199, distance: 262.0
click at [893, 199] on div "Limpiar filtros Janela de atención Grado de atención Capacidad Transportadoras …" at bounding box center [544, 241] width 1088 height 483
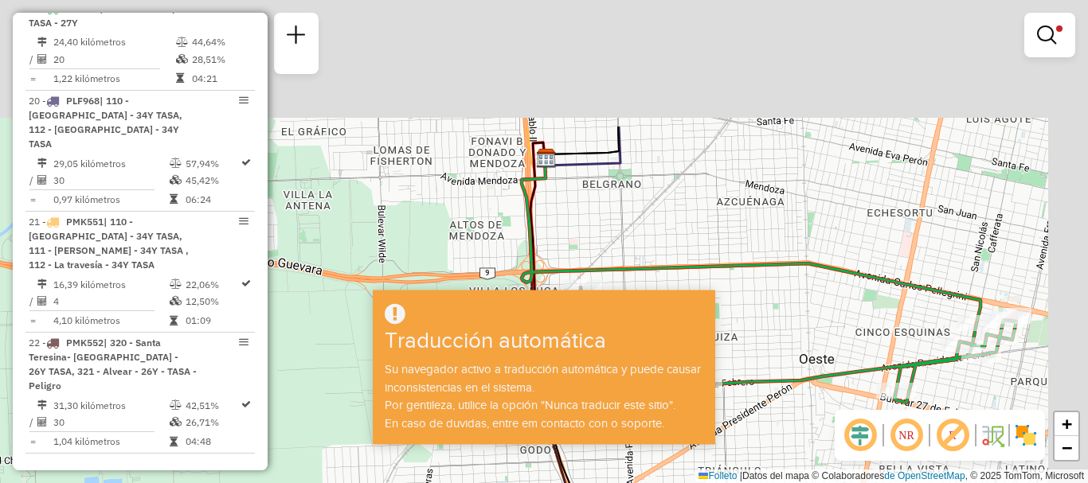
drag, startPoint x: 738, startPoint y: 115, endPoint x: 682, endPoint y: 269, distance: 164.5
click at [682, 293] on hb-app "Aguarde... ¡Ventana emergente bloqueada! Su navegador se bloqueará automáticame…" at bounding box center [544, 241] width 1088 height 483
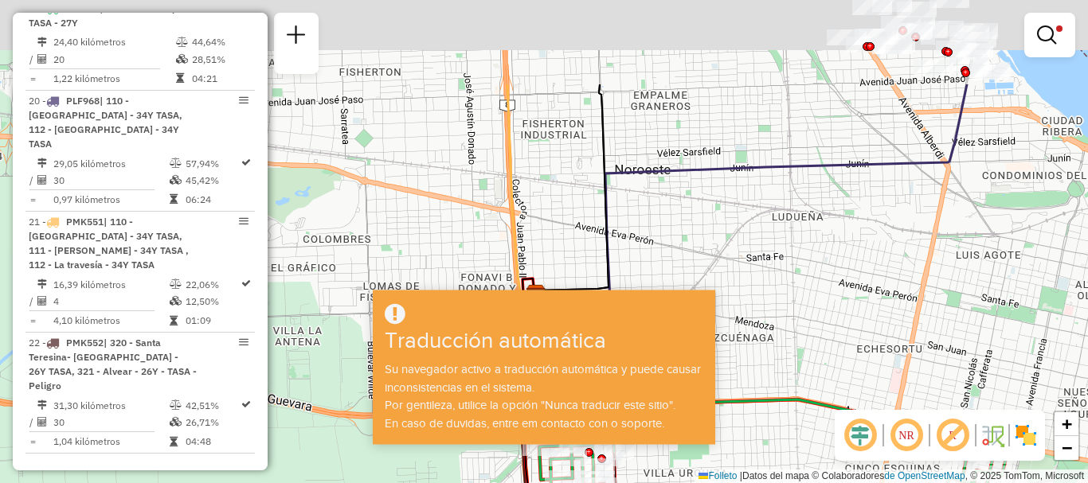
drag, startPoint x: 707, startPoint y: 241, endPoint x: 701, endPoint y: 295, distance: 54.4
click at [701, 295] on hb-app "Aguarde... ¡Ventana emergente bloqueada! Su navegador se bloqueará automáticame…" at bounding box center [544, 241] width 1088 height 483
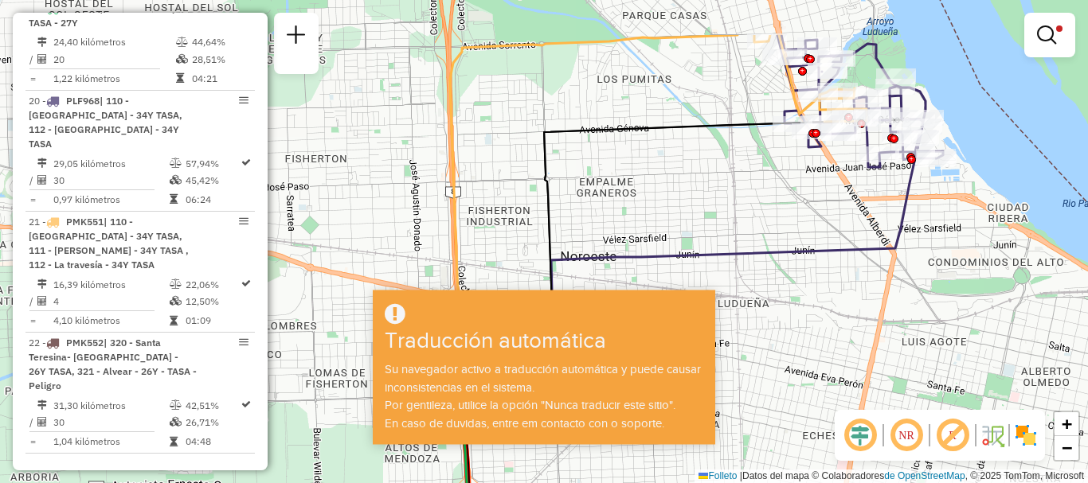
drag, startPoint x: 838, startPoint y: 203, endPoint x: 733, endPoint y: 304, distance: 145.3
click at [733, 304] on icon at bounding box center [701, 258] width 442 height 262
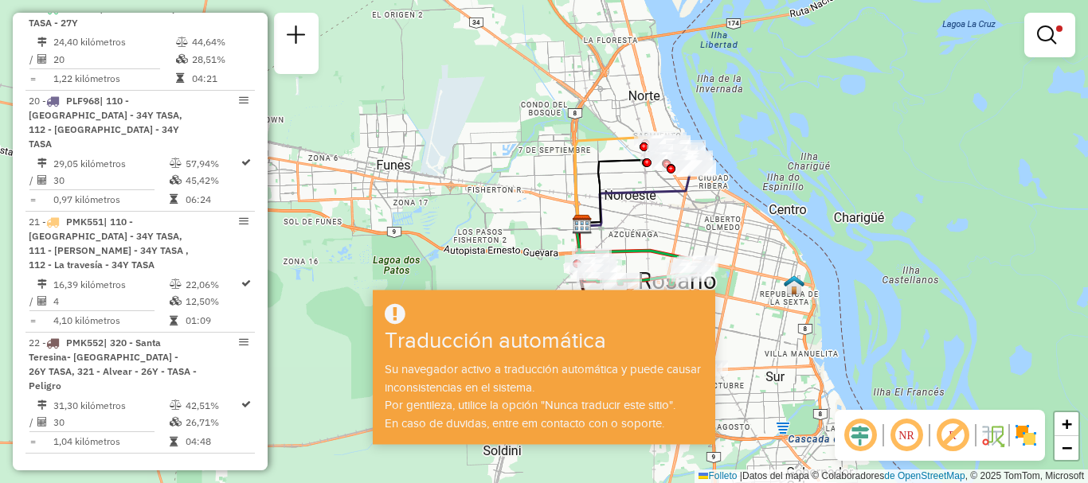
drag, startPoint x: 469, startPoint y: 175, endPoint x: 512, endPoint y: 153, distance: 48.4
click at [512, 153] on div "Limpiar filtros Janela de atención Grado de atención Capacidad Transportadoras …" at bounding box center [544, 241] width 1088 height 483
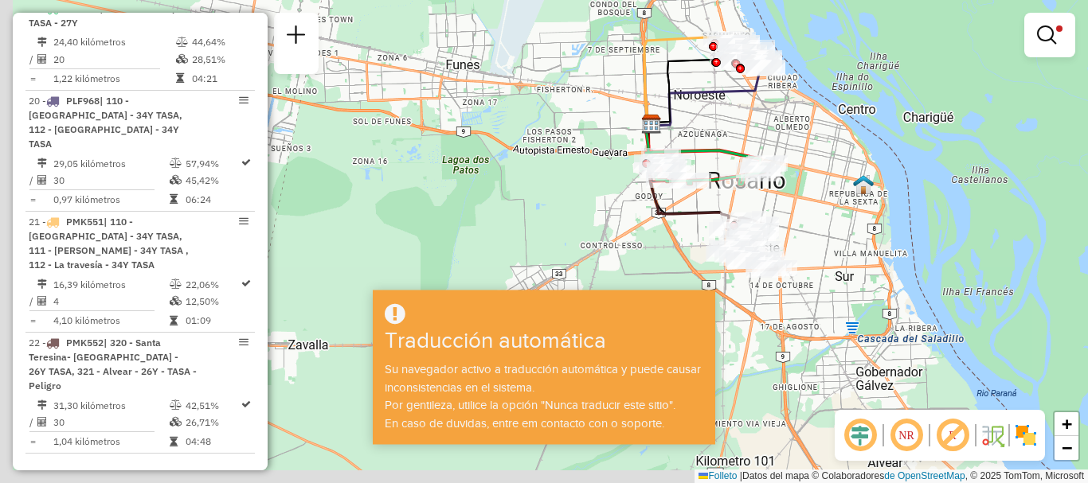
drag, startPoint x: 448, startPoint y: 122, endPoint x: 502, endPoint y: 61, distance: 81.3
click at [502, 61] on div "Limpiar filtros Janela de atención Grado de atención Capacidad Transportadoras …" at bounding box center [544, 241] width 1088 height 483
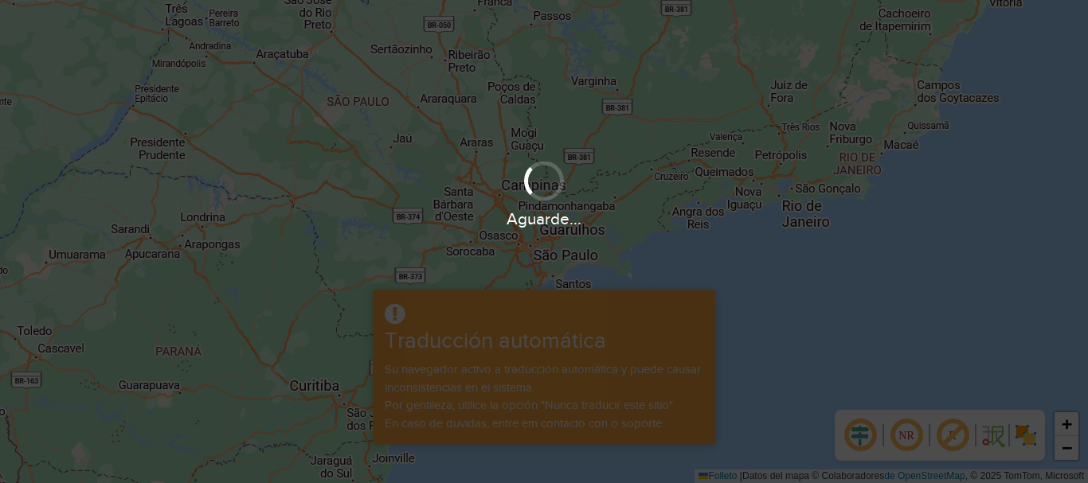
scroll to position [1117, 0]
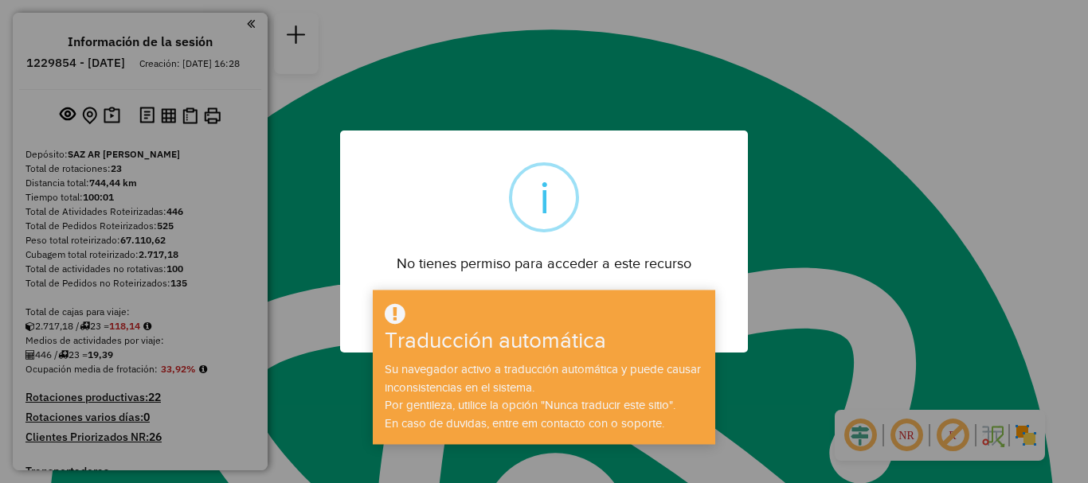
click at [701, 263] on div "No tienes permiso para acceder a este recurso" at bounding box center [544, 258] width 408 height 36
click at [706, 233] on div "× i No tienes permiso para acceder a este recurso DE ACUERDO No Cancel" at bounding box center [544, 242] width 408 height 222
drag, startPoint x: 706, startPoint y: 233, endPoint x: 682, endPoint y: 231, distance: 24.8
click at [682, 231] on div "× i No tienes permiso para acceder a este recurso DE ACUERDO No Cancel" at bounding box center [544, 242] width 408 height 222
click at [677, 229] on div "× i No tienes permiso para acceder a este recurso DE ACUERDO No Cancel" at bounding box center [544, 242] width 408 height 222
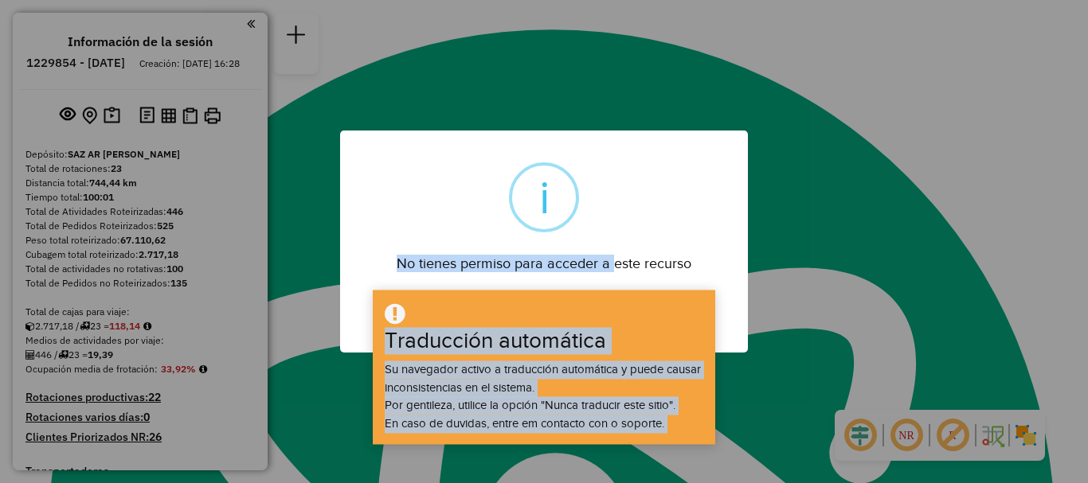
drag, startPoint x: 618, startPoint y: 234, endPoint x: 639, endPoint y: -24, distance: 258.9
type textarea "**********"
click at [639, 0] on html "Aguarde... ¡Ventana emergente bloqueada! Su navegador se bloqueará automáticame…" at bounding box center [544, 241] width 1088 height 483
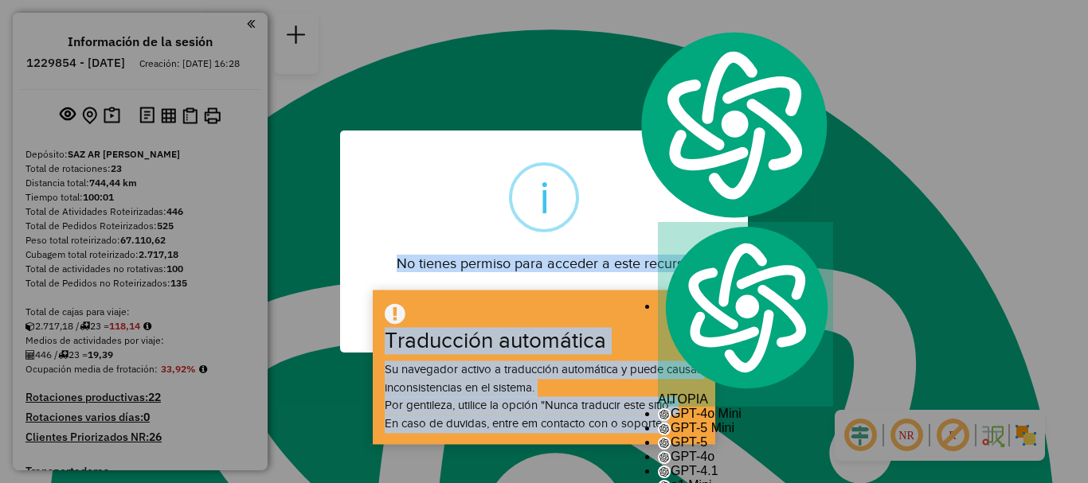
drag, startPoint x: 852, startPoint y: 302, endPoint x: 793, endPoint y: 496, distance: 203.0
click at [793, 483] on html "Aguarde... ¡Ventana emergente bloqueada! Su navegador se bloqueará automáticame…" at bounding box center [544, 241] width 1088 height 483
click at [804, 202] on div "× i No tienes permiso para acceder a este recurso DE ACUERDO No Cancel" at bounding box center [544, 241] width 1088 height 483
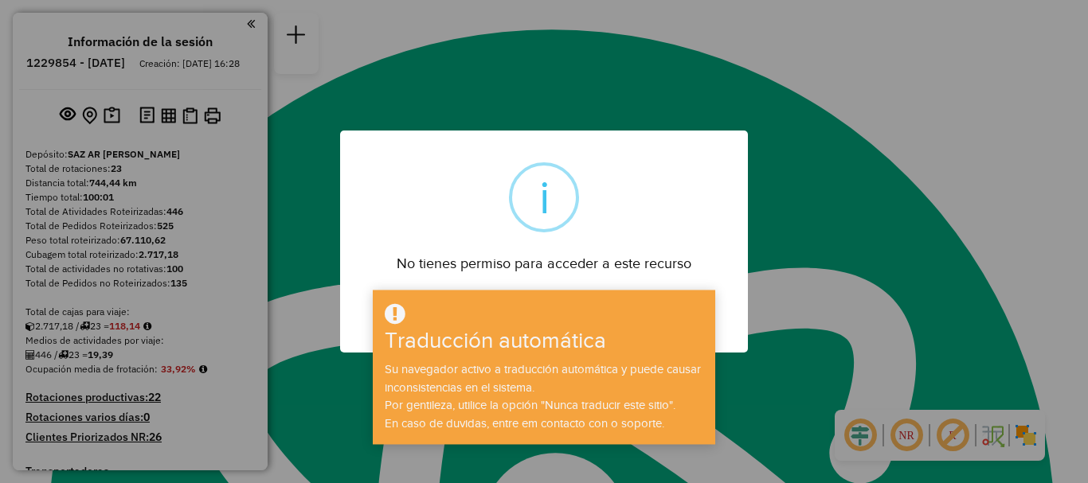
click at [658, 211] on div "× i No tienes permiso para acceder a este recurso DE ACUERDO No Cancel" at bounding box center [544, 242] width 408 height 222
click at [599, 276] on div "× i No tienes permiso para acceder a este recurso DE ACUERDO No Cancel" at bounding box center [544, 242] width 408 height 222
click at [292, 32] on div "× i No tienes permiso para acceder a este recurso DE ACUERDO No Cancel" at bounding box center [544, 241] width 1088 height 483
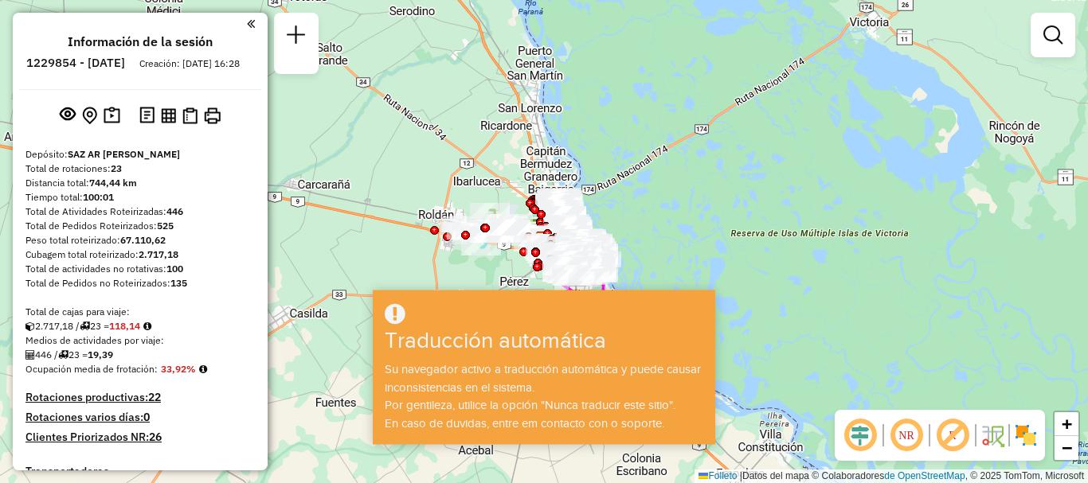
click at [588, 179] on div "Janela de atendimento Grade de atendimento Capacidade Transportadoras Veículos …" at bounding box center [544, 241] width 1088 height 483
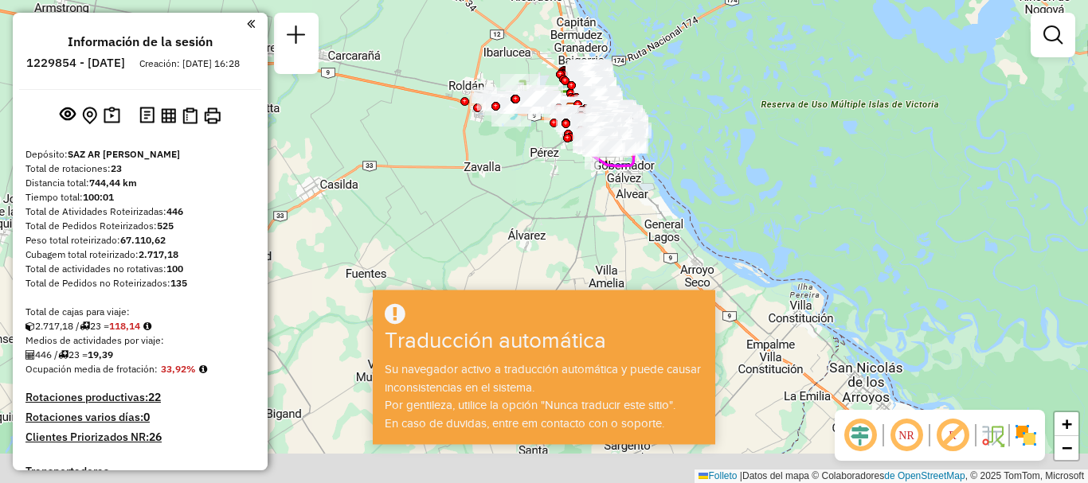
drag, startPoint x: 591, startPoint y: 169, endPoint x: 621, endPoint y: 40, distance: 132.5
click at [621, 40] on div "Janela de atendimento Grade de atendimento Capacidade Transportadoras Veículos …" at bounding box center [544, 241] width 1088 height 483
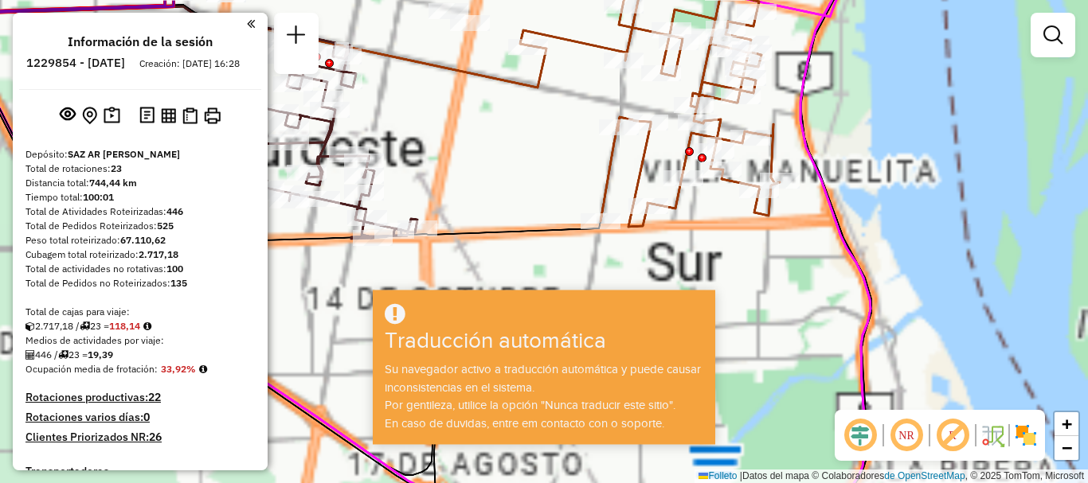
drag, startPoint x: 566, startPoint y: 144, endPoint x: 577, endPoint y: 258, distance: 114.4
click at [577, 258] on div "Janela de atendimento Grade de atendimento Capacidade Transportadoras Veículos …" at bounding box center [544, 241] width 1088 height 483
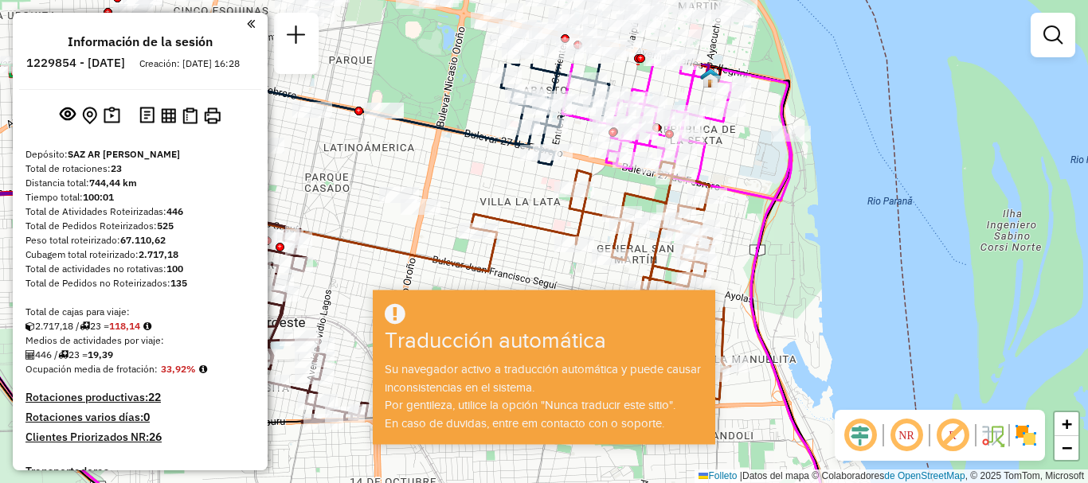
drag, startPoint x: 567, startPoint y: 219, endPoint x: 559, endPoint y: 201, distance: 20.0
click at [537, 269] on div "Janela de atendimento Grade de atendimento Capacidade Transportadoras Veículos …" at bounding box center [544, 241] width 1088 height 483
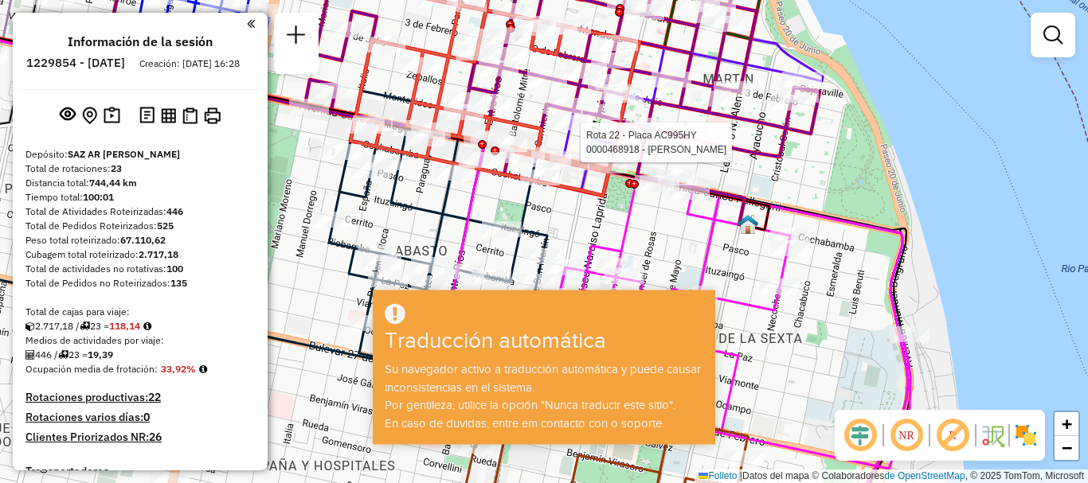
select select "**********"
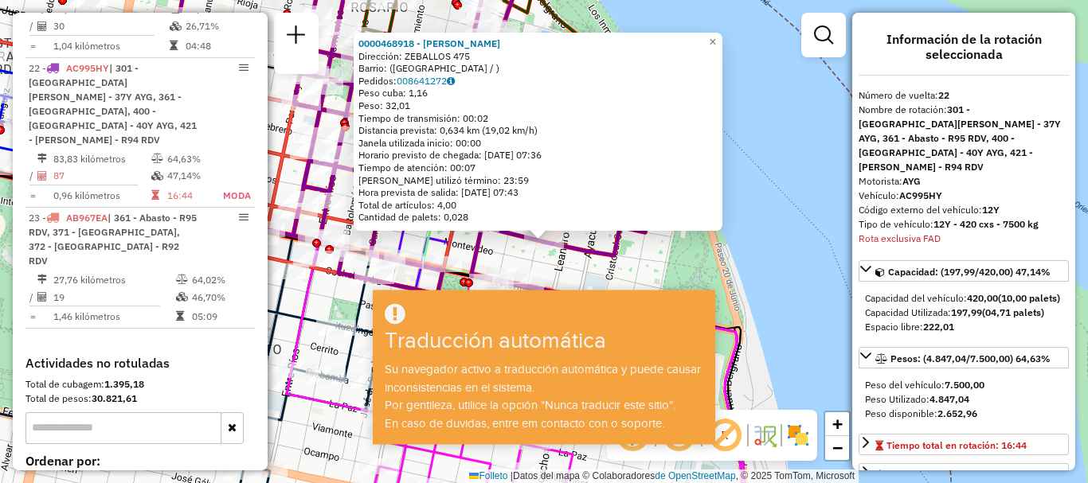
scroll to position [159, 0]
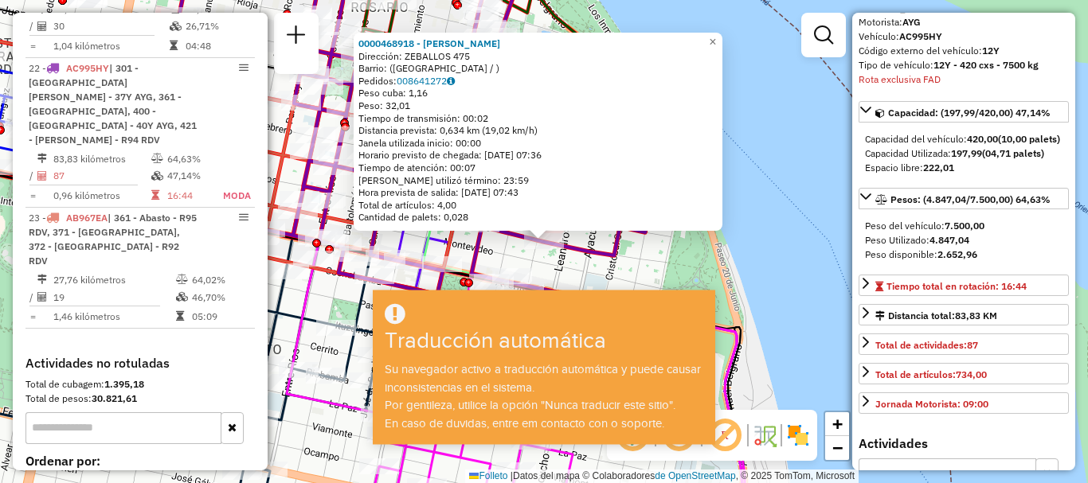
click at [783, 309] on div "0000468918 - GONZÁLEZ Dirección: ZEBALLOS 475 Barrio: (ROSARIO / ) Pedidos: 008…" at bounding box center [544, 241] width 1088 height 483
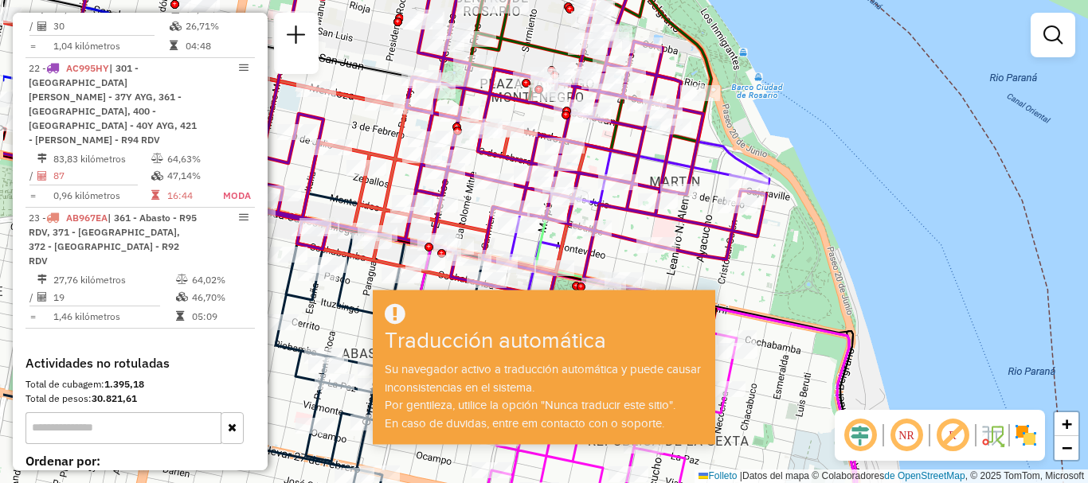
drag, startPoint x: 711, startPoint y: 218, endPoint x: 823, endPoint y: 222, distance: 112.3
click at [823, 222] on div "Janela de atendimento Grade de atendimento Capacidade Transportadoras Veículos …" at bounding box center [544, 241] width 1088 height 483
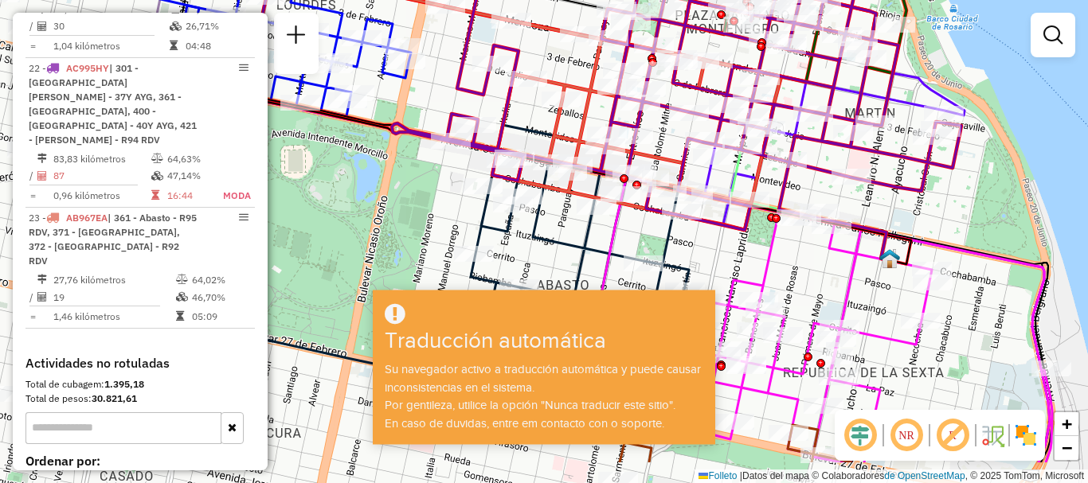
drag, startPoint x: 856, startPoint y: 178, endPoint x: 946, endPoint y: 152, distance: 93.5
click at [946, 152] on icon at bounding box center [566, 56] width 790 height 347
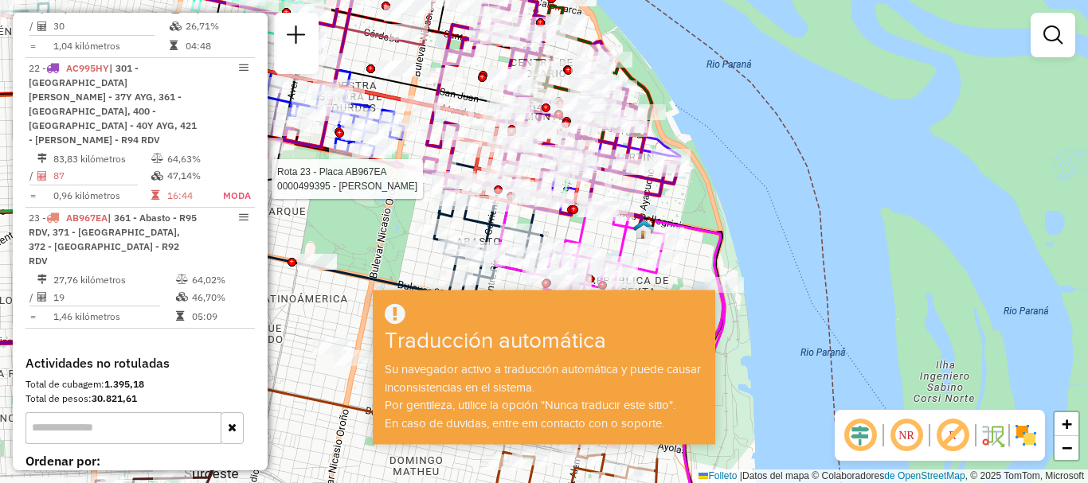
drag, startPoint x: 488, startPoint y: 147, endPoint x: 401, endPoint y: 172, distance: 90.5
click at [375, 169] on icon at bounding box center [473, 181] width 361 height 104
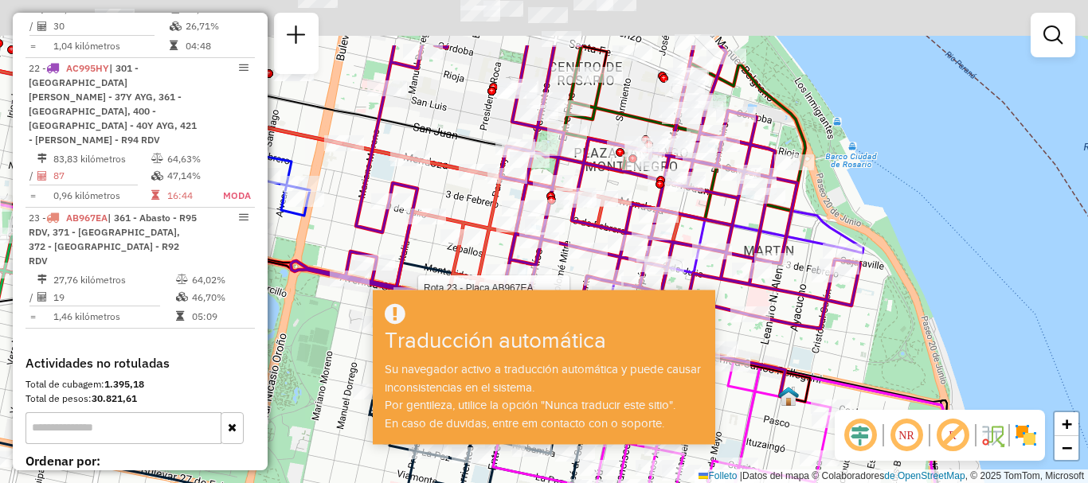
click at [553, 360] on hb-app "Aguarde... ¡Ventana emergente bloqueada! Su navegador se bloqueará automáticame…" at bounding box center [544, 241] width 1088 height 483
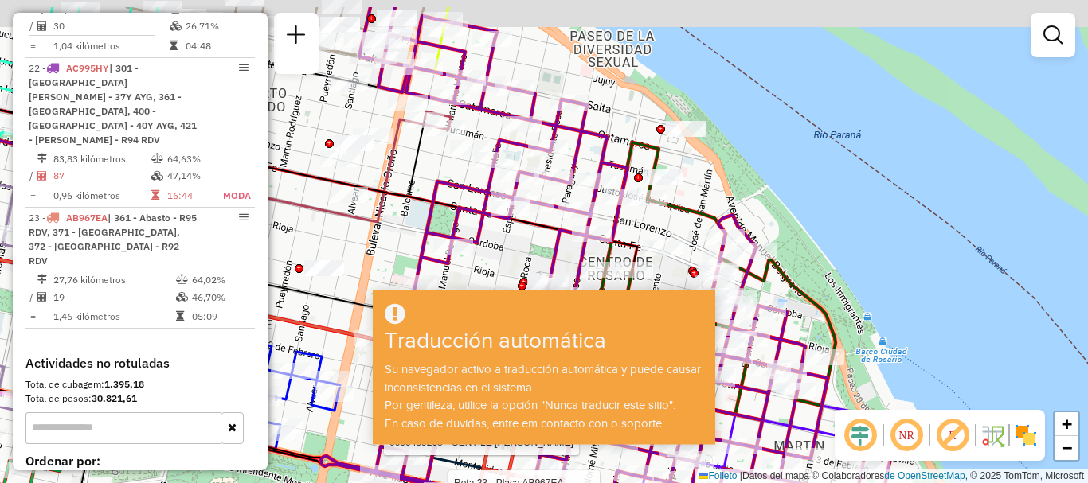
drag, startPoint x: 590, startPoint y: 189, endPoint x: 621, endPoint y: 255, distance: 73.0
click at [621, 254] on icon at bounding box center [403, 285] width 975 height 556
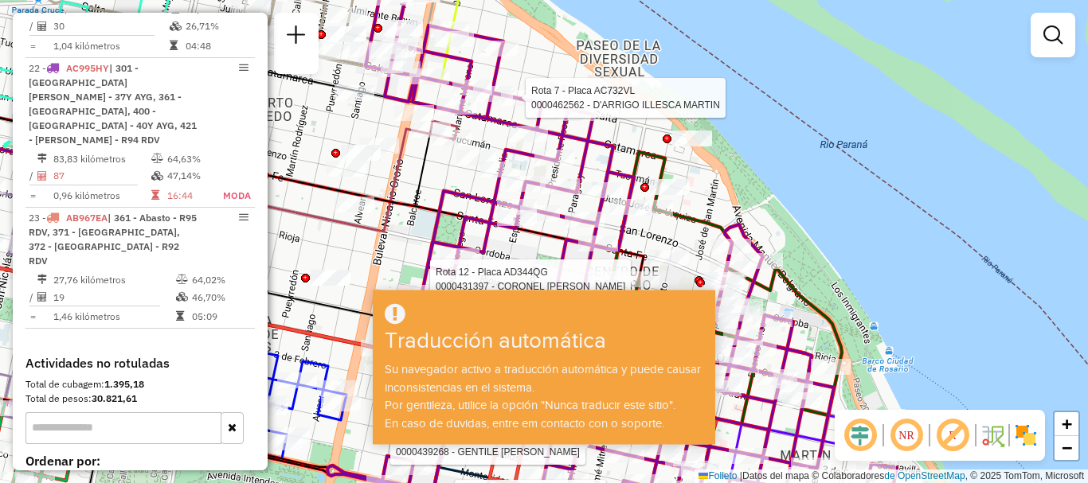
select select "**********"
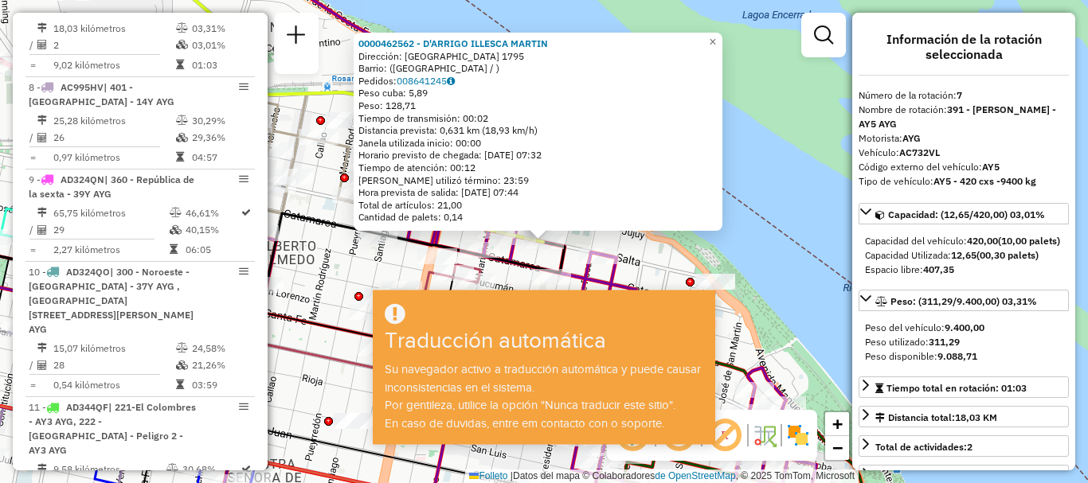
scroll to position [80, 0]
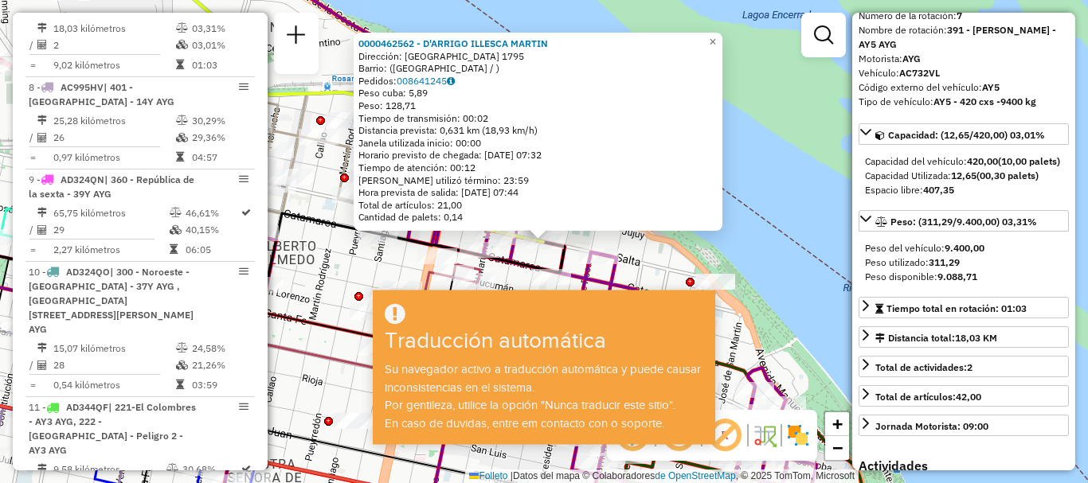
click at [819, 246] on div "0000462562 - D'ARRIGO ILLESCA MARTIN Dirección: SALTA 1795 Barrio: (ROSARIO / )…" at bounding box center [544, 241] width 1088 height 483
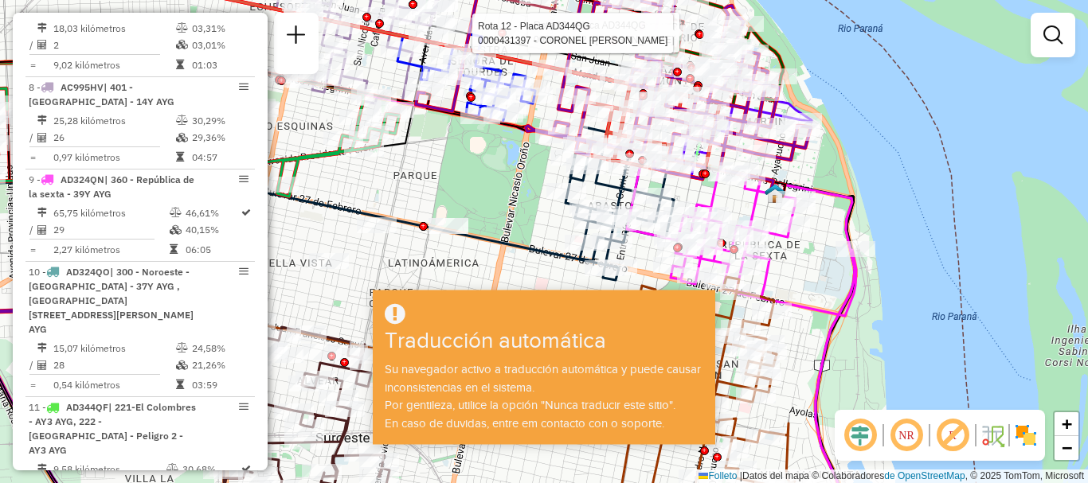
select select "**********"
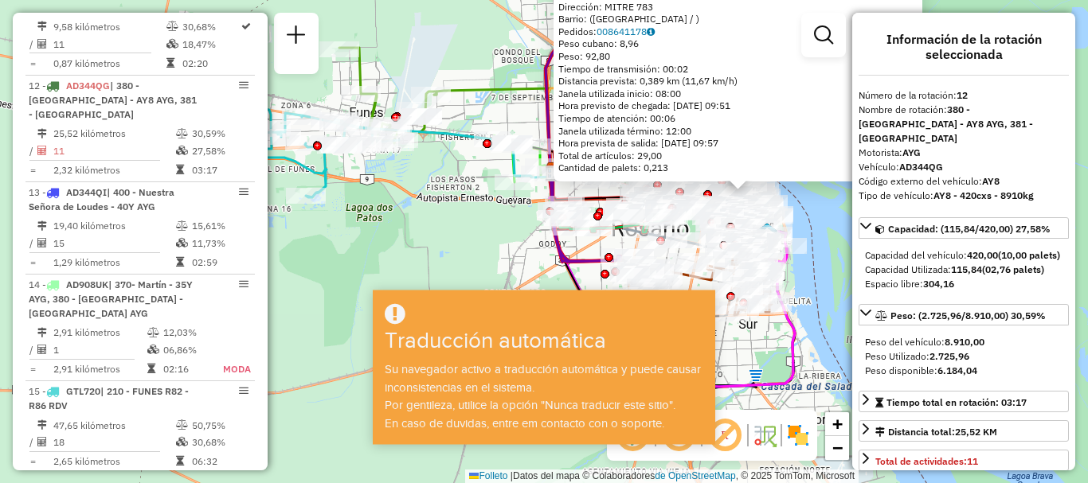
scroll to position [1612, 0]
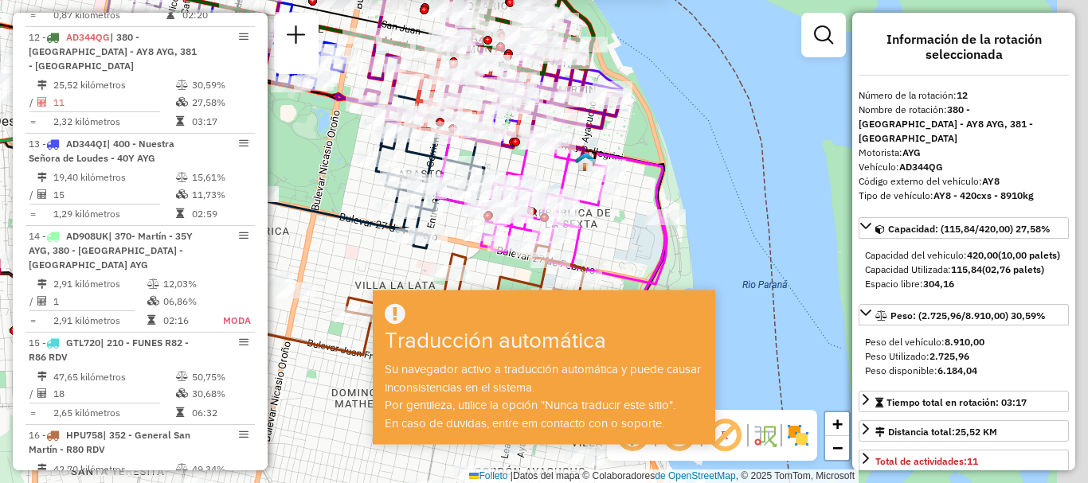
drag, startPoint x: 768, startPoint y: 159, endPoint x: 746, endPoint y: 98, distance: 65.2
click at [746, 92] on div "0000431397 - CORONEL HECTOR MANUEL Dirección: MITRE 783 Barrio: (ROSARIO / ) Pe…" at bounding box center [544, 241] width 1088 height 483
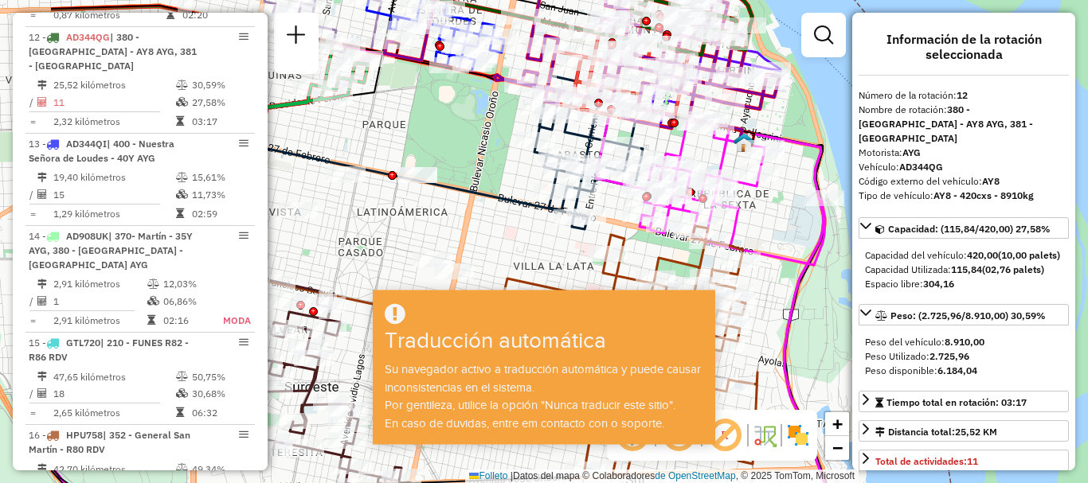
drag, startPoint x: 685, startPoint y: 147, endPoint x: 870, endPoint y: 148, distance: 185.5
click at [870, 148] on hb-router-mapa "Información de la sesión 1229854 - 15/08/2025 Creación: 14/08/2025 16:28 Depósi…" at bounding box center [544, 241] width 1088 height 483
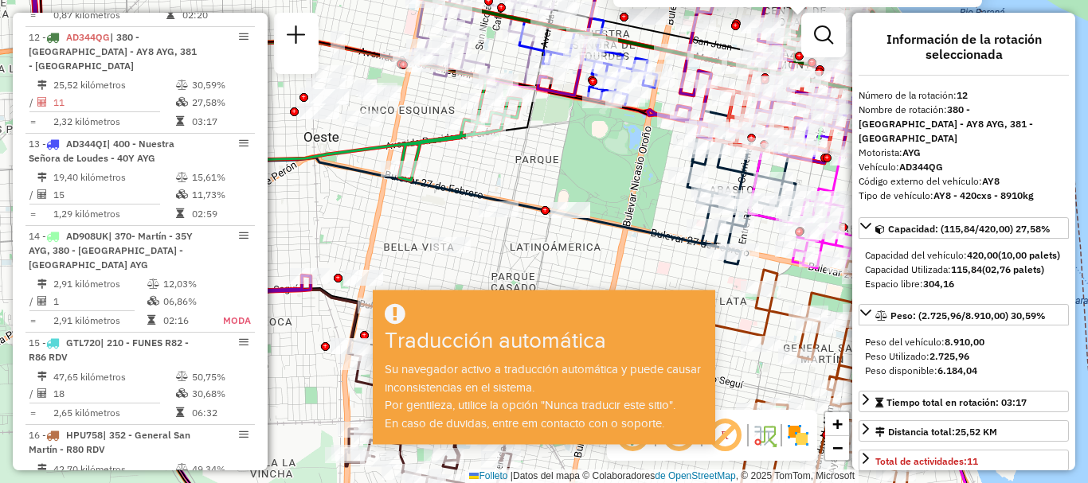
click at [655, 136] on div "Rota 5 - Placa AB951JV 0000466299 - CHEN JIANHUA 0000431397 - CORONEL HECTOR MA…" at bounding box center [544, 241] width 1088 height 483
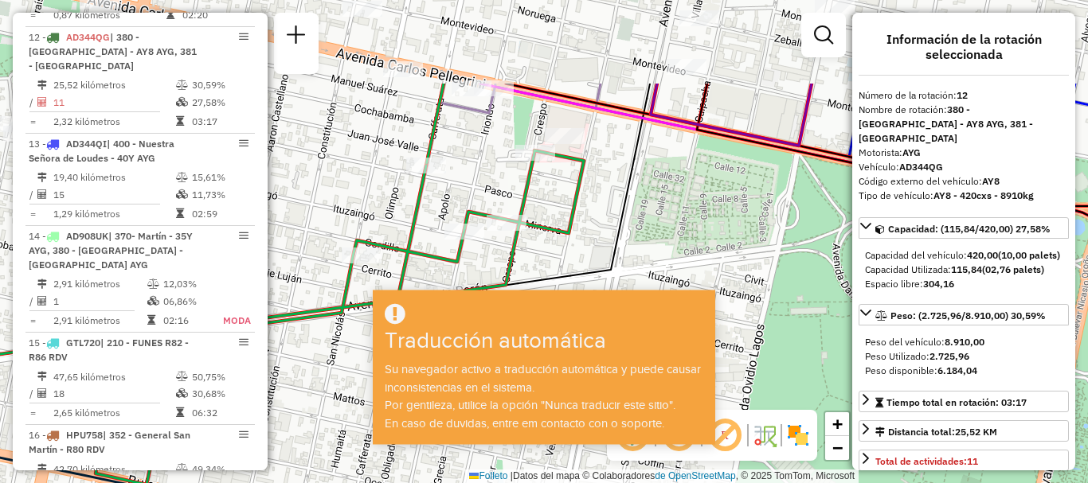
drag, startPoint x: 502, startPoint y: 101, endPoint x: 485, endPoint y: 233, distance: 133.2
click at [485, 233] on div "Rota 5 - Placa AB951JV 0000472827 - VILLAREAL SEBASTIÁN 0000431397 - CORONEL HE…" at bounding box center [544, 241] width 1088 height 483
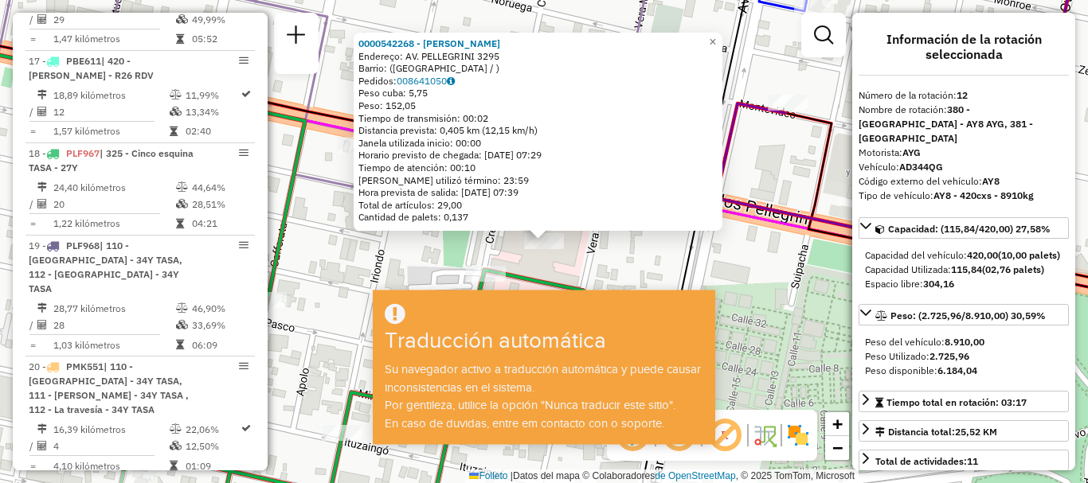
scroll to position [2195, 0]
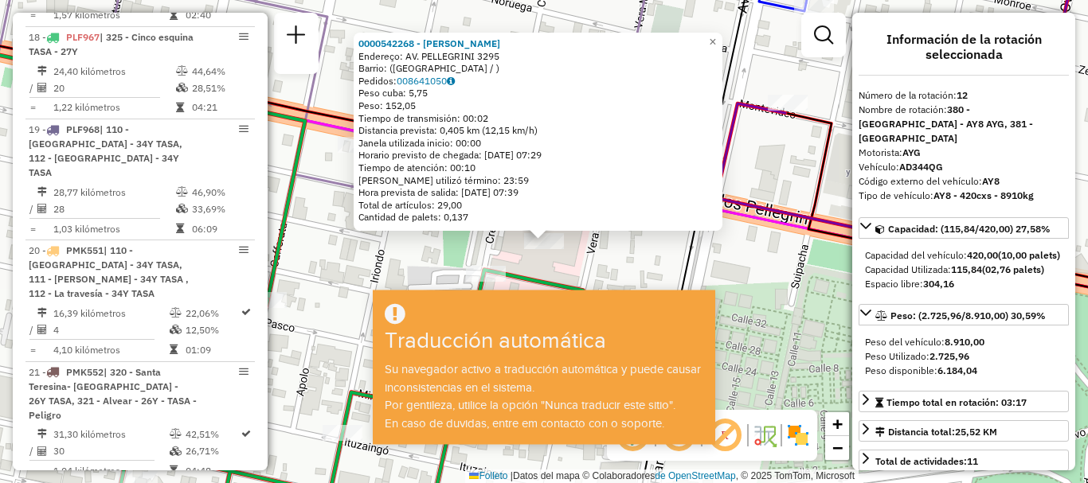
click at [334, 240] on div "0000542268 - Massetto Marcelo Endereço: AV. PELLEGRINI 3295 Barrio: (ROSARIO / …" at bounding box center [544, 241] width 1088 height 483
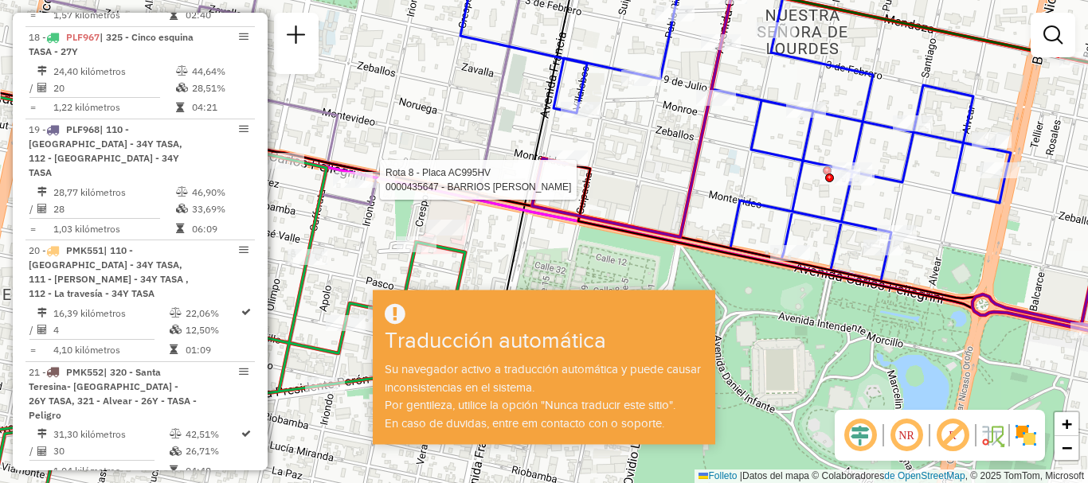
select select "**********"
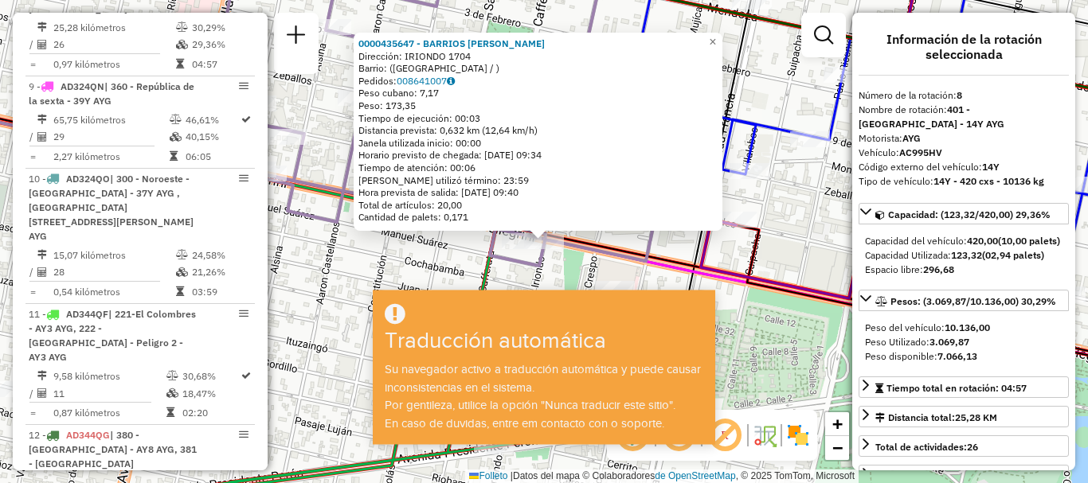
scroll to position [80, 0]
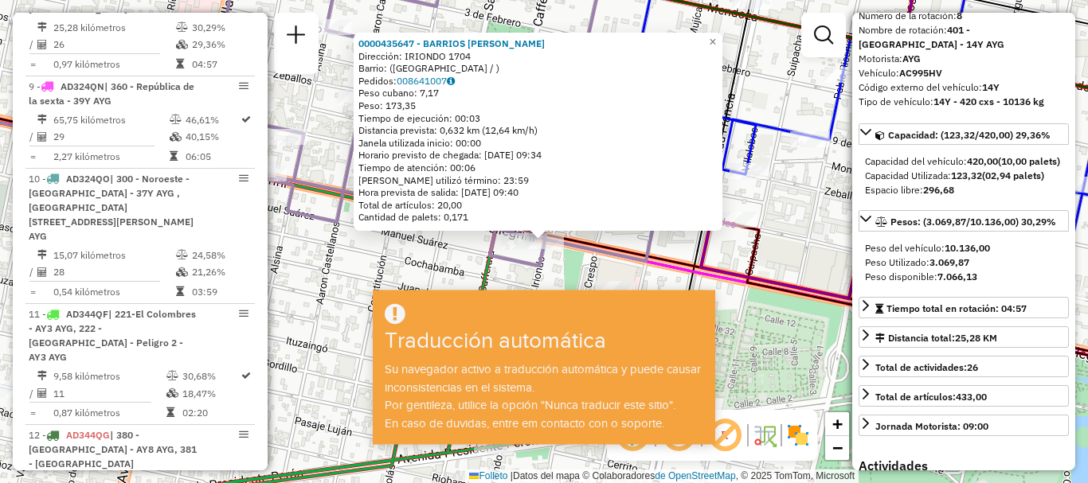
click at [768, 306] on div "0000435647 - BARRIOS YAMILA MILAGROS Dirección: IRIONDO 1704 Barrio: (ROSARIO /…" at bounding box center [544, 241] width 1088 height 483
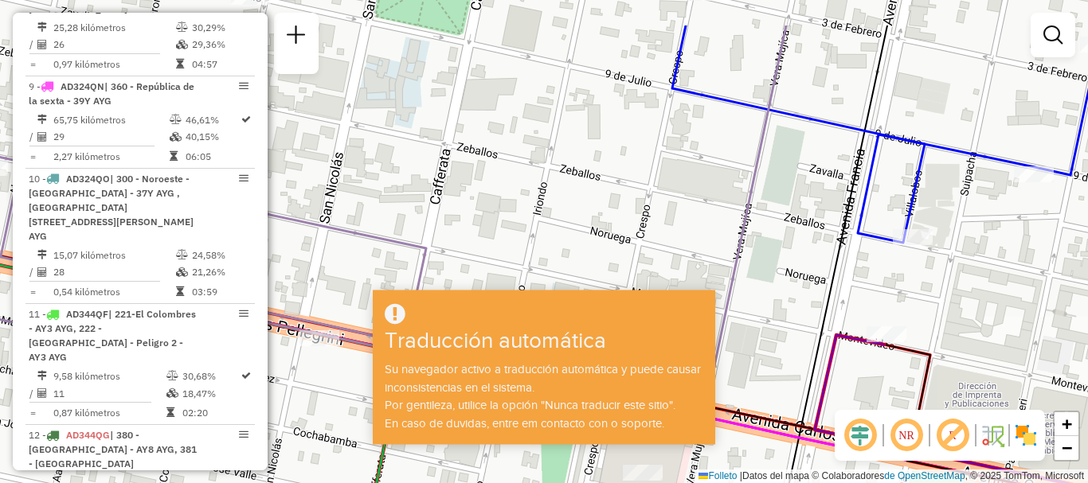
drag, startPoint x: 643, startPoint y: 224, endPoint x: 642, endPoint y: 254, distance: 30.3
click at [642, 254] on div "Janela de atendimento Grade de atendimento Capacidade Transportadoras Veículos …" at bounding box center [544, 241] width 1088 height 483
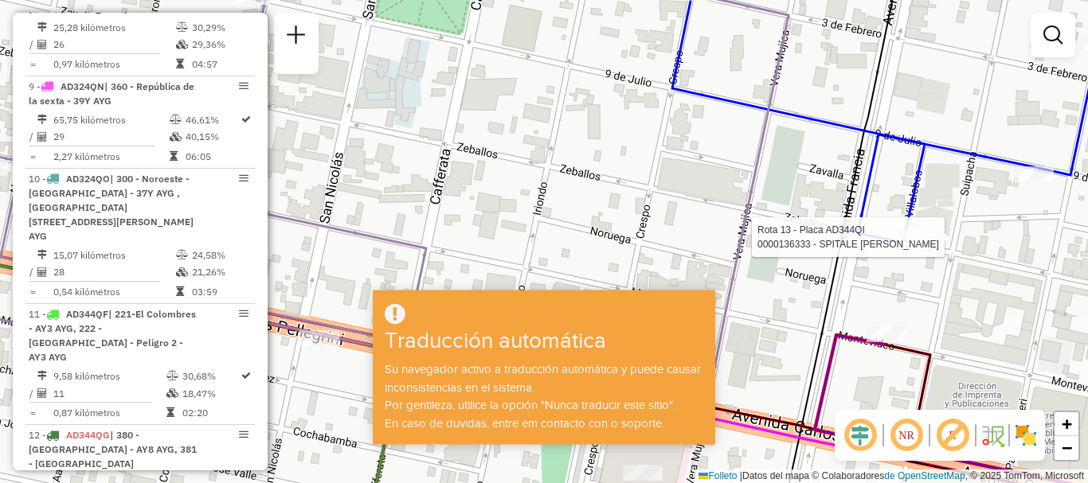
select select "**********"
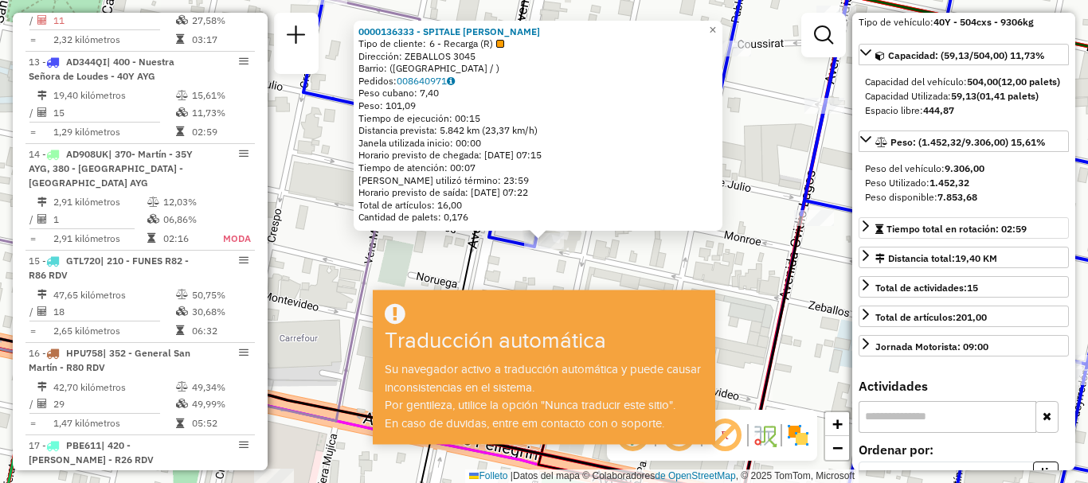
scroll to position [1719, 0]
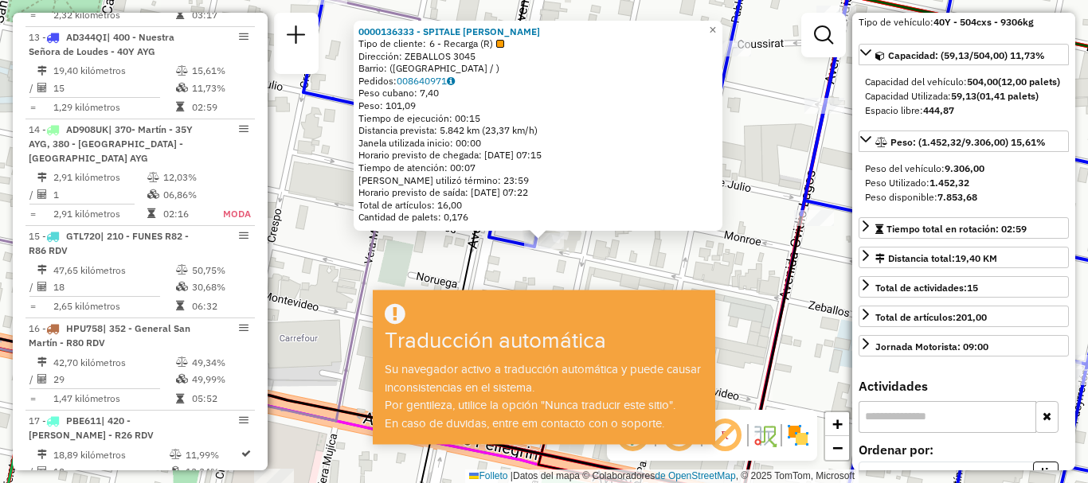
click at [803, 282] on div "0000136333 - SPITALE RUBEN F Tipo de cliente: 6 - Recarga (R) Dirección: ZEBALL…" at bounding box center [544, 241] width 1088 height 483
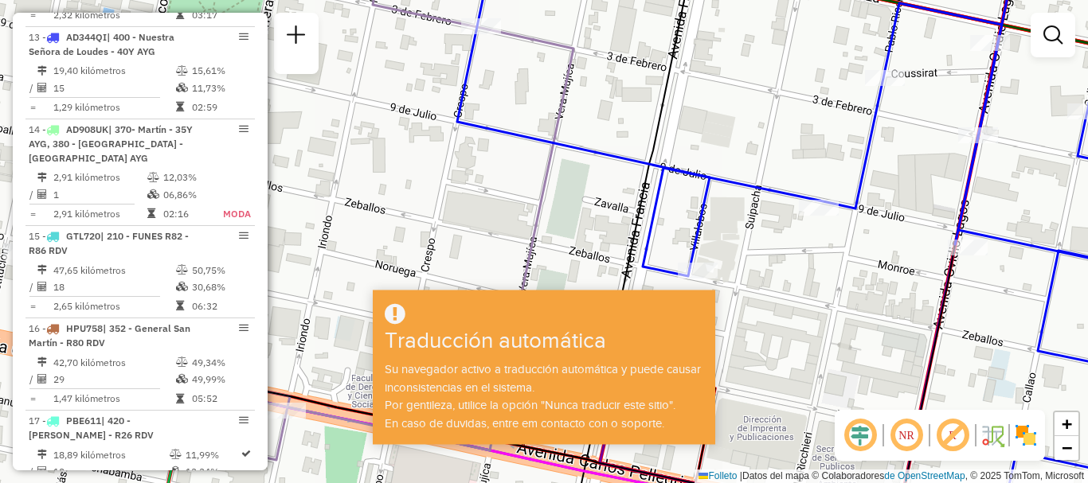
drag, startPoint x: 619, startPoint y: 209, endPoint x: 865, endPoint y: 249, distance: 248.6
click at [865, 249] on div "Janela de atendimento Grade de atendimento Capacidade Transportadoras Veículos …" at bounding box center [544, 241] width 1088 height 483
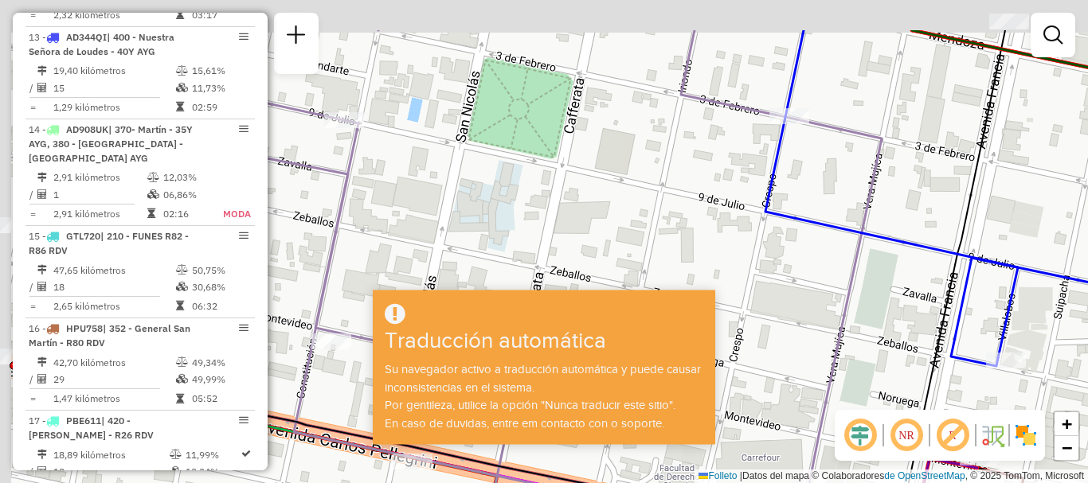
drag, startPoint x: 600, startPoint y: 187, endPoint x: 816, endPoint y: 266, distance: 230.5
click at [816, 266] on div "Janela de atendimento Grade de atendimento Capacidade Transportadoras Veículos …" at bounding box center [544, 241] width 1088 height 483
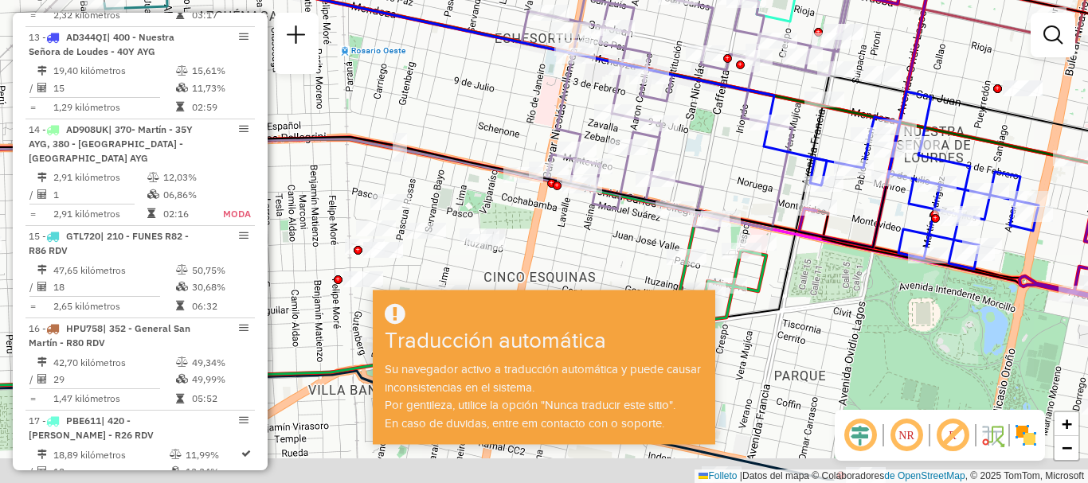
drag, startPoint x: 722, startPoint y: 182, endPoint x: 722, endPoint y: 132, distance: 50.2
click at [722, 132] on div "Janela de atendimento Grade de atendimento Capacidade Transportadoras Veículos …" at bounding box center [544, 241] width 1088 height 483
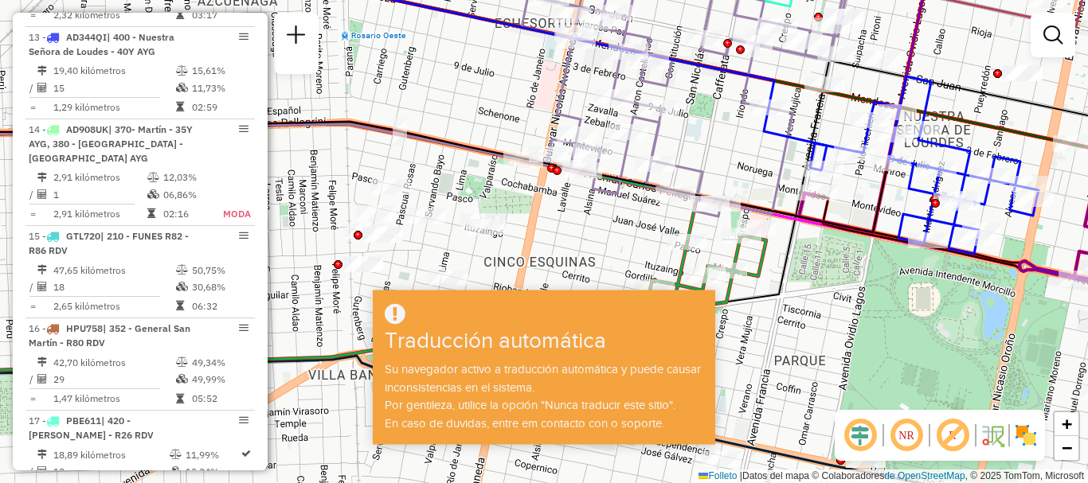
drag, startPoint x: 727, startPoint y: 157, endPoint x: 725, endPoint y: 88, distance: 69.3
click at [730, 76] on div "Janela de atendimento Grade de atendimento Capacidade Transportadoras Veículos …" at bounding box center [544, 241] width 1088 height 483
drag, startPoint x: 737, startPoint y: 135, endPoint x: 709, endPoint y: 214, distance: 84.4
click at [711, 211] on div "Rota 8 - Placa AC995HV 0000435647 - BARRIOS YAMILA MILAGROS Janela de atendimen…" at bounding box center [544, 241] width 1088 height 483
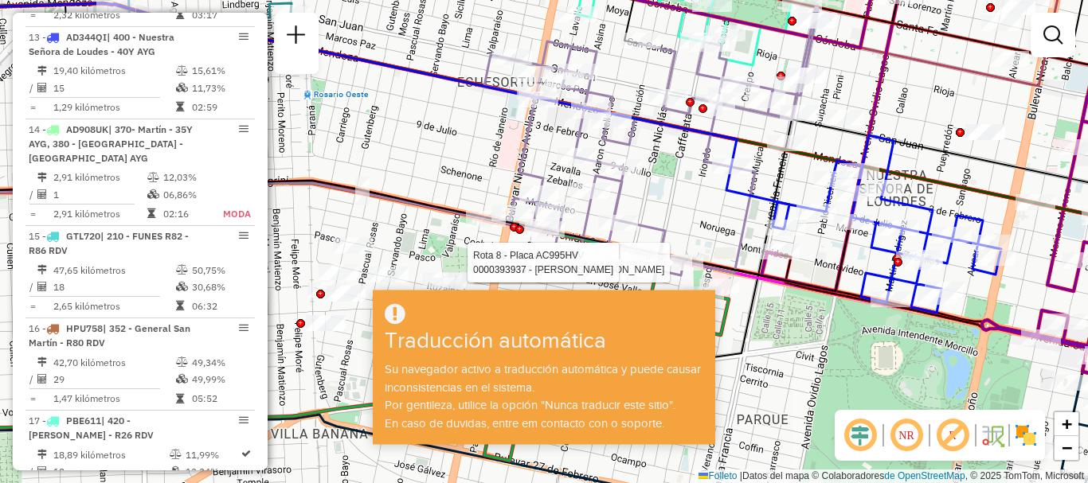
drag, startPoint x: 739, startPoint y: 192, endPoint x: 724, endPoint y: 225, distance: 36.0
click at [724, 225] on div "Rota 8 - Placa AC995HV 0000435647 - BARRIOS YAMILA MILAGROS Rota 8 - Placa AC99…" at bounding box center [544, 241] width 1088 height 483
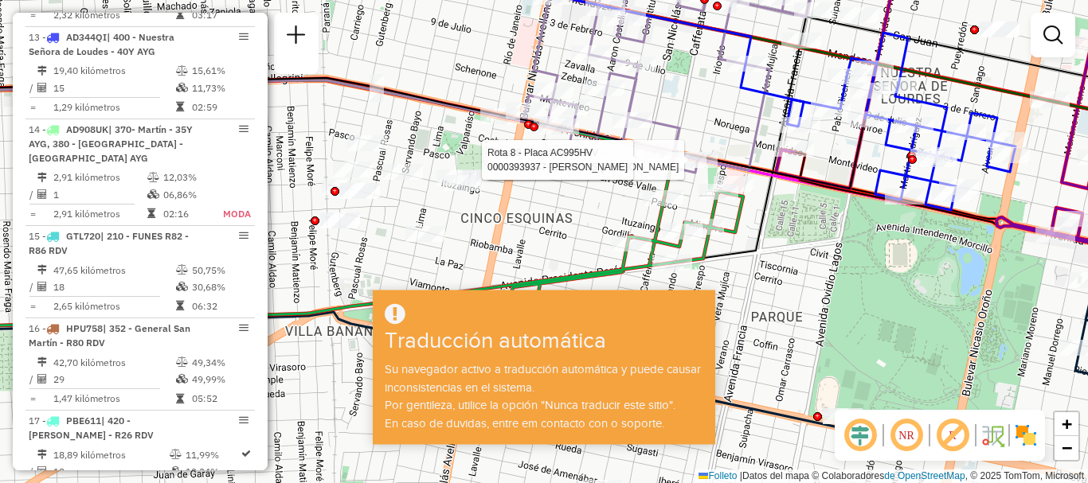
drag, startPoint x: 402, startPoint y: 164, endPoint x: 416, endPoint y: 64, distance: 101.2
click at [416, 64] on div "Rota 8 - Placa AC995HV 0000435647 - BARRIOS YAMILA MILAGROS Rota 8 - Placa AC99…" at bounding box center [544, 241] width 1088 height 483
click at [776, 315] on div "Rota 8 - Placa AC995HV 0000435647 - BARRIOS YAMILA MILAGROS Rota 8 - Placa AC99…" at bounding box center [544, 241] width 1088 height 483
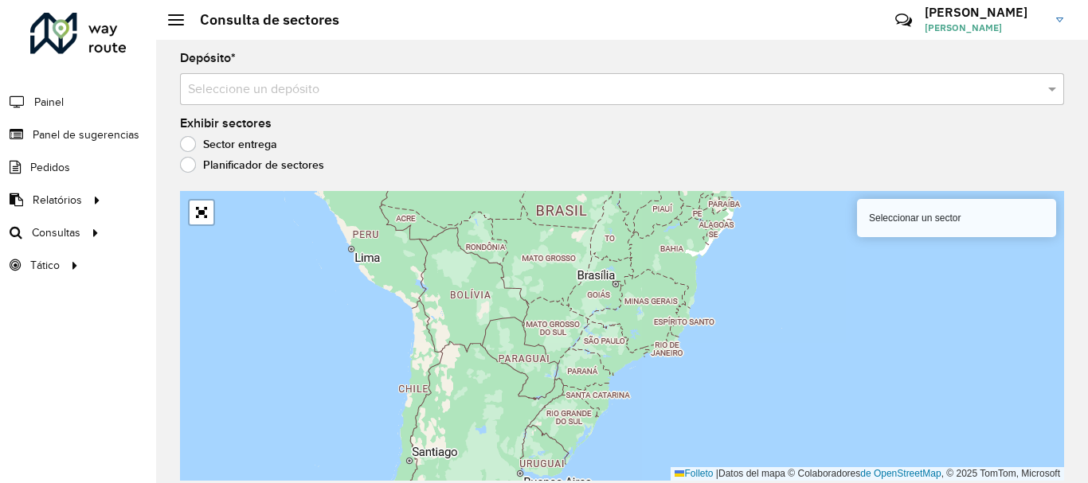
scroll to position [1103, 0]
click at [173, 19] on span at bounding box center [176, 20] width 16 height 2
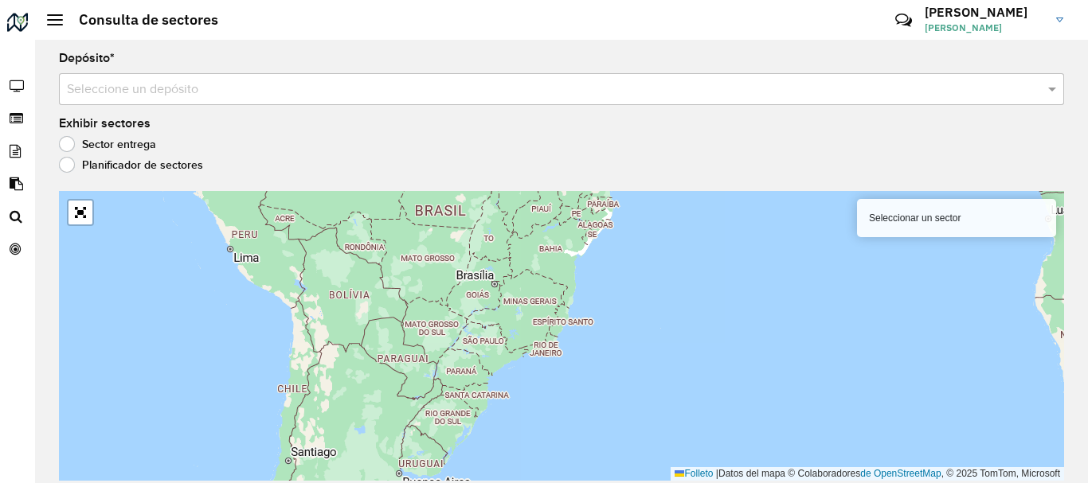
click at [49, 20] on span at bounding box center [55, 20] width 16 height 2
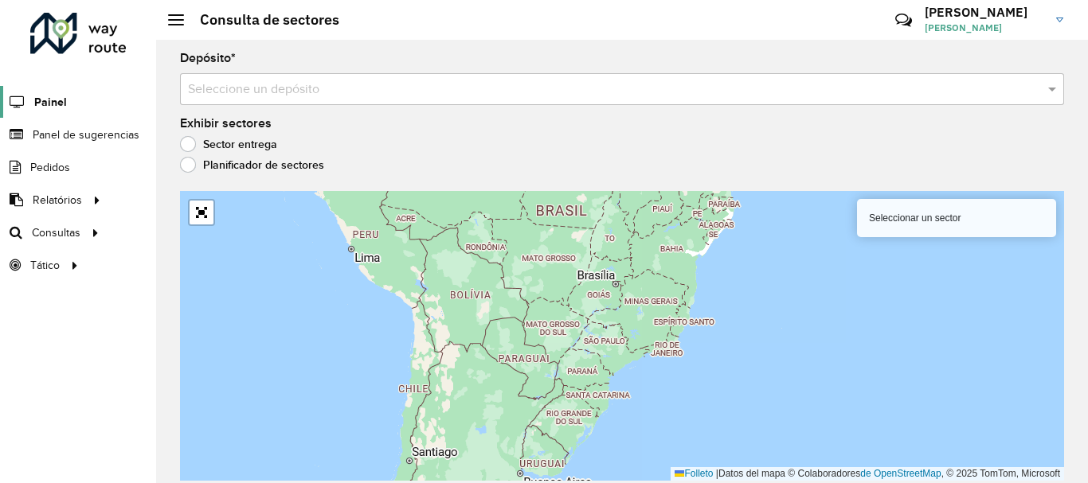
click at [45, 103] on font "Painel" at bounding box center [50, 102] width 33 height 13
click at [83, 137] on font "Panel de sugerencias" at bounding box center [88, 134] width 111 height 13
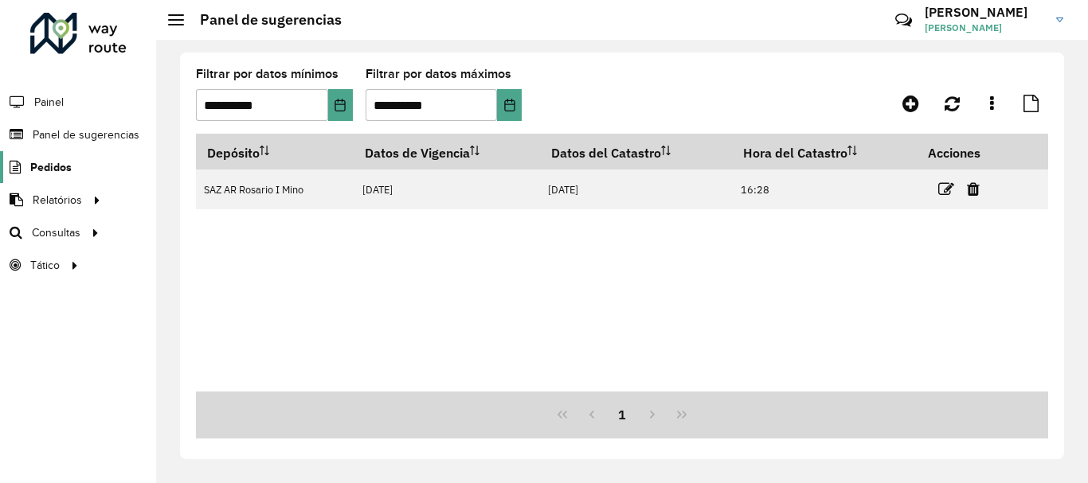
click at [57, 166] on font "Pedidos" at bounding box center [50, 167] width 41 height 13
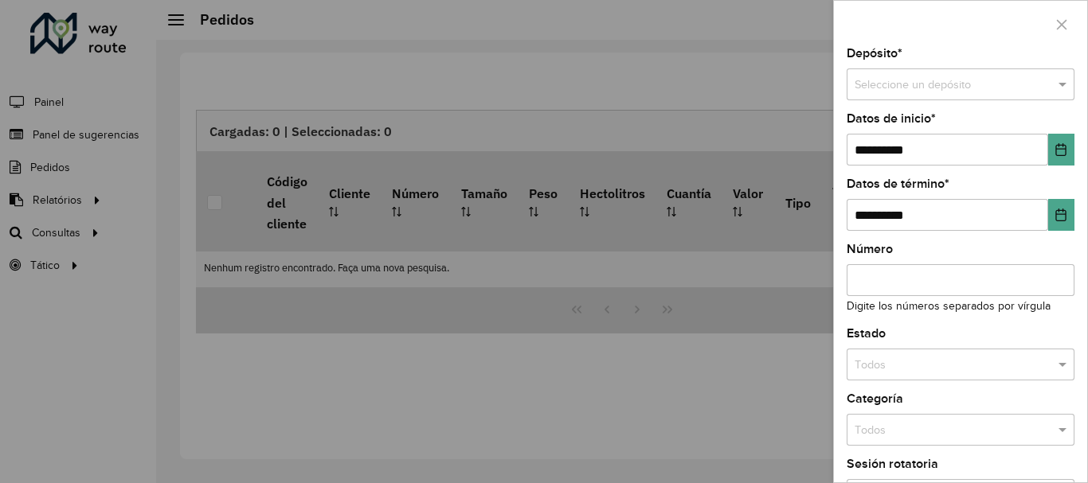
click at [61, 202] on div at bounding box center [544, 241] width 1088 height 483
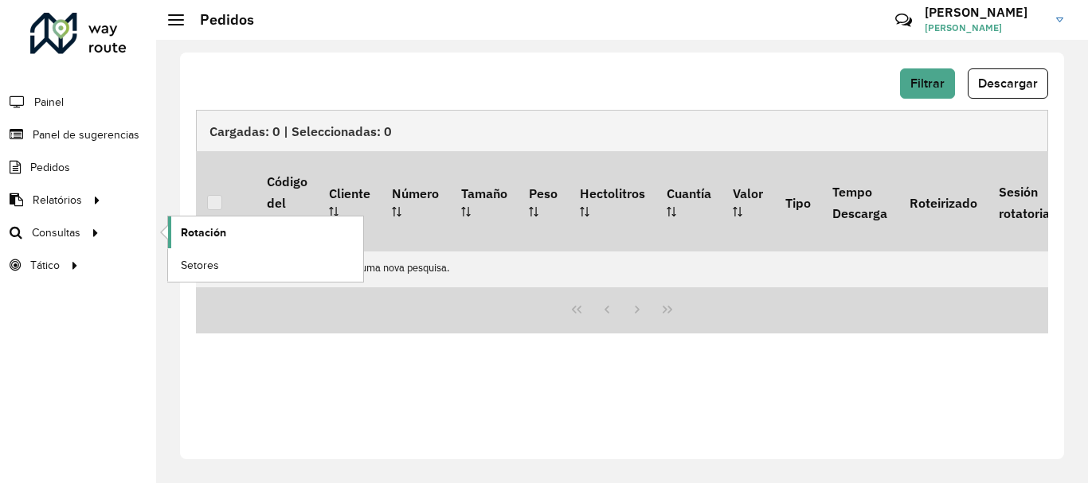
click at [189, 230] on font "Rotación" at bounding box center [203, 232] width 45 height 13
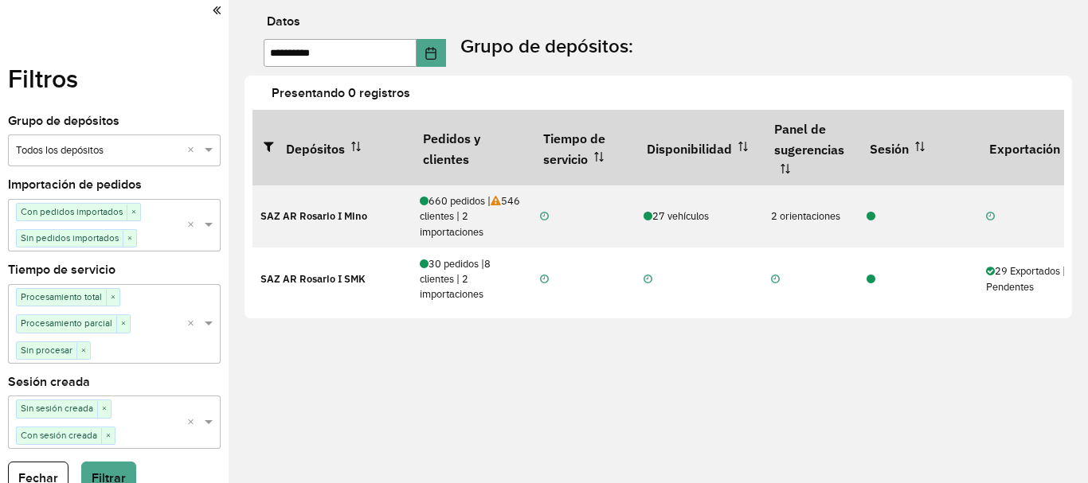
scroll to position [1103, 0]
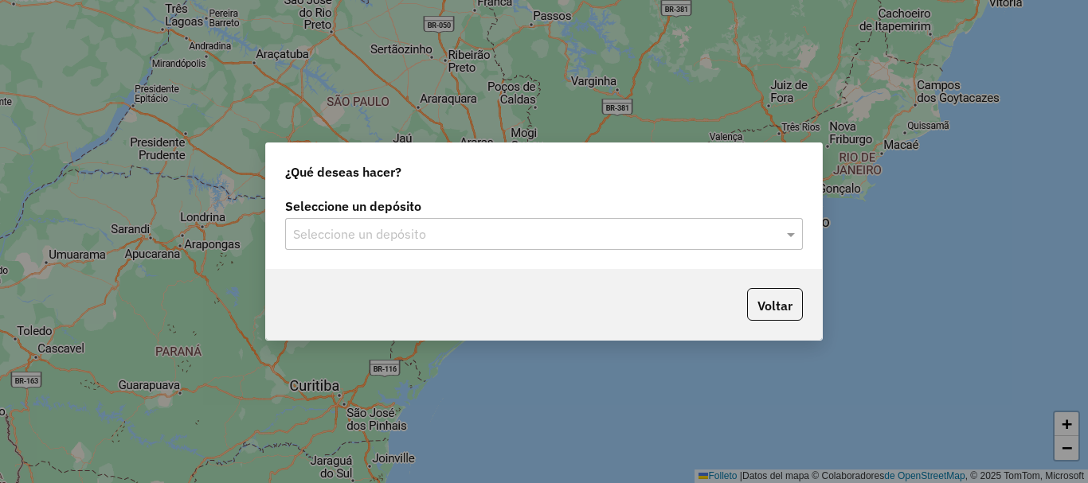
scroll to position [1117, 0]
click at [792, 232] on span at bounding box center [793, 234] width 20 height 19
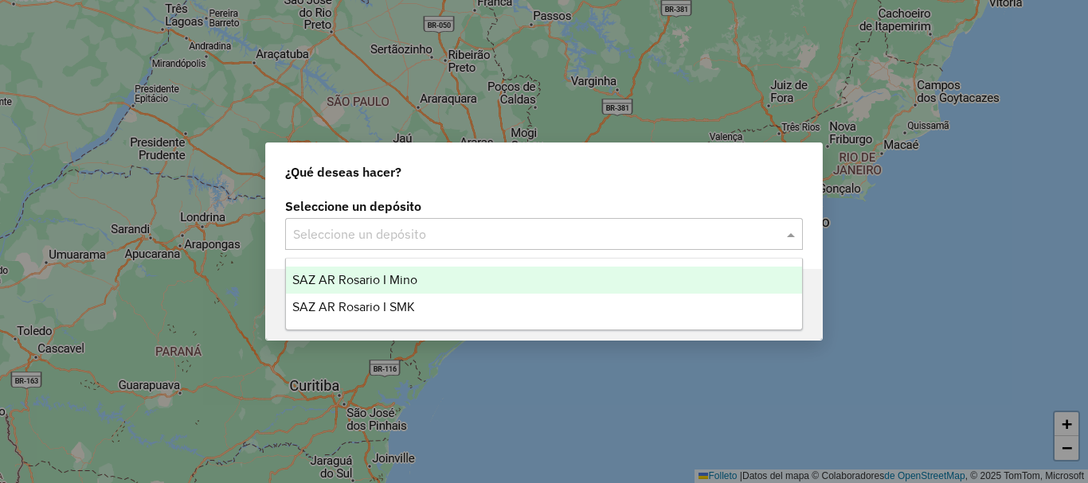
click at [358, 283] on font "SAZ AR Rosario I Mino" at bounding box center [354, 280] width 125 height 14
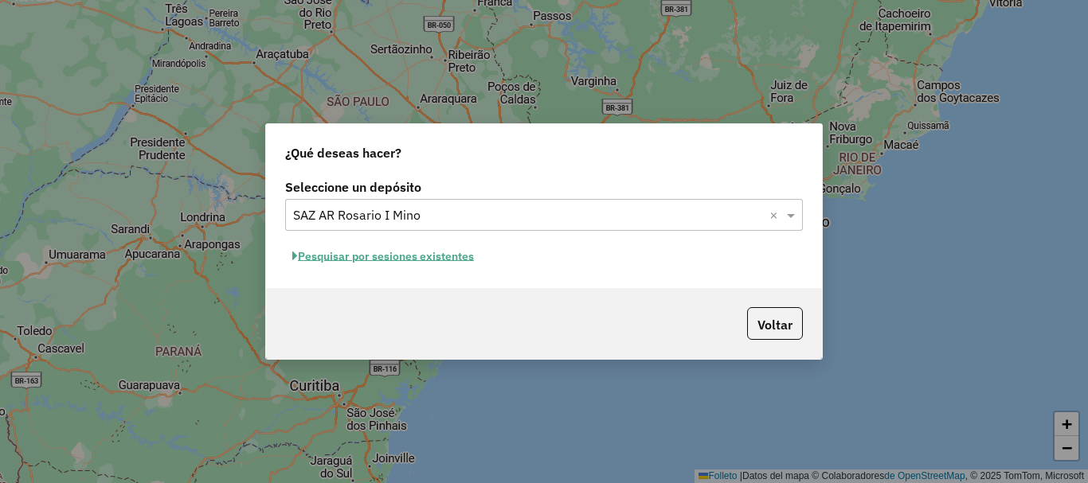
click at [435, 262] on font "Pesquisar por sesiones existentes" at bounding box center [386, 256] width 176 height 14
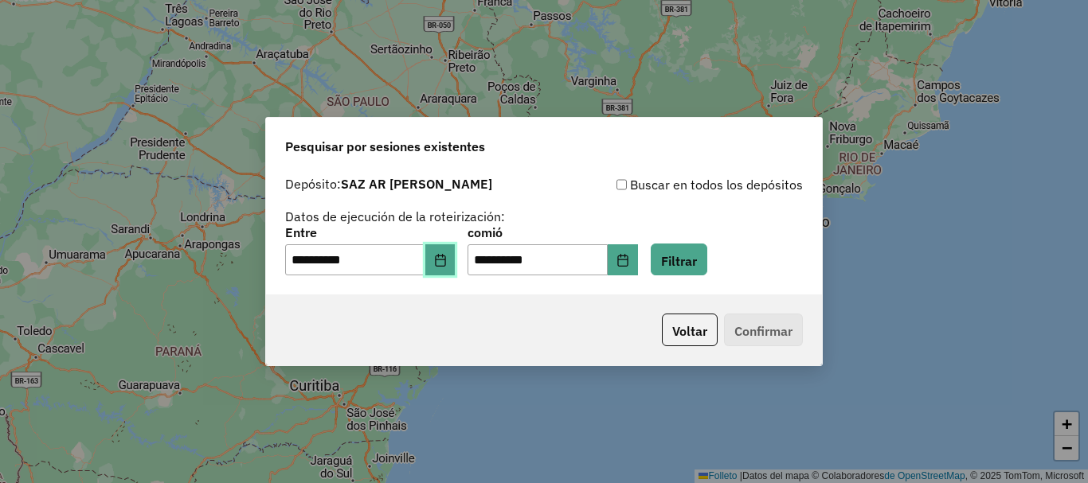
click at [443, 263] on button "Elija fecha" at bounding box center [440, 260] width 30 height 32
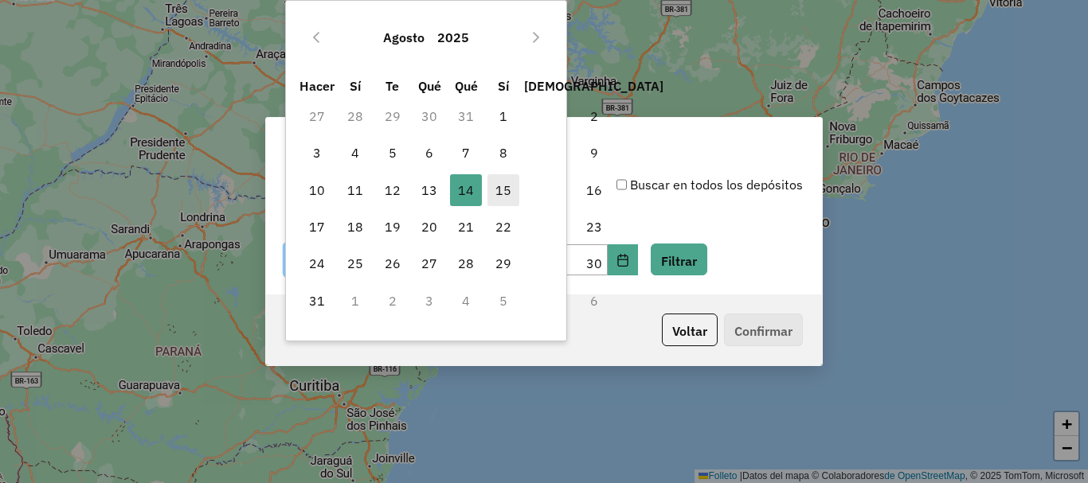
click at [510, 193] on font "15" at bounding box center [503, 190] width 16 height 16
type input "**********"
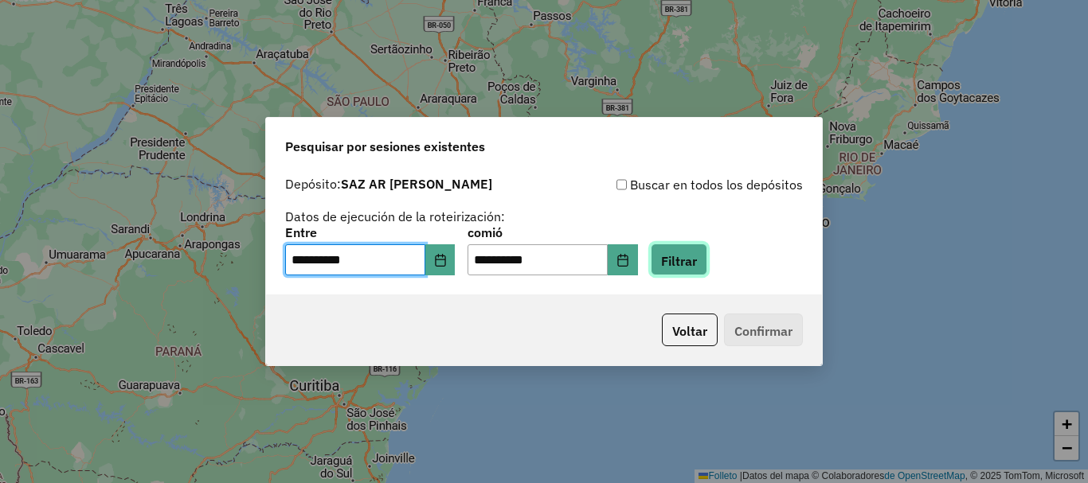
click at [707, 259] on button "Filtrar" at bounding box center [679, 260] width 57 height 33
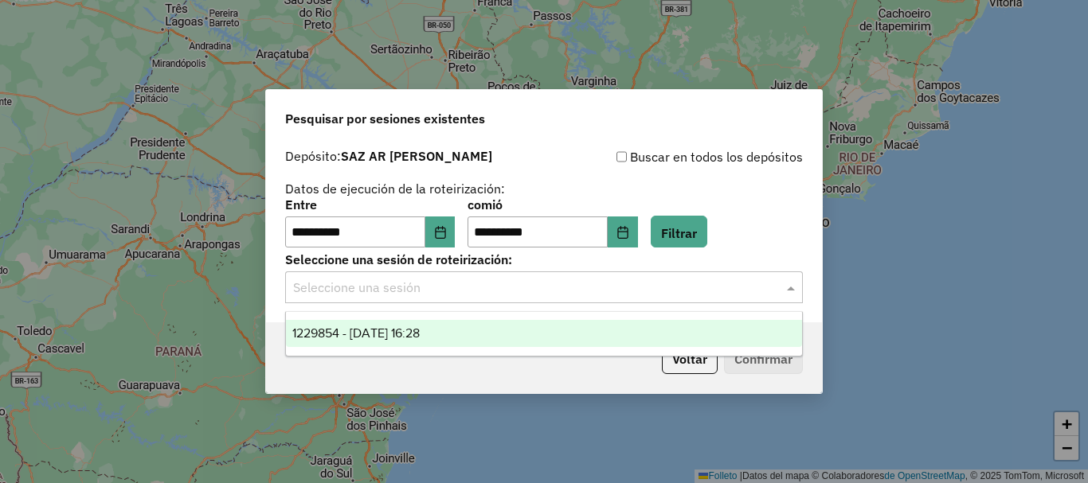
click at [790, 288] on span at bounding box center [793, 287] width 20 height 19
click at [386, 334] on font "1229854 - [DATE] 16:28" at bounding box center [355, 333] width 127 height 14
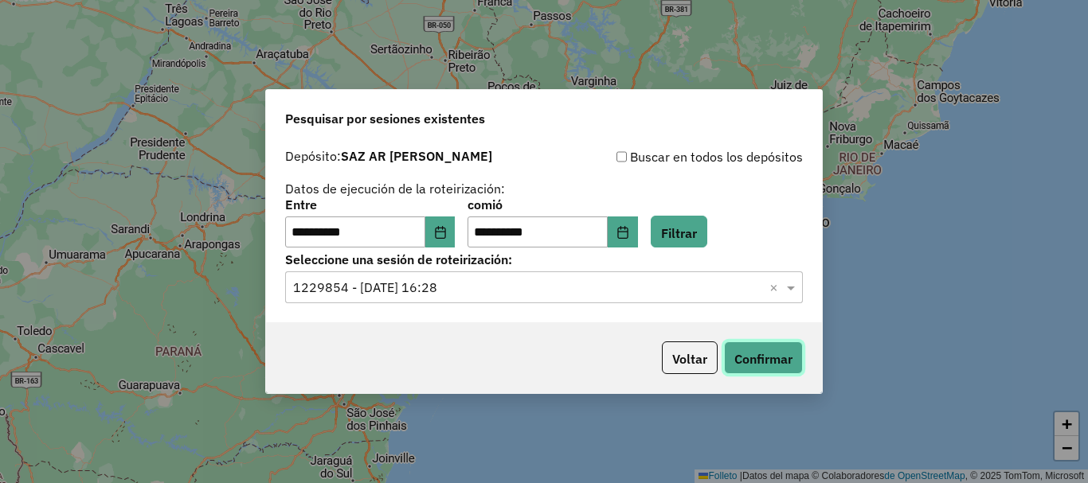
click at [770, 358] on font "Confirmar" at bounding box center [763, 359] width 58 height 16
click at [780, 365] on font "Confirmar" at bounding box center [763, 359] width 58 height 16
click at [746, 365] on font "Confirmar" at bounding box center [763, 359] width 58 height 16
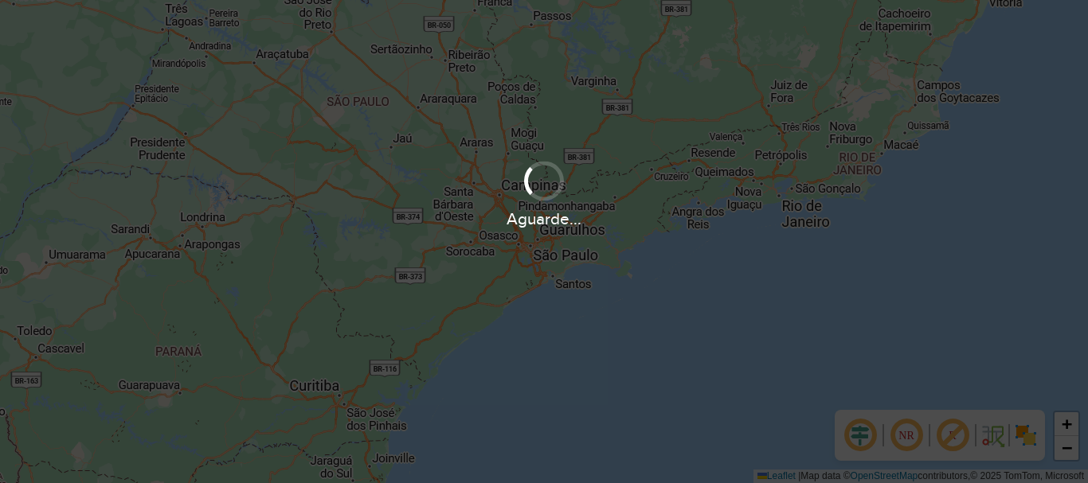
scroll to position [1044, 0]
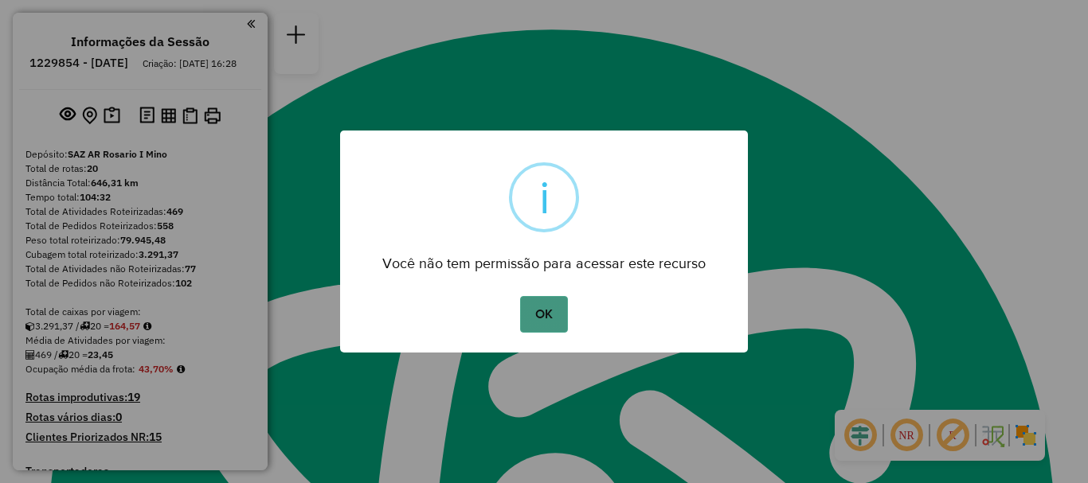
click at [542, 326] on button "OK" at bounding box center [543, 314] width 47 height 37
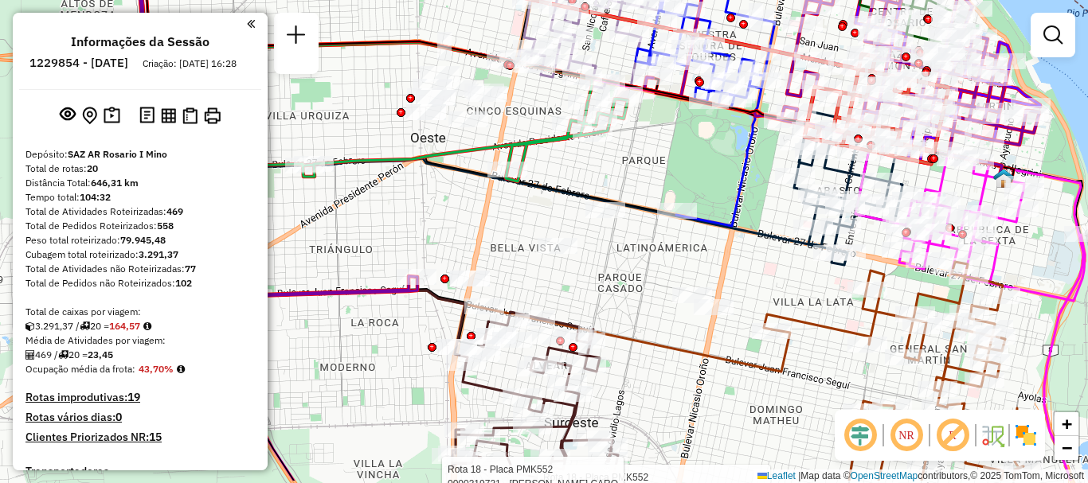
drag, startPoint x: 650, startPoint y: 368, endPoint x: 643, endPoint y: 291, distance: 77.5
click at [643, 299] on div "Rota 18 - Placa PMK552 0000441215 - [PERSON_NAME] [PERSON_NAME] 18 - Placa PMK5…" at bounding box center [544, 241] width 1088 height 483
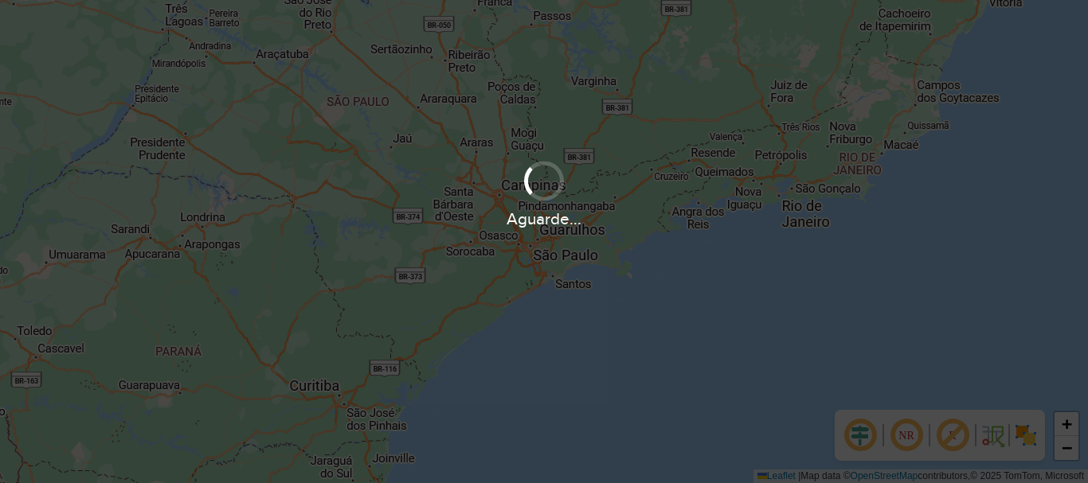
scroll to position [1044, 0]
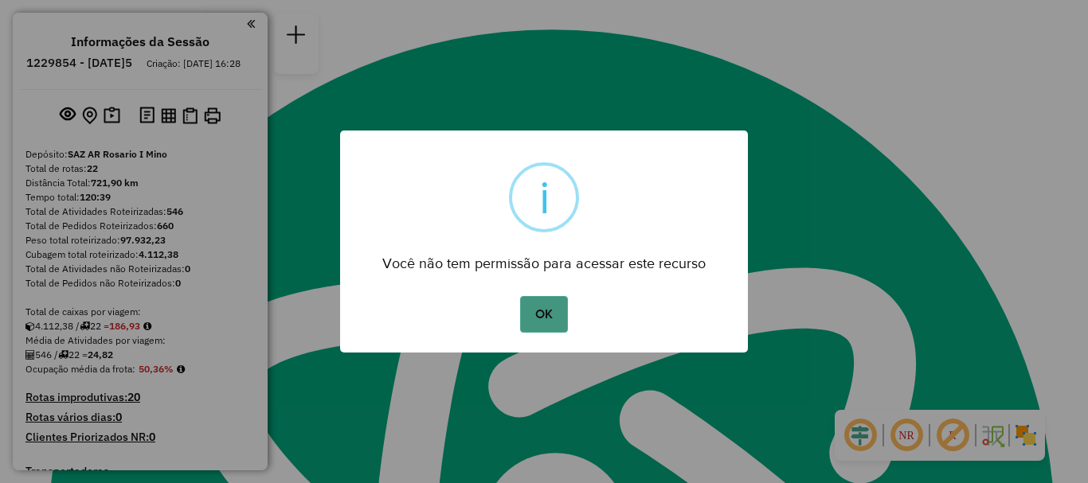
click at [543, 322] on button "OK" at bounding box center [543, 314] width 47 height 37
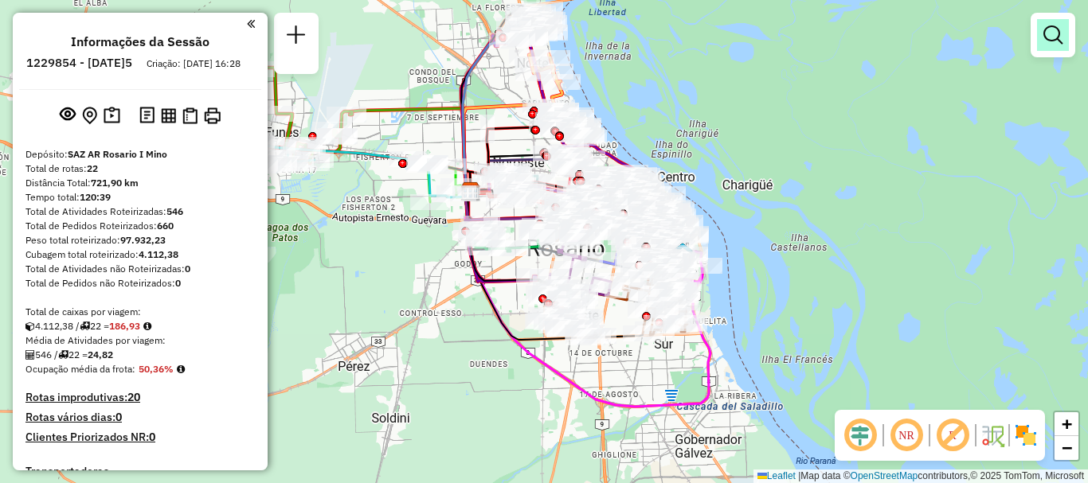
click at [1051, 33] on em at bounding box center [1052, 34] width 19 height 19
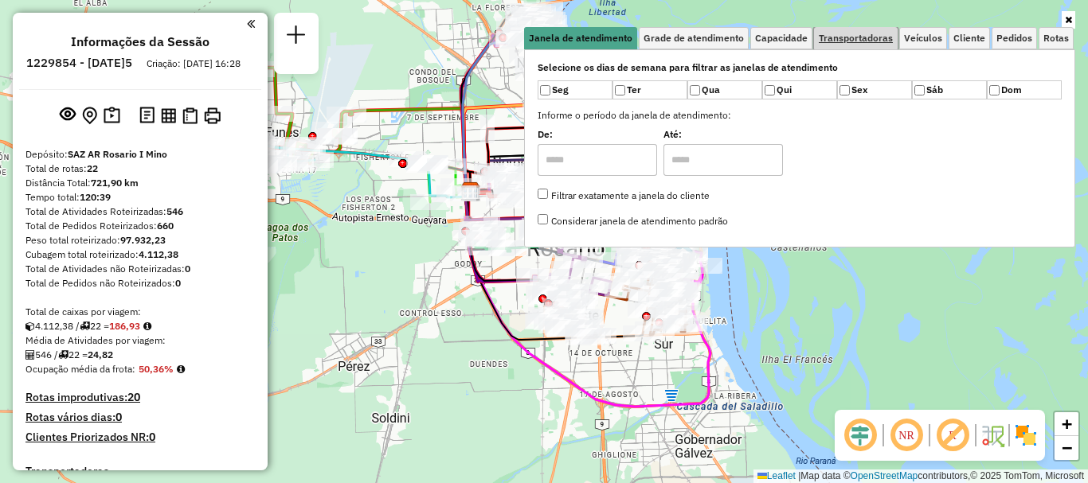
click at [867, 37] on span "Transportadoras" at bounding box center [856, 38] width 74 height 10
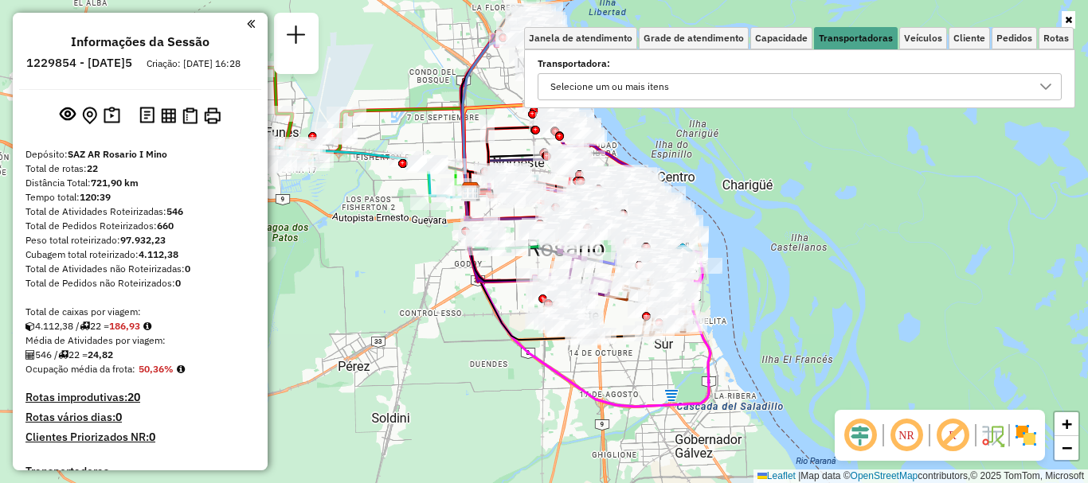
click at [1046, 80] on icon at bounding box center [1045, 86] width 13 height 13
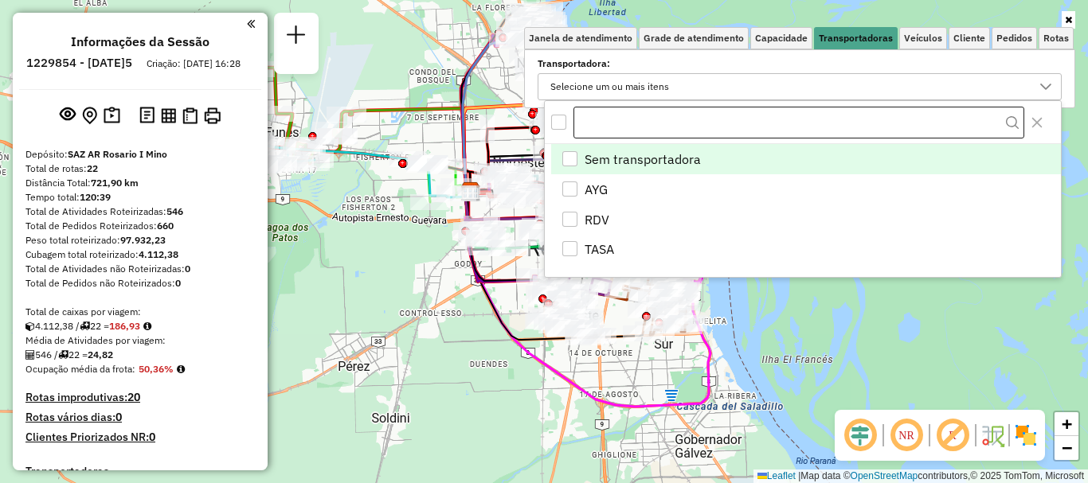
scroll to position [10, 55]
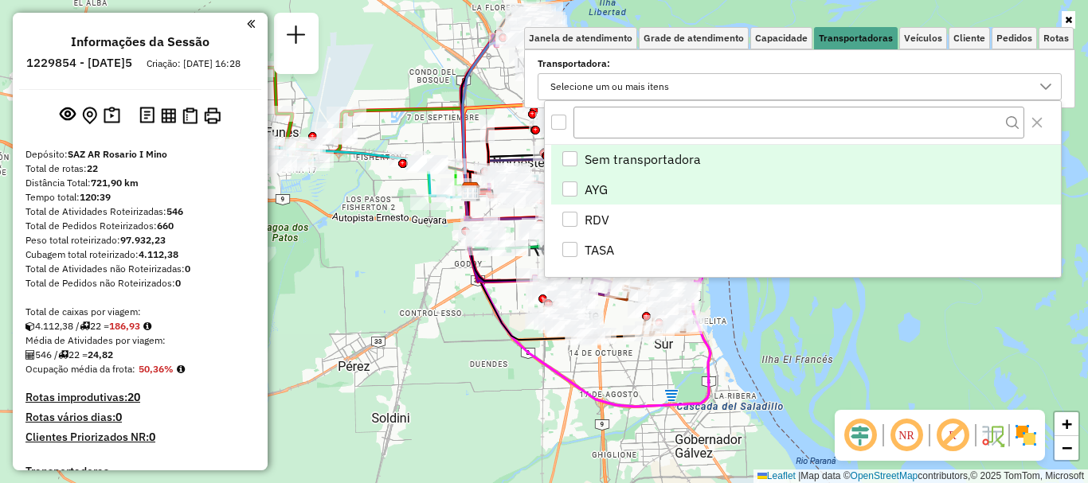
click at [569, 193] on div "AYG" at bounding box center [569, 189] width 15 height 15
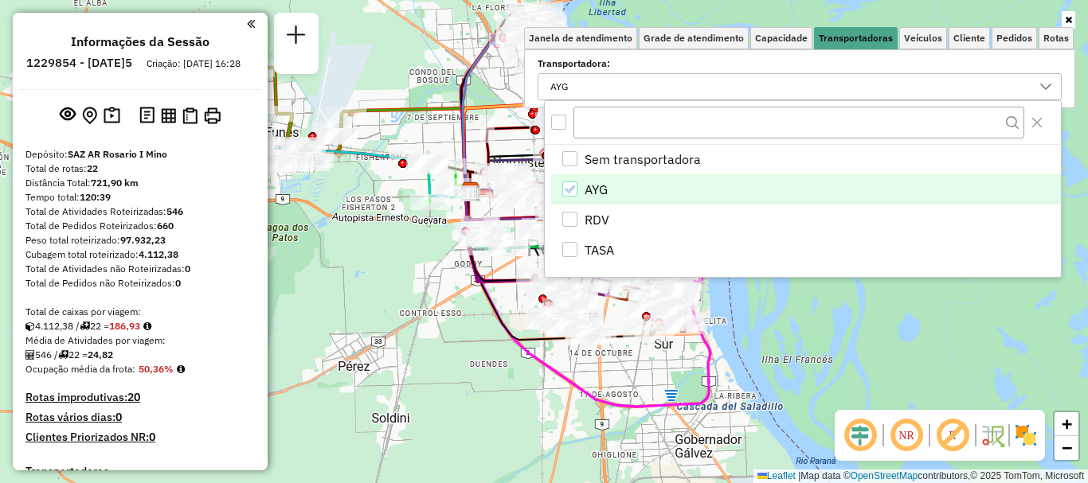
click at [906, 382] on div "Rota 13 - Placa HPU758 0000422414 - LI XI HONG Janela de atendimento Grade de a…" at bounding box center [544, 241] width 1088 height 483
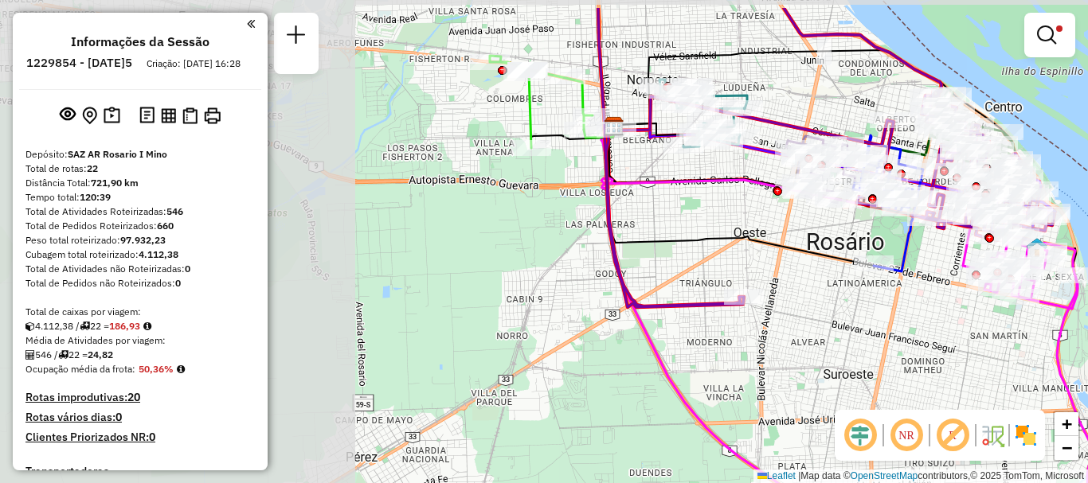
drag, startPoint x: 557, startPoint y: 322, endPoint x: 919, endPoint y: 358, distance: 364.0
click at [919, 358] on div "Limpar filtros Janela de atendimento Grade de atendimento Capacidade Transporta…" at bounding box center [544, 241] width 1088 height 483
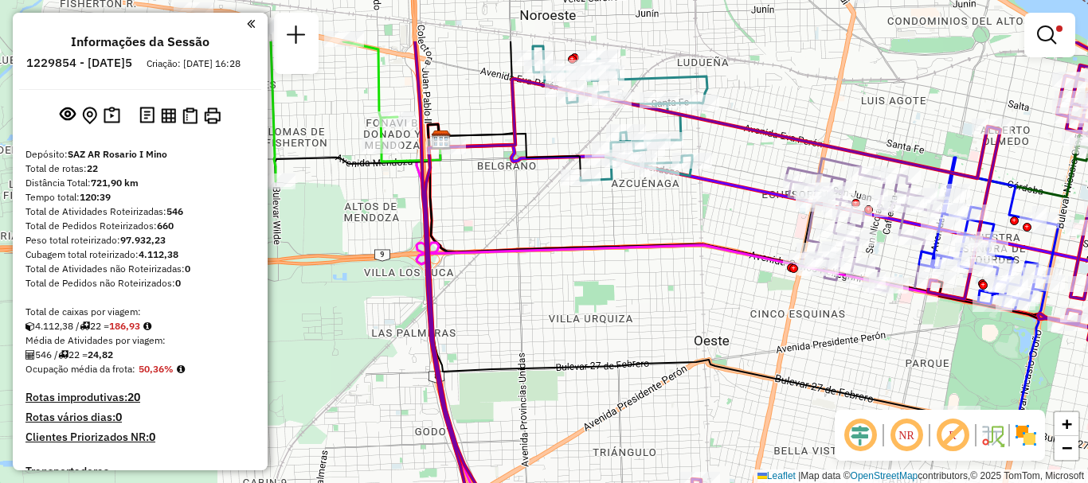
drag, startPoint x: 710, startPoint y: 159, endPoint x: 626, endPoint y: 249, distance: 123.4
click at [626, 249] on icon at bounding box center [763, 380] width 695 height 481
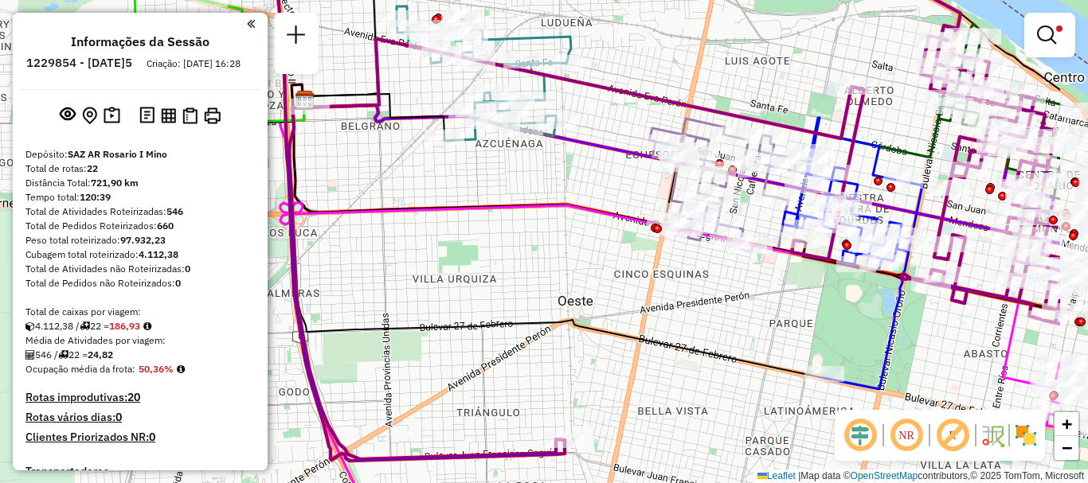
drag, startPoint x: 640, startPoint y: 240, endPoint x: 504, endPoint y: 200, distance: 141.9
click at [504, 200] on icon at bounding box center [670, 295] width 780 height 391
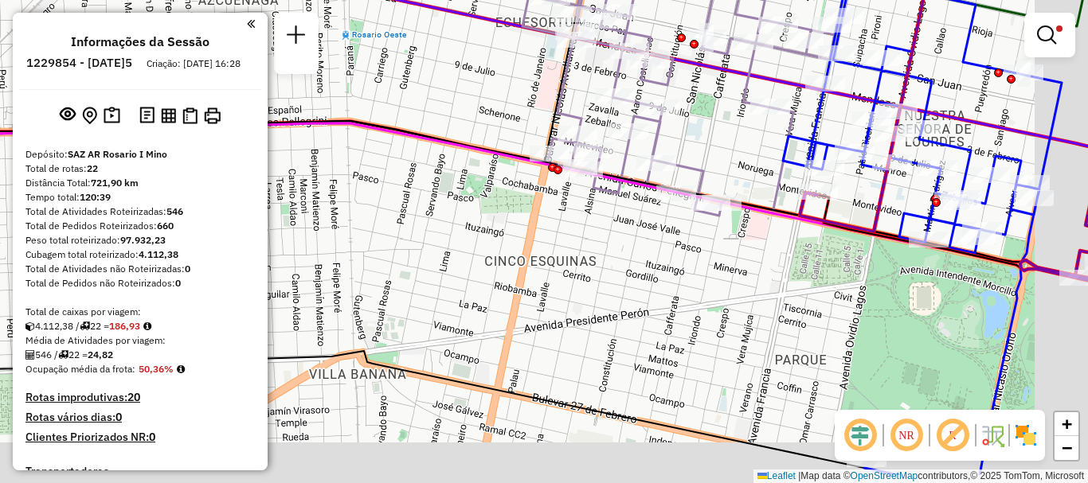
drag, startPoint x: 746, startPoint y: 186, endPoint x: 666, endPoint y: 159, distance: 83.8
click at [666, 159] on div "Limpar filtros Janela de atendimento Grade de atendimento Capacidade Transporta…" at bounding box center [544, 241] width 1088 height 483
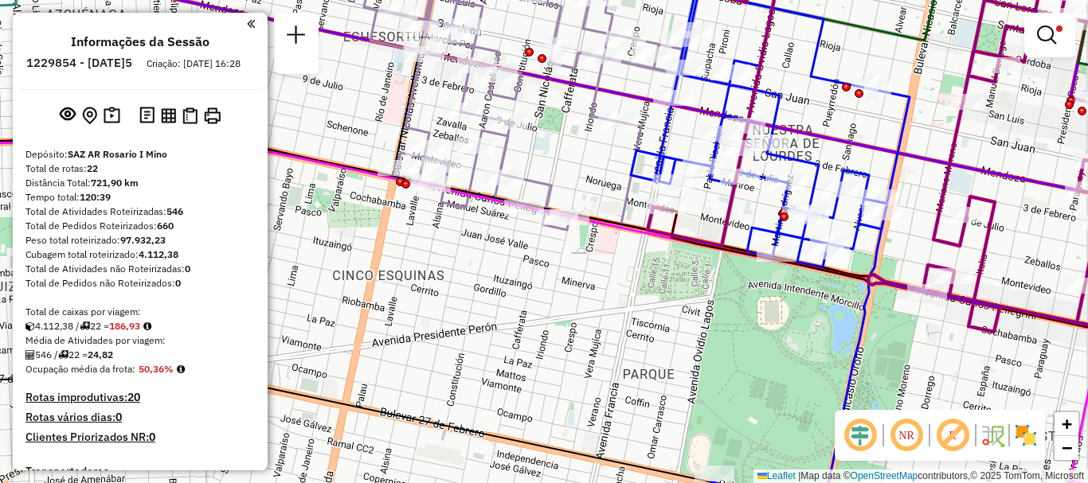
drag, startPoint x: 747, startPoint y: 263, endPoint x: 732, endPoint y: 282, distance: 24.4
click at [732, 282] on div "Limpar filtros Janela de atendimento Grade de atendimento Capacidade Transporta…" at bounding box center [544, 241] width 1088 height 483
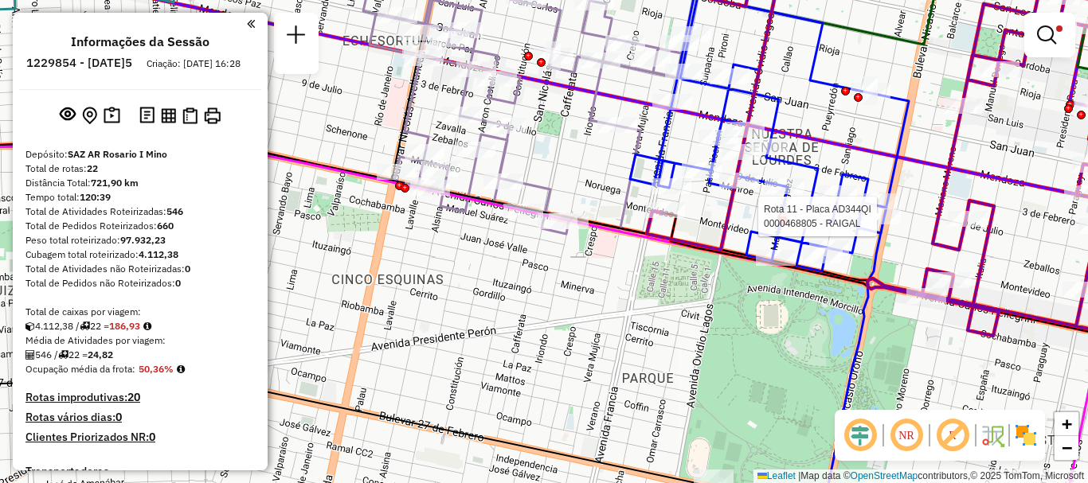
select select "**********"
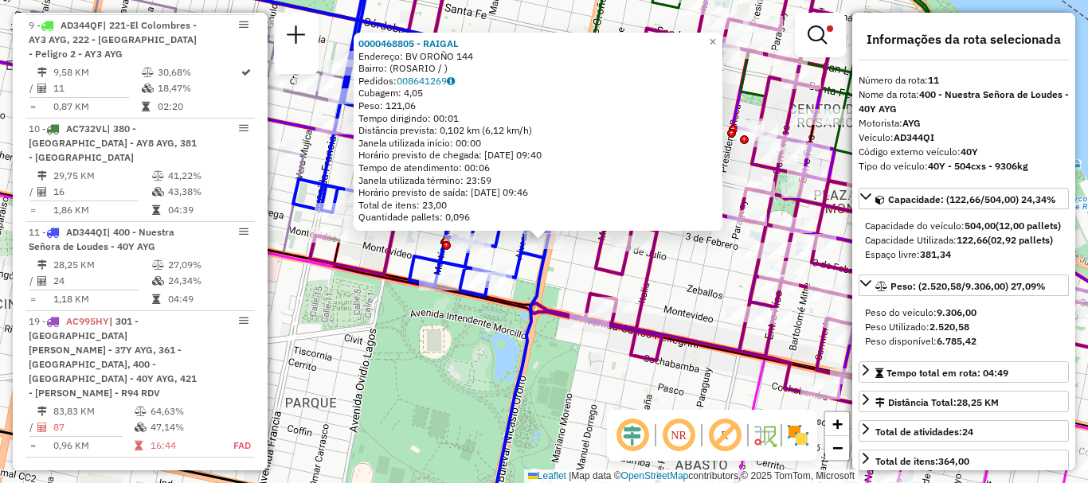
scroll to position [80, 0]
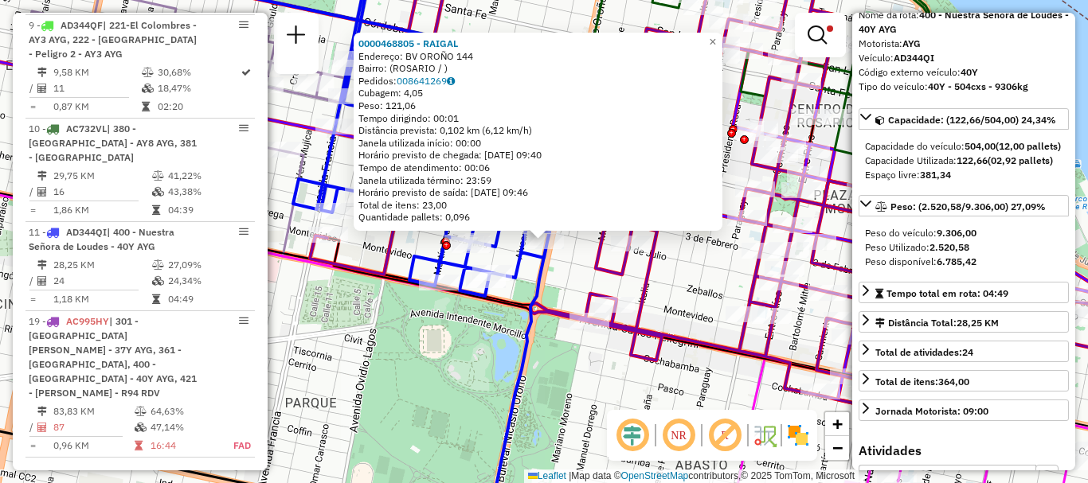
click at [707, 369] on div "0000468805 - [PERSON_NAME]: BV OROÑO 144 Bairro: ([GEOGRAPHIC_DATA] / ) Pedidos…" at bounding box center [544, 241] width 1088 height 483
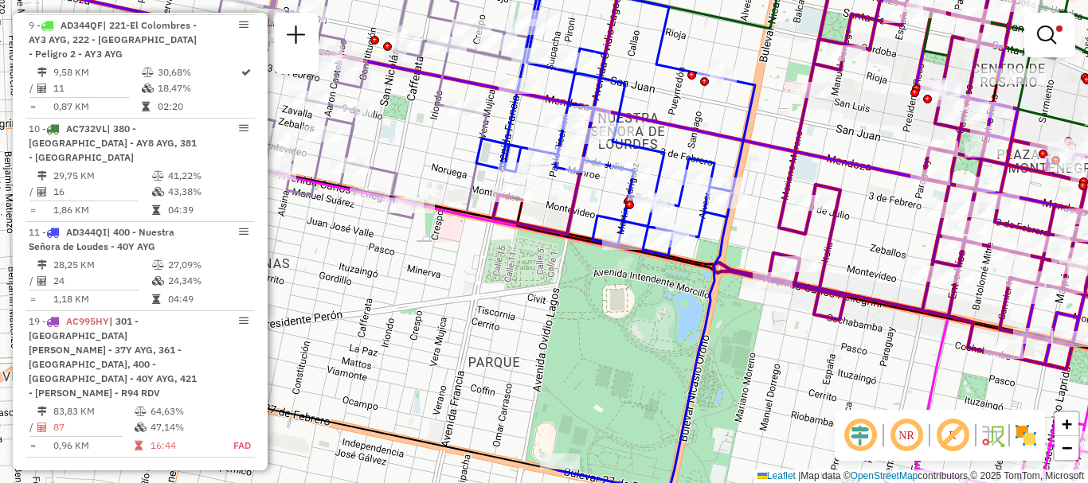
drag, startPoint x: 645, startPoint y: 289, endPoint x: 690, endPoint y: 280, distance: 45.4
click at [690, 280] on div "Limpar filtros Janela de atendimento Grade de atendimento Capacidade Transporta…" at bounding box center [544, 241] width 1088 height 483
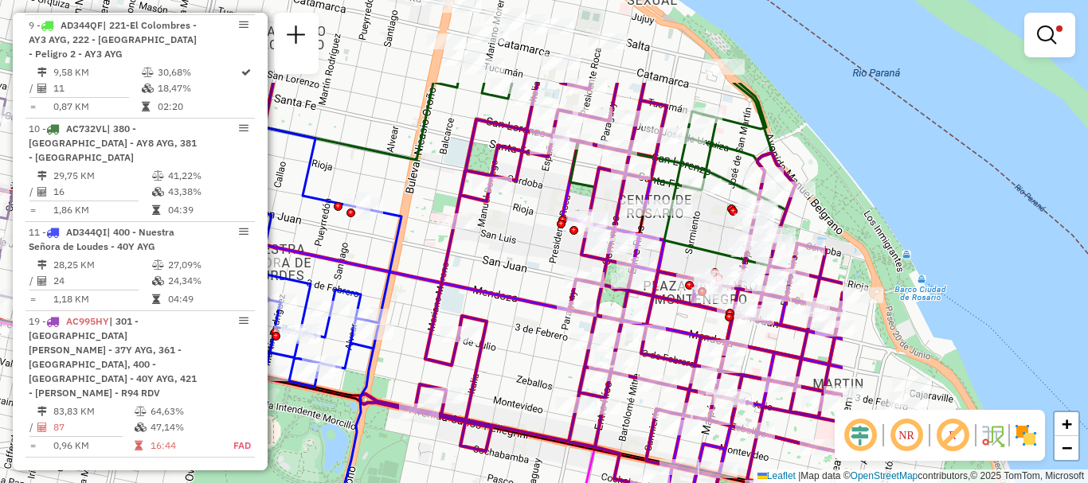
drag, startPoint x: 861, startPoint y: 240, endPoint x: 502, endPoint y: 396, distance: 390.5
click at [501, 393] on div "Limpar filtros Janela de atendimento Grade de atendimento Capacidade Transporta…" at bounding box center [544, 241] width 1088 height 483
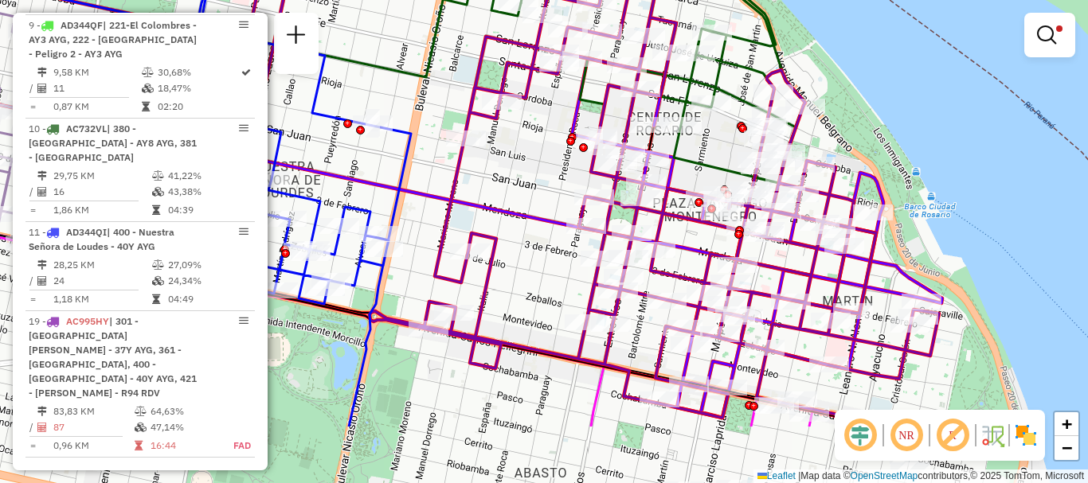
drag, startPoint x: 689, startPoint y: 244, endPoint x: 705, endPoint y: 138, distance: 107.9
click at [705, 138] on div "Limpar filtros Janela de atendimento Grade de atendimento Capacidade Transporta…" at bounding box center [544, 241] width 1088 height 483
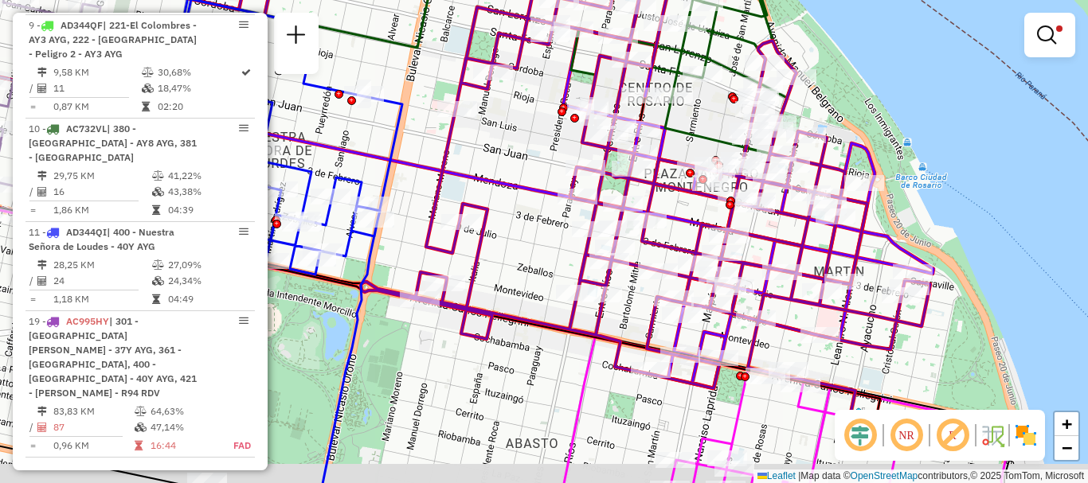
drag, startPoint x: 703, startPoint y: 131, endPoint x: 690, endPoint y: 2, distance: 130.4
click at [690, 2] on div "Limpar filtros Janela de atendimento Grade de atendimento Capacidade Transporta…" at bounding box center [544, 241] width 1088 height 483
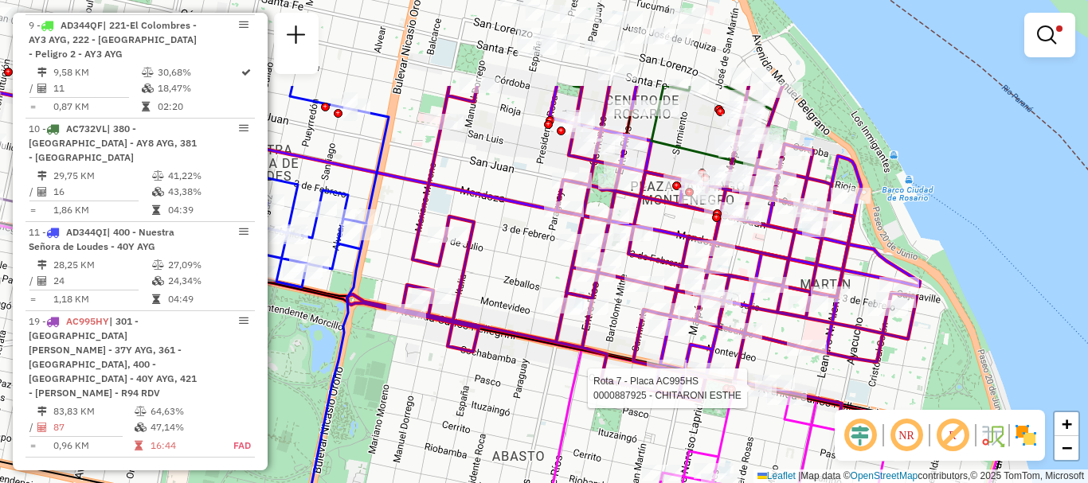
drag, startPoint x: 725, startPoint y: 360, endPoint x: 724, endPoint y: 409, distance: 49.4
click at [724, 393] on div at bounding box center [726, 389] width 9 height 9
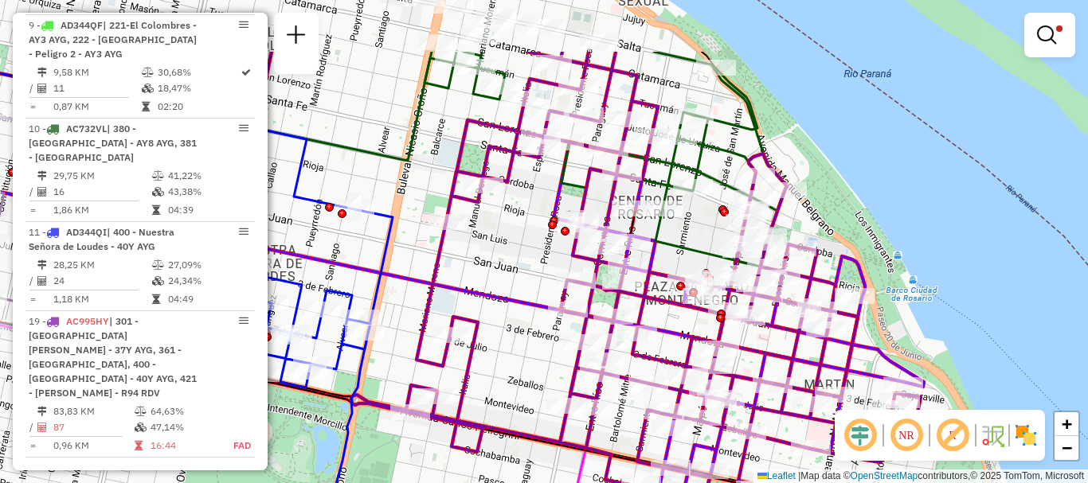
drag, startPoint x: 737, startPoint y: 278, endPoint x: 744, endPoint y: 425, distance: 147.5
click at [744, 425] on icon at bounding box center [410, 277] width 1022 height 450
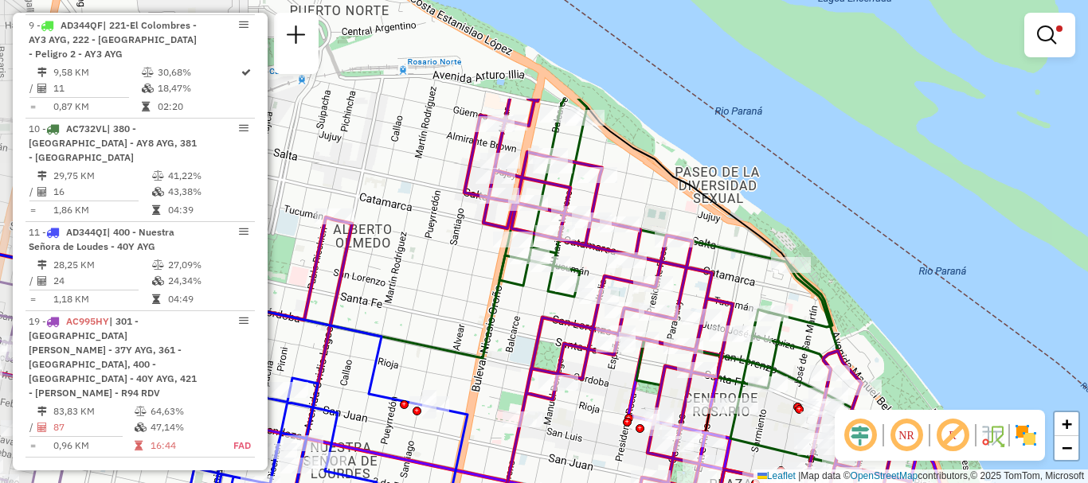
drag, startPoint x: 714, startPoint y: 276, endPoint x: 784, endPoint y: 420, distance: 159.5
click at [784, 420] on div "Rota 3 - Placa AD324QN 0000433130 - SCIFO [PERSON_NAME] filtros Janela de atend…" at bounding box center [544, 241] width 1088 height 483
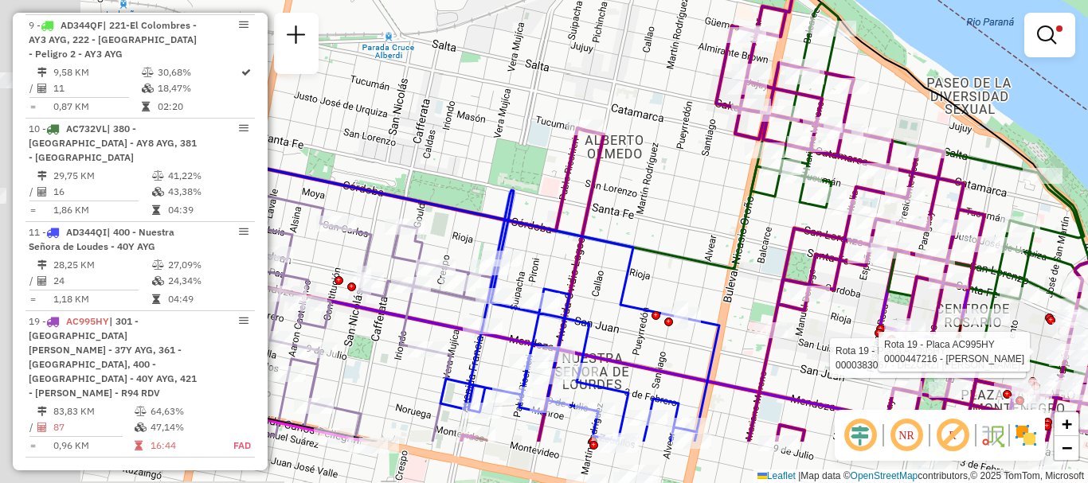
drag, startPoint x: 494, startPoint y: 295, endPoint x: 786, endPoint y: 178, distance: 314.8
click at [776, 189] on icon at bounding box center [487, 206] width 689 height 127
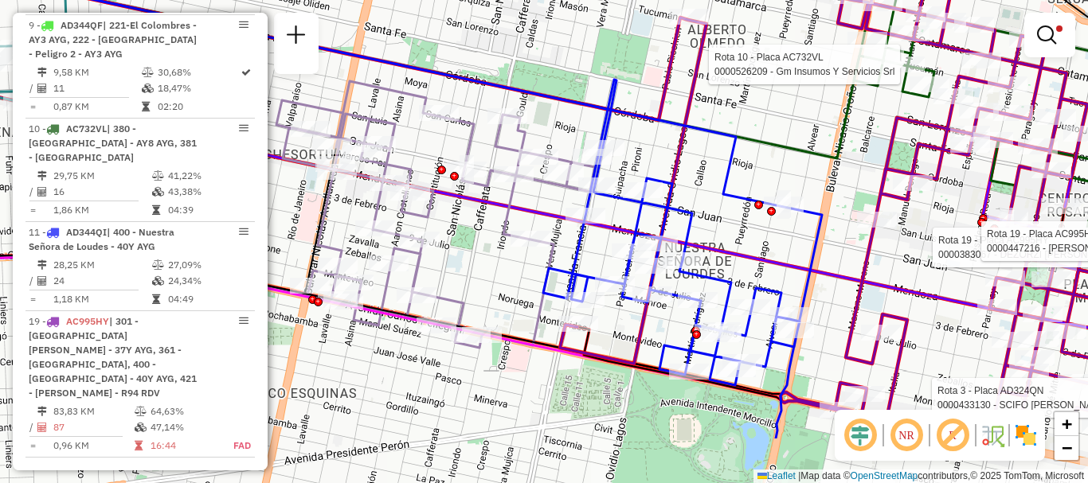
drag, startPoint x: 703, startPoint y: 225, endPoint x: 763, endPoint y: 150, distance: 95.1
click at [753, 163] on div "Rota 3 - Placa AD324QN 0000433130 - SCIFO MARCELO MAXIMILIANO Rota 19 - Placa A…" at bounding box center [544, 241] width 1088 height 483
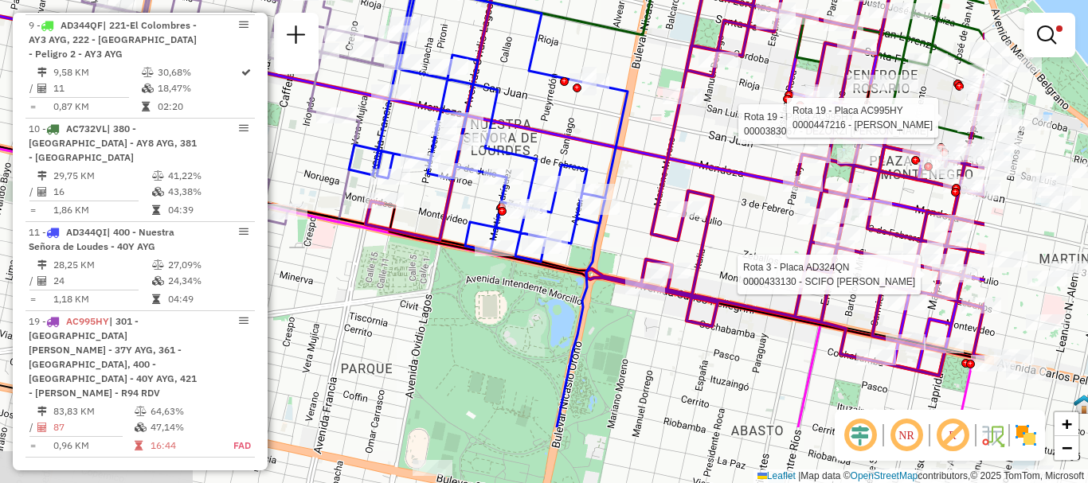
drag, startPoint x: 906, startPoint y: 364, endPoint x: 620, endPoint y: 220, distance: 320.1
click at [635, 224] on icon at bounding box center [375, 112] width 1218 height 528
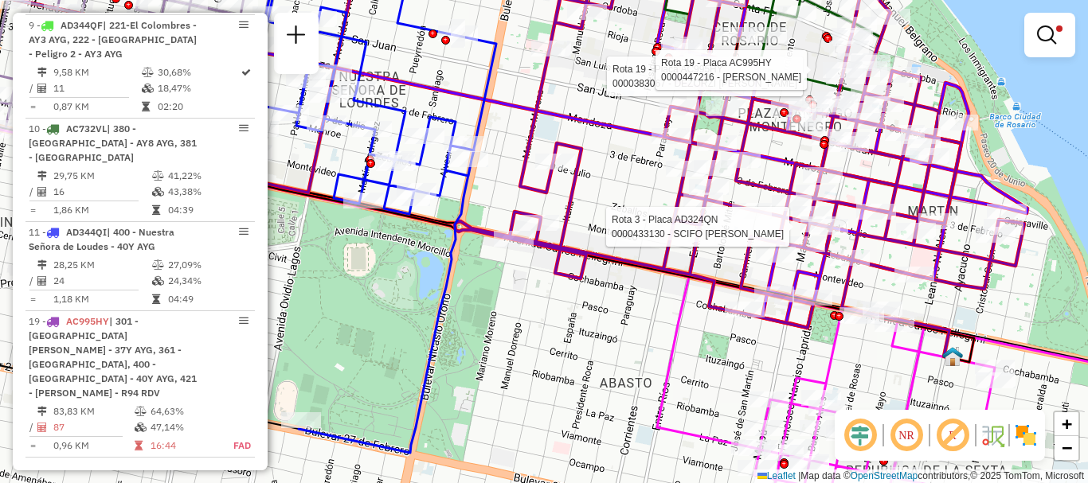
drag, startPoint x: 936, startPoint y: 342, endPoint x: 739, endPoint y: 250, distance: 217.7
click at [742, 253] on div "Rota 3 - Placa AD324QN 0000433130 - SCIFO MARCELO MAXIMILIANO Rota 19 - Placa A…" at bounding box center [544, 241] width 1088 height 483
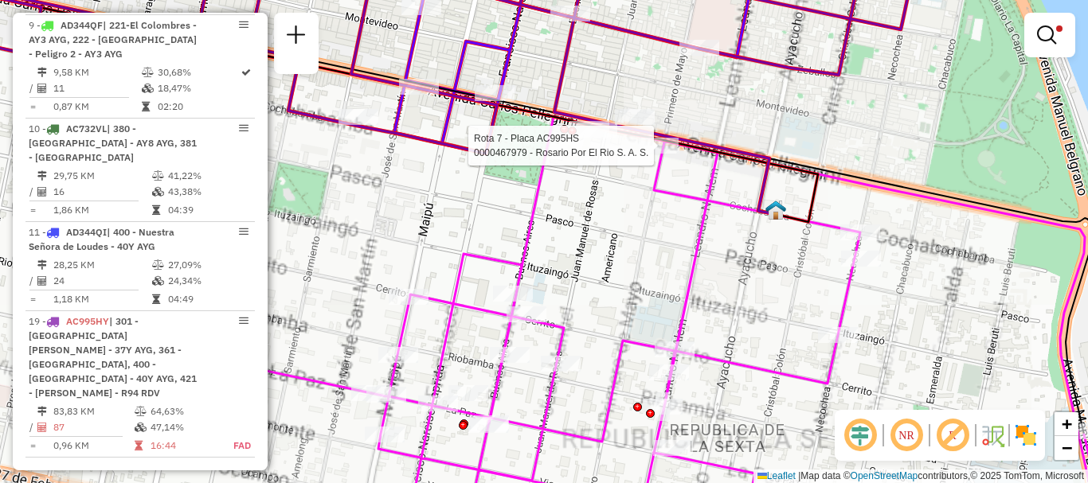
drag, startPoint x: 735, startPoint y: 307, endPoint x: 735, endPoint y: 203, distance: 103.5
click at [735, 213] on div "Rota 3 - Placa AD324QN 0000433130 - SCIFO MARCELO MAXIMILIANO Rota 19 - Placa A…" at bounding box center [544, 241] width 1088 height 483
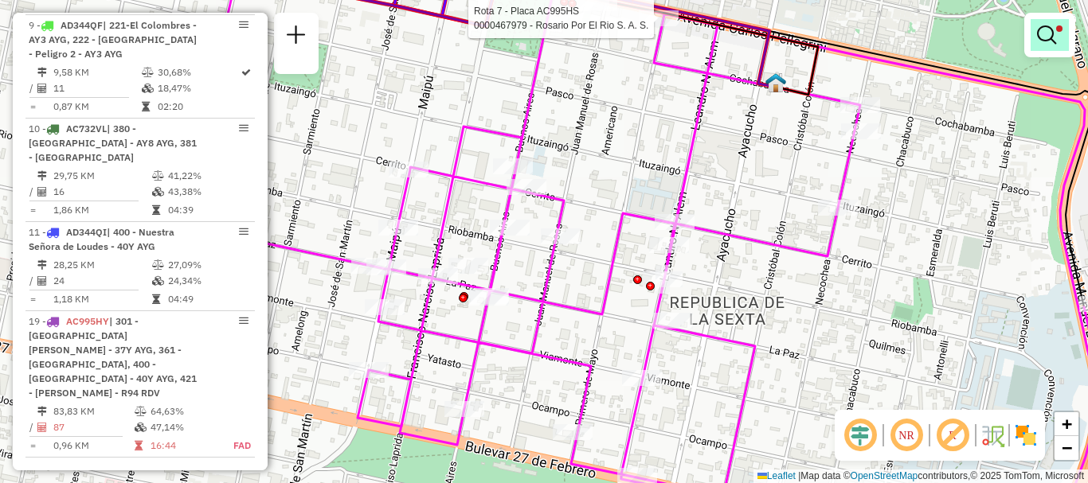
click at [1046, 34] on em at bounding box center [1046, 34] width 19 height 19
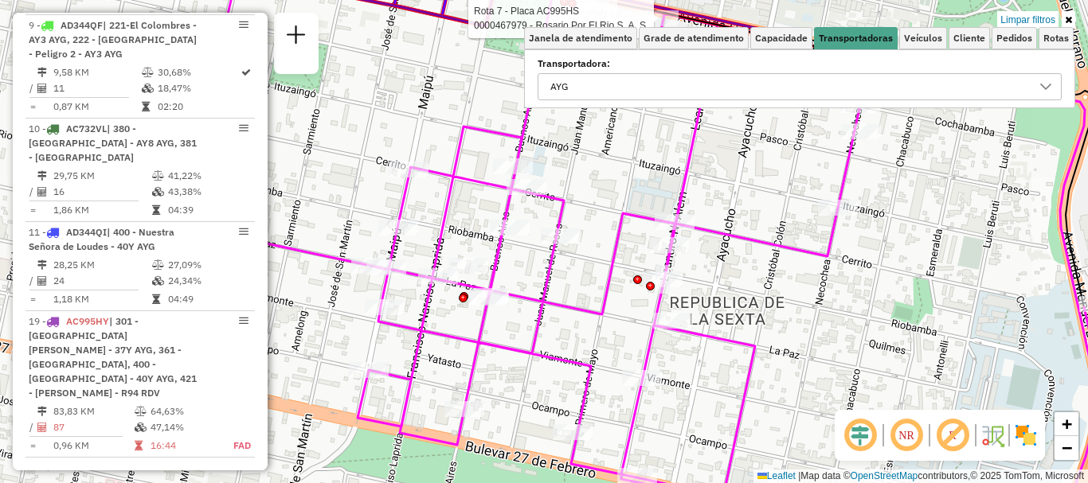
click at [1043, 89] on icon at bounding box center [1045, 86] width 13 height 13
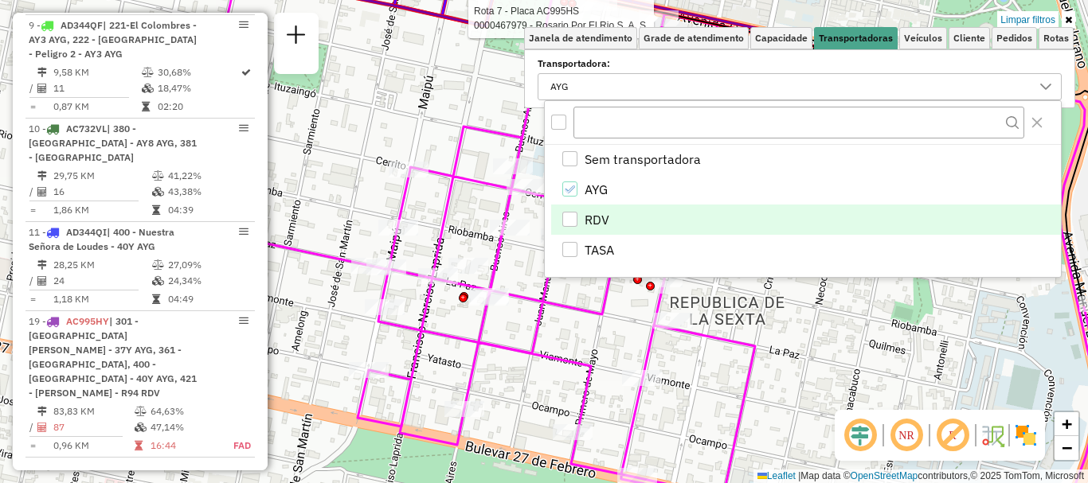
drag, startPoint x: 567, startPoint y: 188, endPoint x: 565, endPoint y: 210, distance: 22.4
click at [567, 187] on icon "AYG" at bounding box center [569, 189] width 11 height 11
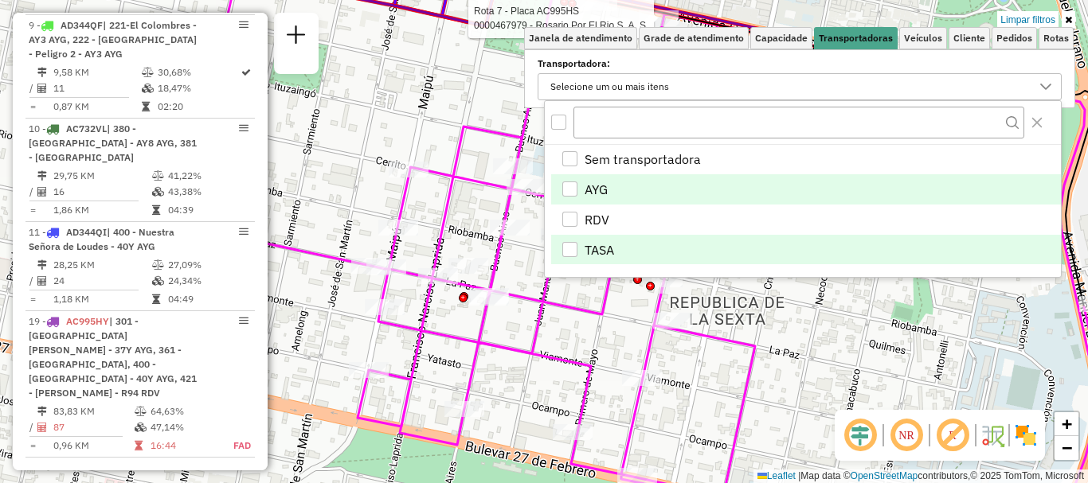
click at [569, 248] on div "TASA" at bounding box center [569, 249] width 15 height 15
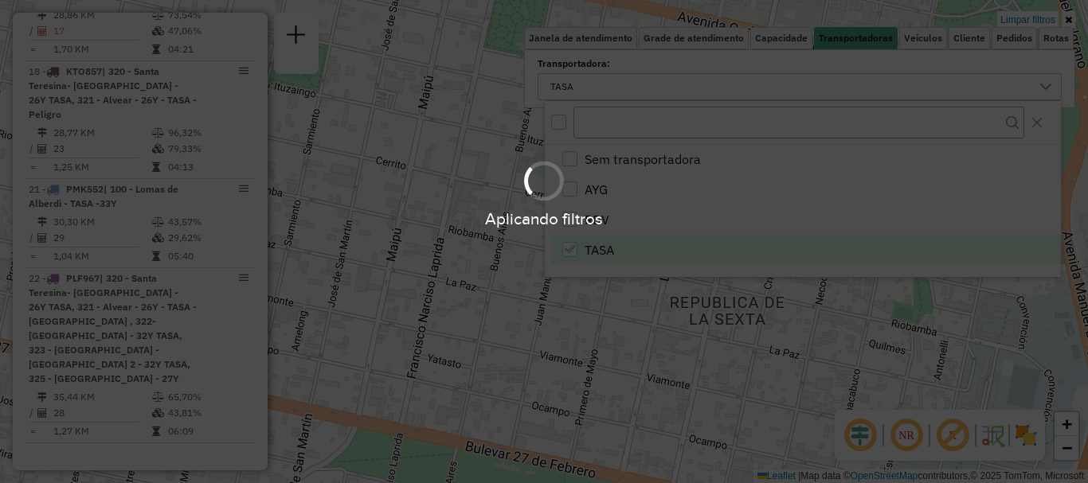
click at [614, 315] on hb-app "Aplicando filtros Pop-up bloqueado! Seu navegador bloqueou automáticamente a ab…" at bounding box center [544, 241] width 1088 height 483
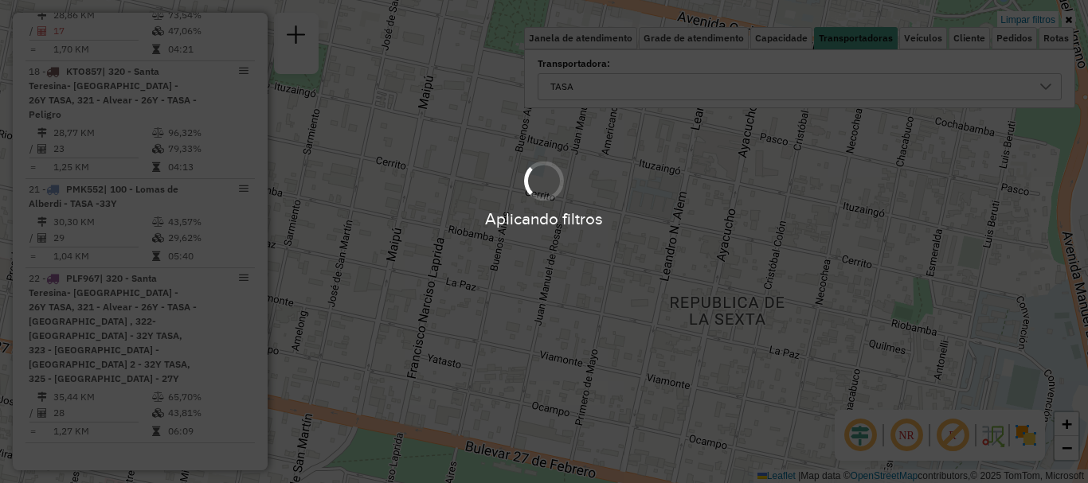
scroll to position [786, 0]
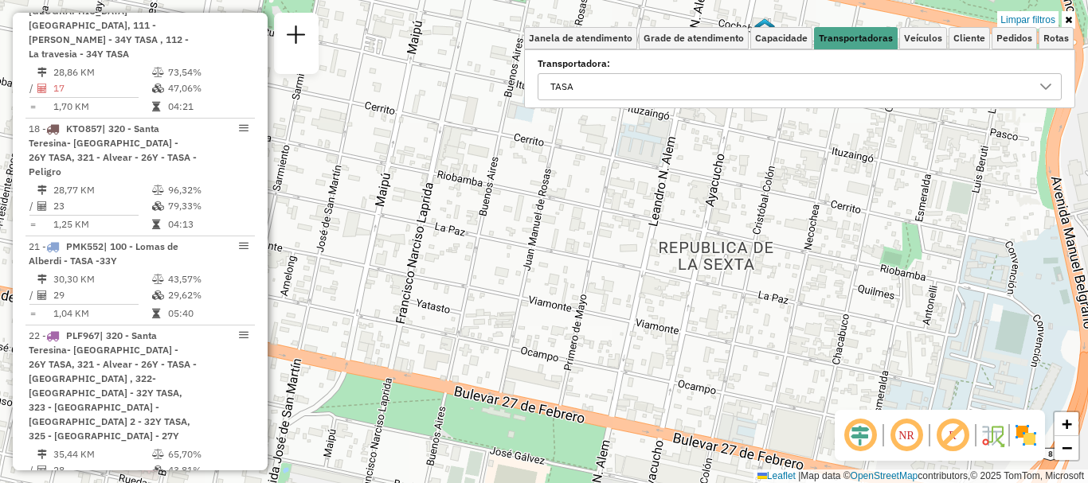
drag, startPoint x: 614, startPoint y: 302, endPoint x: 600, endPoint y: 104, distance: 198.8
click at [581, 140] on div "Limpar filtros Janela de atendimento Grade de atendimento Capacidade Transporta…" at bounding box center [544, 241] width 1088 height 483
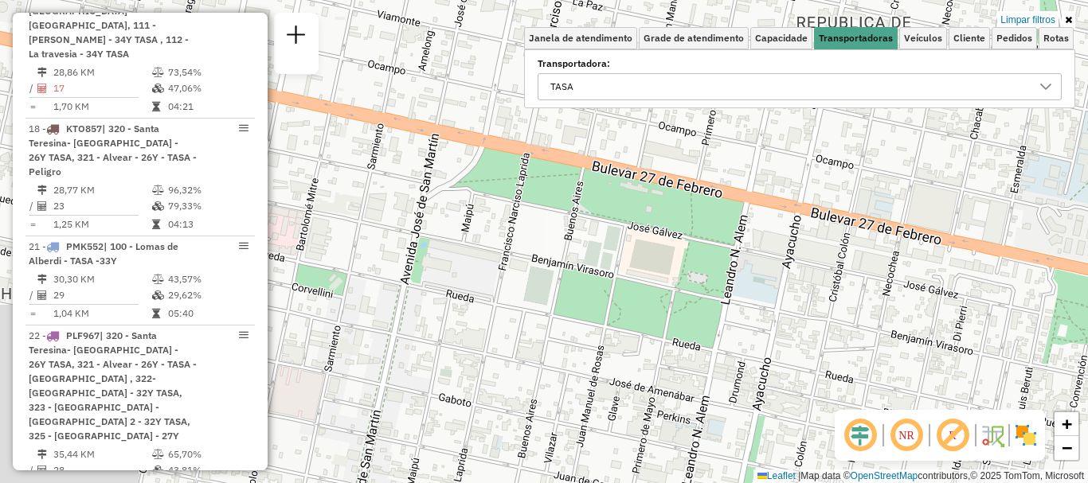
drag, startPoint x: 686, startPoint y: 180, endPoint x: 830, endPoint y: 166, distance: 144.8
click at [830, 166] on div "Limpar filtros Janela de atendimento Grade de atendimento Capacidade Transporta…" at bounding box center [544, 241] width 1088 height 483
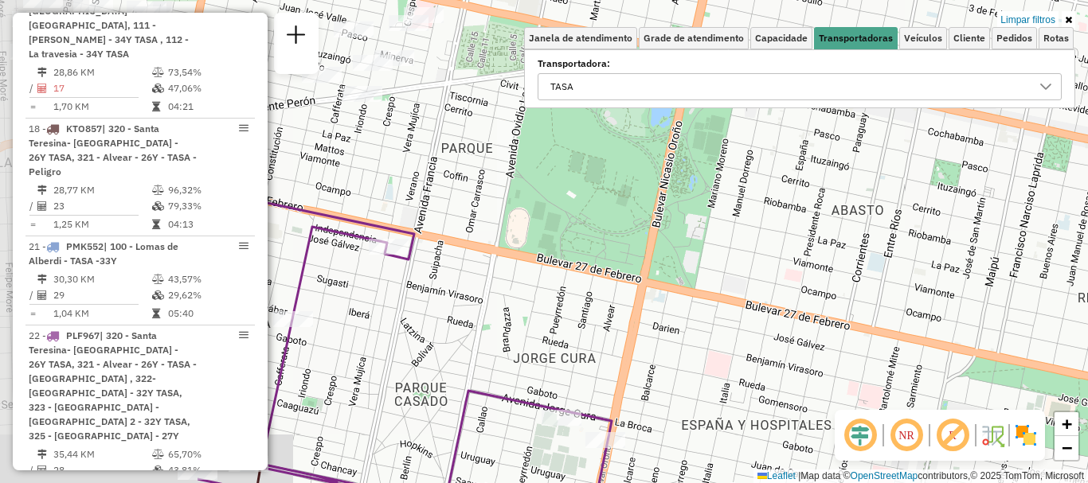
drag, startPoint x: 780, startPoint y: 151, endPoint x: 1087, endPoint y: 295, distance: 338.4
click at [1087, 315] on div "Limpar filtros Janela de atendimento Grade de atendimento Capacidade Transporta…" at bounding box center [544, 241] width 1088 height 483
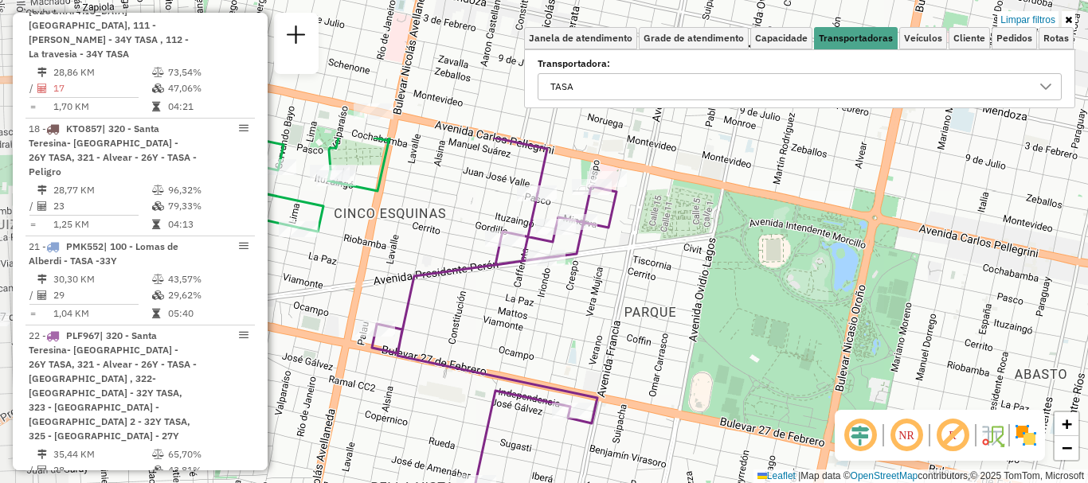
drag, startPoint x: 534, startPoint y: 264, endPoint x: 717, endPoint y: 450, distance: 261.2
click at [717, 450] on div "Limpar filtros Janela de atendimento Grade de atendimento Capacidade Transporta…" at bounding box center [544, 241] width 1088 height 483
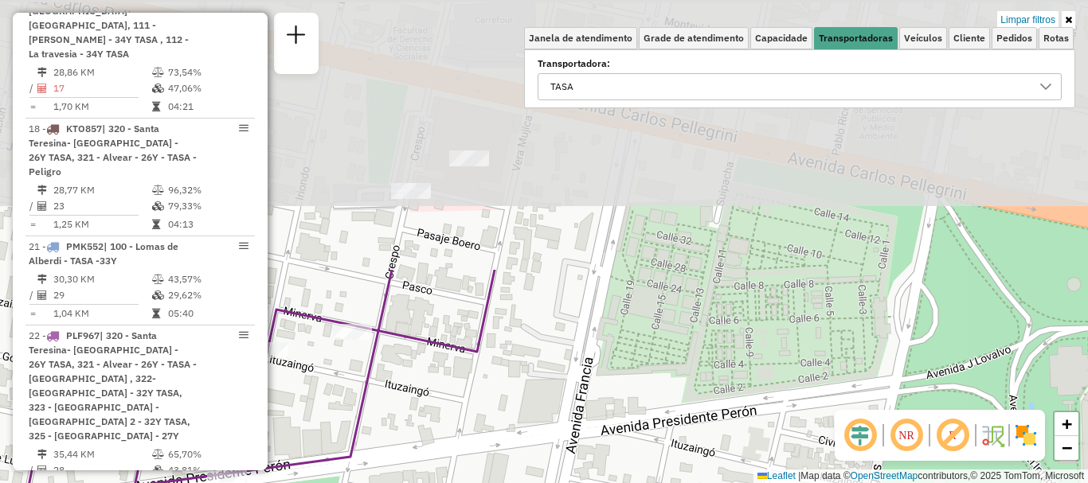
drag, startPoint x: 604, startPoint y: 204, endPoint x: 566, endPoint y: 498, distance: 296.2
click at [566, 483] on html "Aplicando filtros Pop-up bloqueado! Seu navegador bloqueou automáticamente a ab…" at bounding box center [544, 241] width 1088 height 483
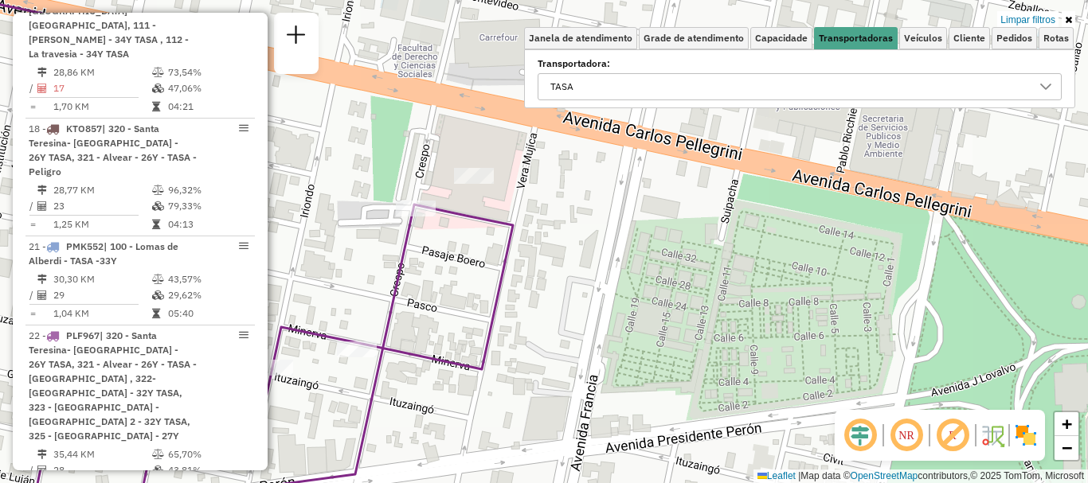
drag, startPoint x: 494, startPoint y: 282, endPoint x: 526, endPoint y: 235, distance: 57.2
click at [513, 235] on icon at bounding box center [237, 366] width 549 height 323
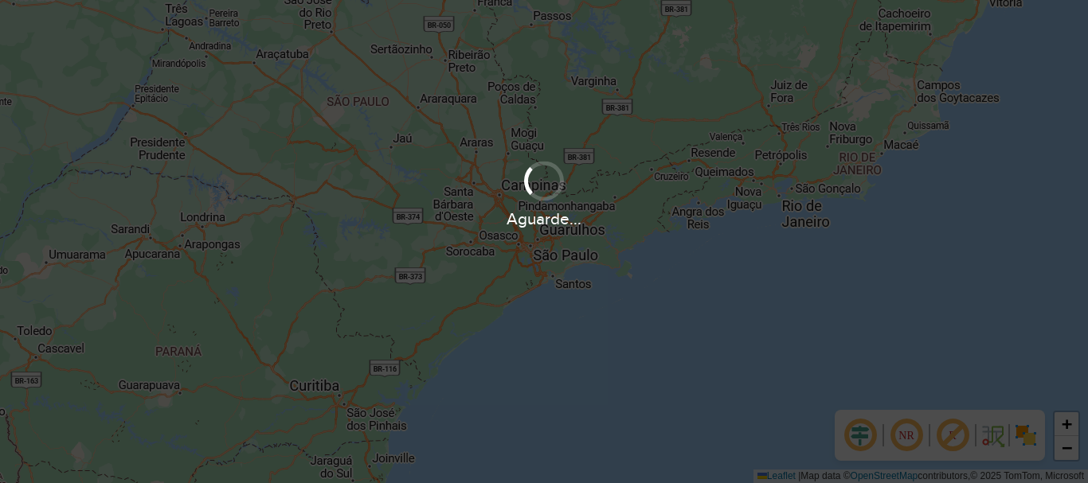
scroll to position [1044, 0]
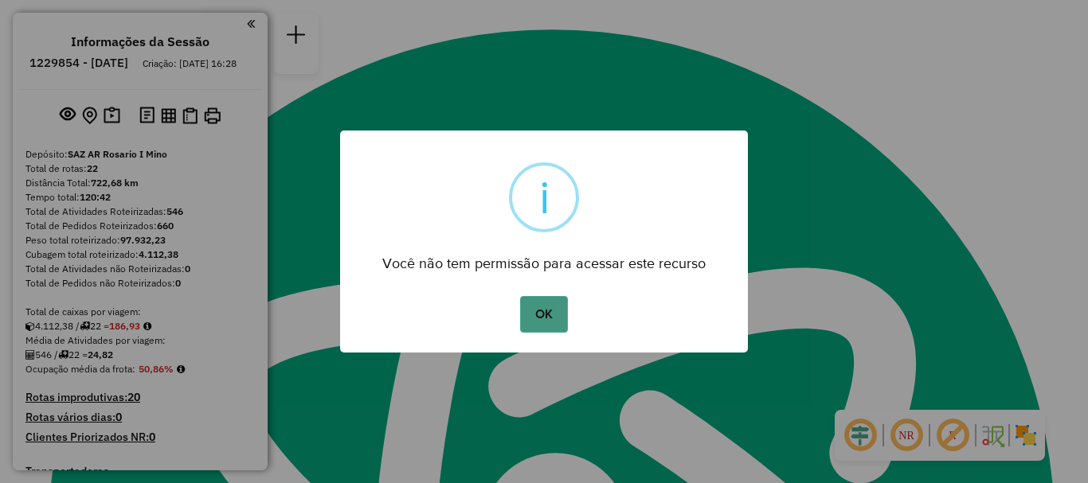
click at [557, 311] on button "OK" at bounding box center [543, 314] width 47 height 37
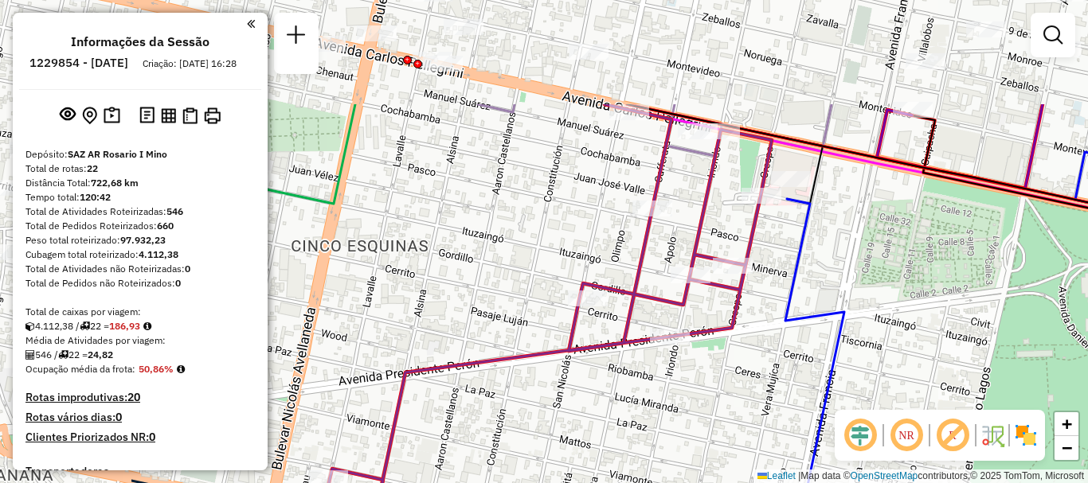
drag, startPoint x: 655, startPoint y: 203, endPoint x: 873, endPoint y: 330, distance: 252.2
click at [873, 330] on div "Janela de atendimento Grade de atendimento Capacidade Transportadoras Veículos …" at bounding box center [544, 241] width 1088 height 483
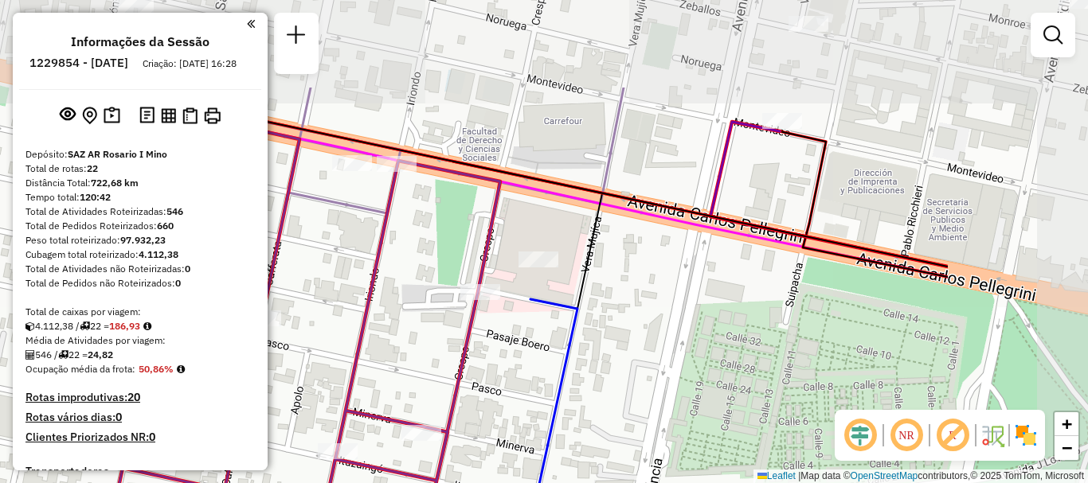
drag, startPoint x: 813, startPoint y: 201, endPoint x: 726, endPoint y: 252, distance: 101.0
click at [727, 252] on div "Janela de atendimento Grade de atendimento Capacidade Transportadoras Veículos …" at bounding box center [544, 241] width 1088 height 483
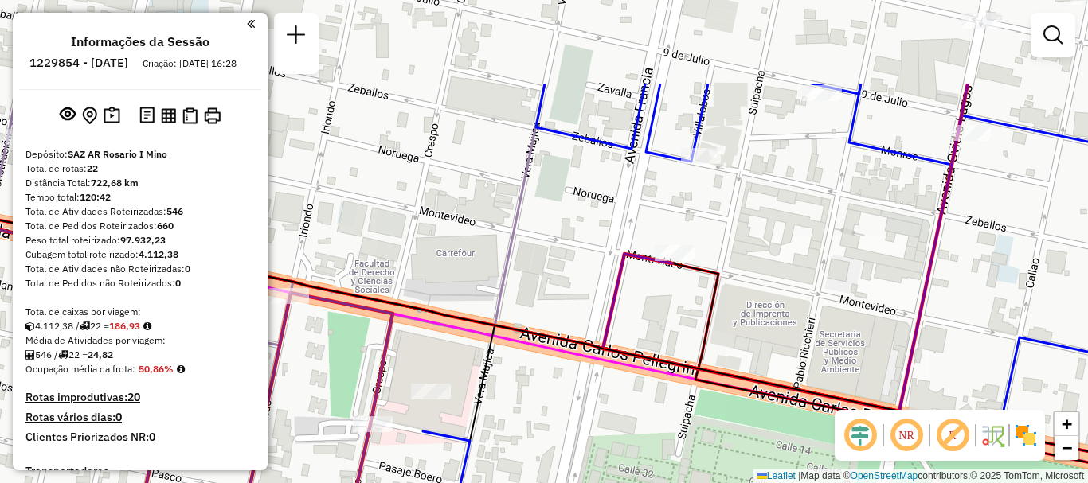
drag, startPoint x: 817, startPoint y: 197, endPoint x: 720, endPoint y: 330, distance: 164.0
click at [720, 330] on div "Janela de atendimento Grade de atendimento Capacidade Transportadoras Veículos …" at bounding box center [544, 241] width 1088 height 483
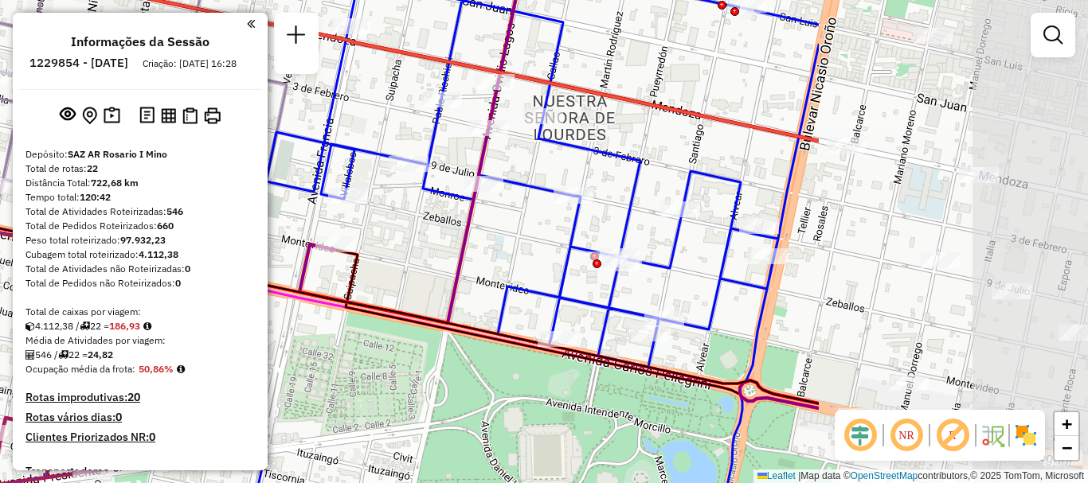
drag, startPoint x: 717, startPoint y: 317, endPoint x: 398, endPoint y: 279, distance: 321.6
click at [398, 279] on div "Janela de atendimento Grade de atendimento Capacidade Transportadoras Veículos …" at bounding box center [544, 241] width 1088 height 483
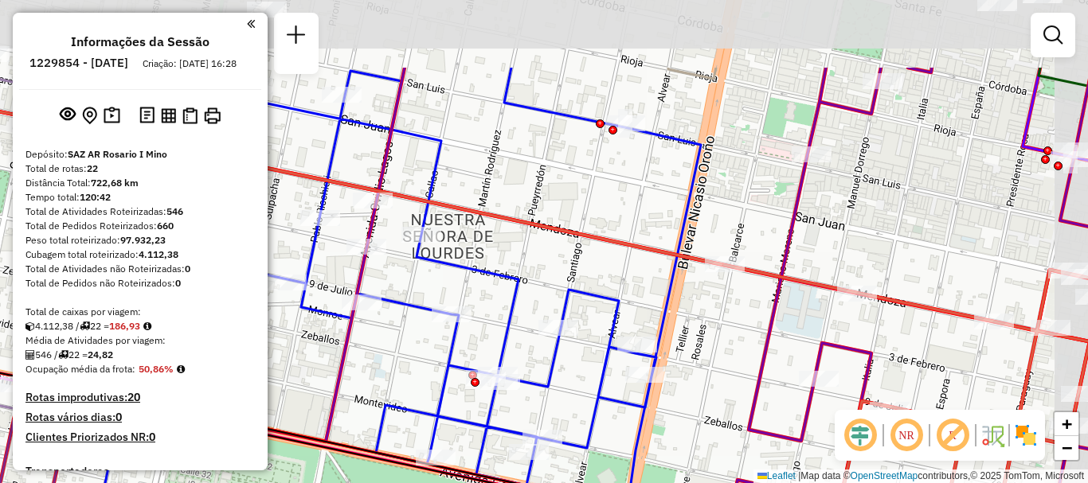
drag, startPoint x: 759, startPoint y: 230, endPoint x: 666, endPoint y: 343, distance: 146.0
click at [666, 343] on icon at bounding box center [393, 358] width 615 height 580
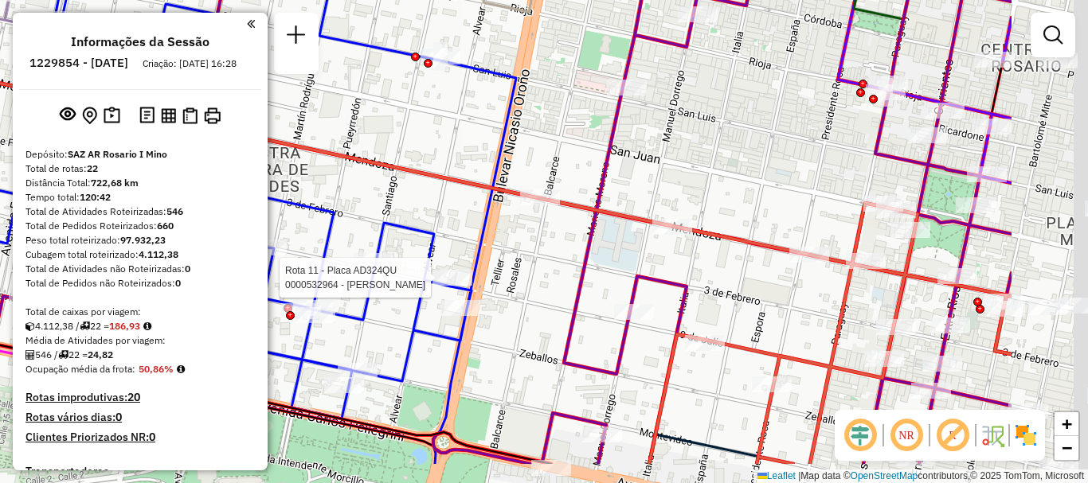
drag, startPoint x: 748, startPoint y: 326, endPoint x: 457, endPoint y: 210, distance: 313.0
click at [472, 217] on div "Rota 11 - Placa AD324QU 0000532964 - [PERSON_NAME] de atendimento Grade de aten…" at bounding box center [544, 241] width 1088 height 483
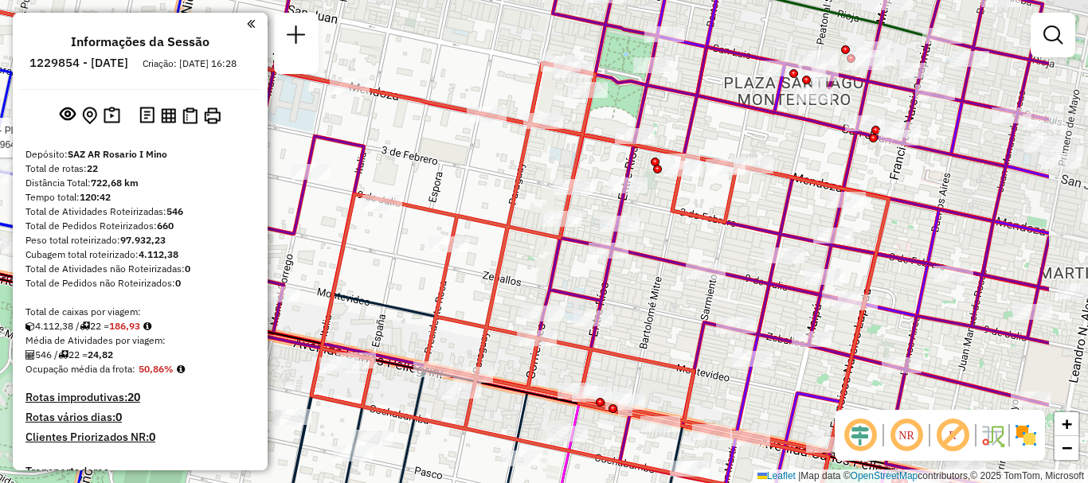
drag, startPoint x: 551, startPoint y: 258, endPoint x: 404, endPoint y: 275, distance: 148.2
click at [404, 275] on div "Rota 11 - Placa AD324QU 0000532964 - [PERSON_NAME] de atendimento Grade de aten…" at bounding box center [544, 241] width 1088 height 483
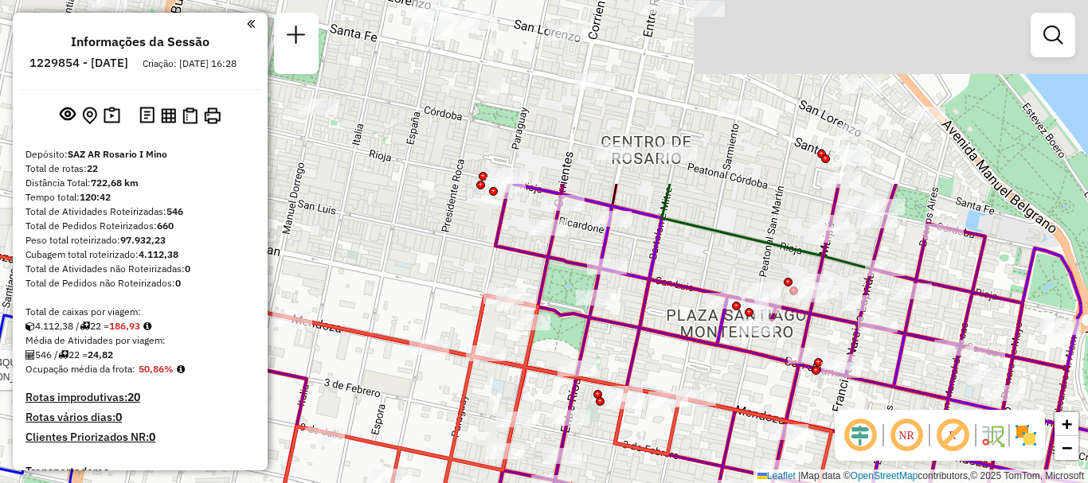
drag, startPoint x: 895, startPoint y: 239, endPoint x: 837, endPoint y: 483, distance: 251.3
click at [837, 483] on html "Aguarde... Pop-up bloqueado! Seu navegador bloqueou automáticamente a abertura …" at bounding box center [544, 241] width 1088 height 483
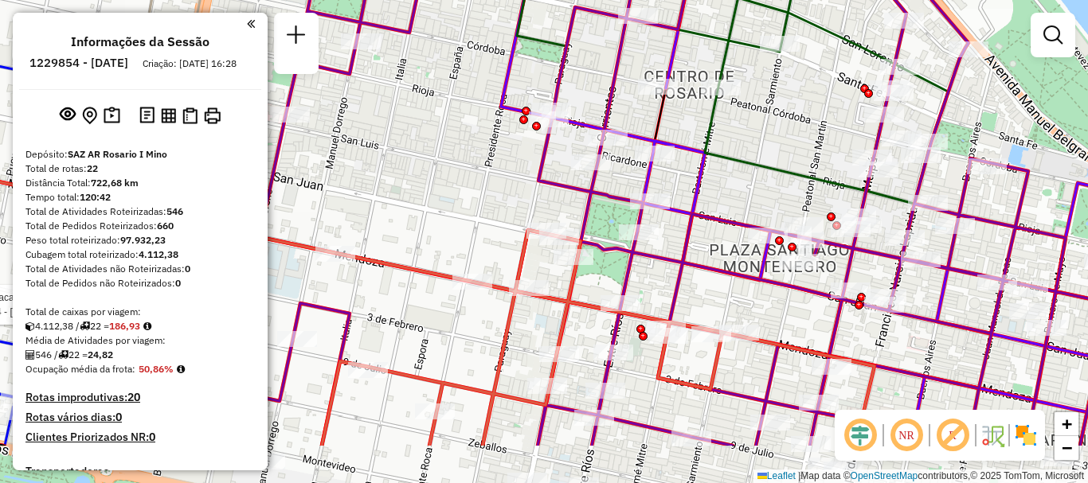
drag, startPoint x: 686, startPoint y: 284, endPoint x: 758, endPoint y: 190, distance: 118.6
click at [752, 192] on div "Rota 11 - Placa AD324QU 0000532964 - [PERSON_NAME] de atendimento Grade de aten…" at bounding box center [544, 241] width 1088 height 483
